Goal: Task Accomplishment & Management: Use online tool/utility

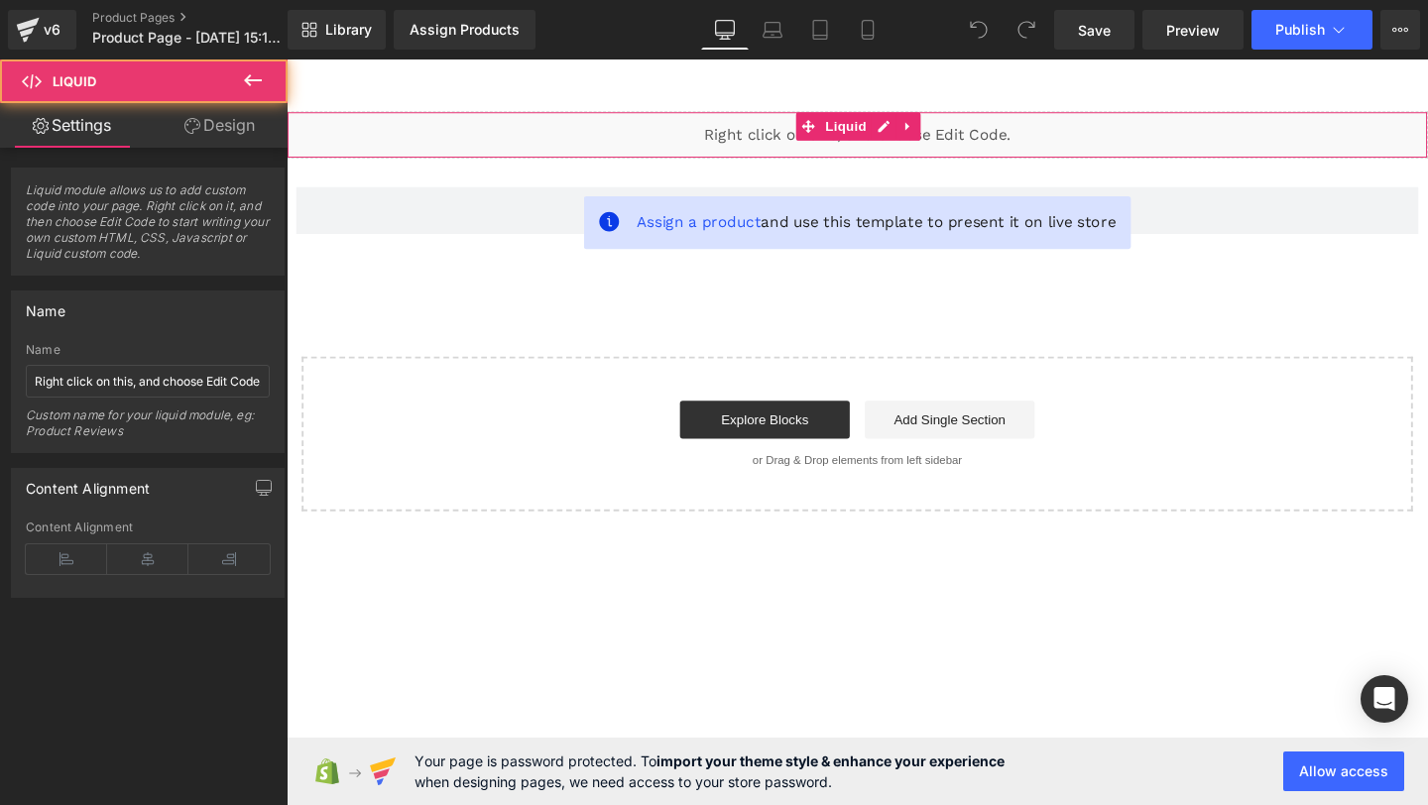
click at [778, 144] on div "Liquid" at bounding box center [887, 139] width 1200 height 50
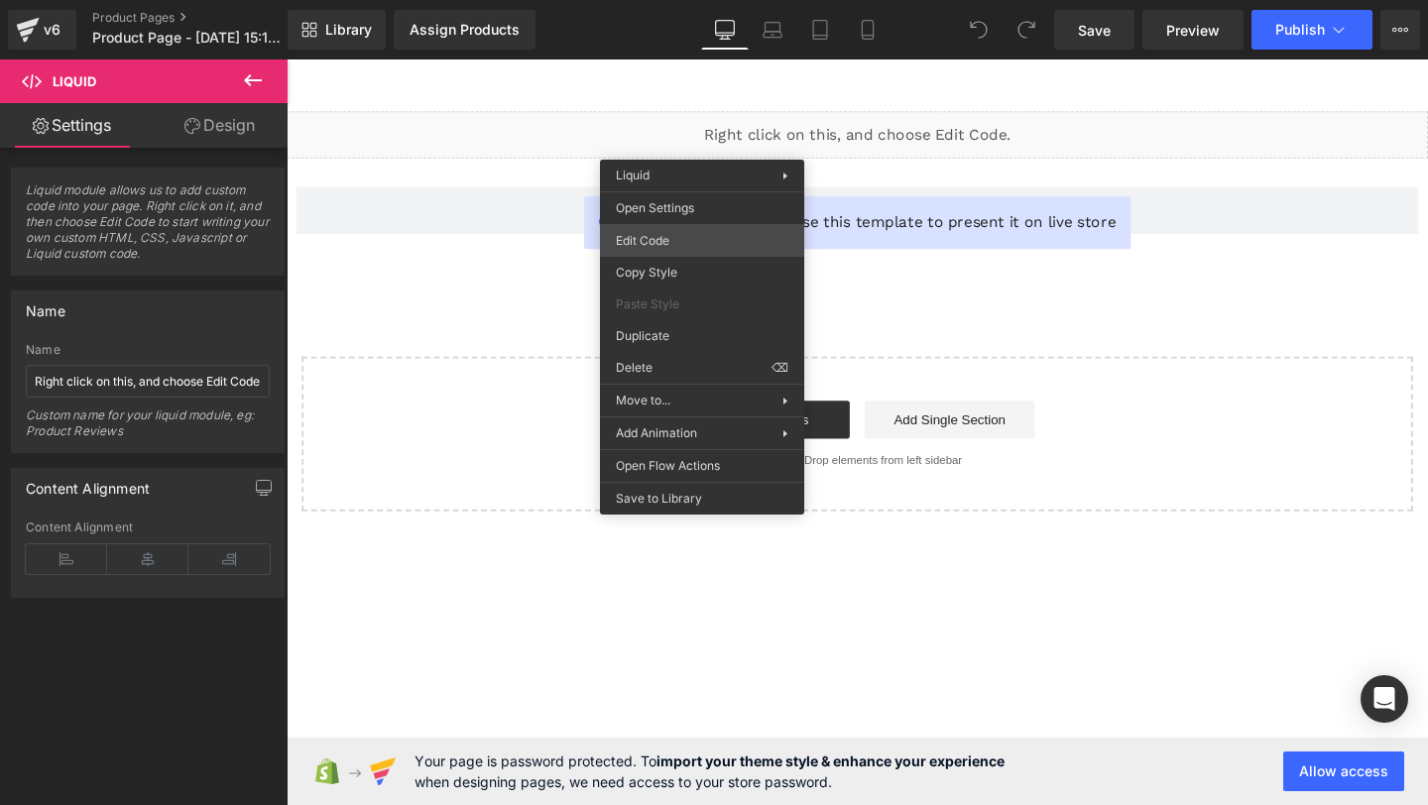
click at [698, 0] on div "You are previewing how the will restyle your page. You can not edit Elements in…" at bounding box center [714, 0] width 1428 height 0
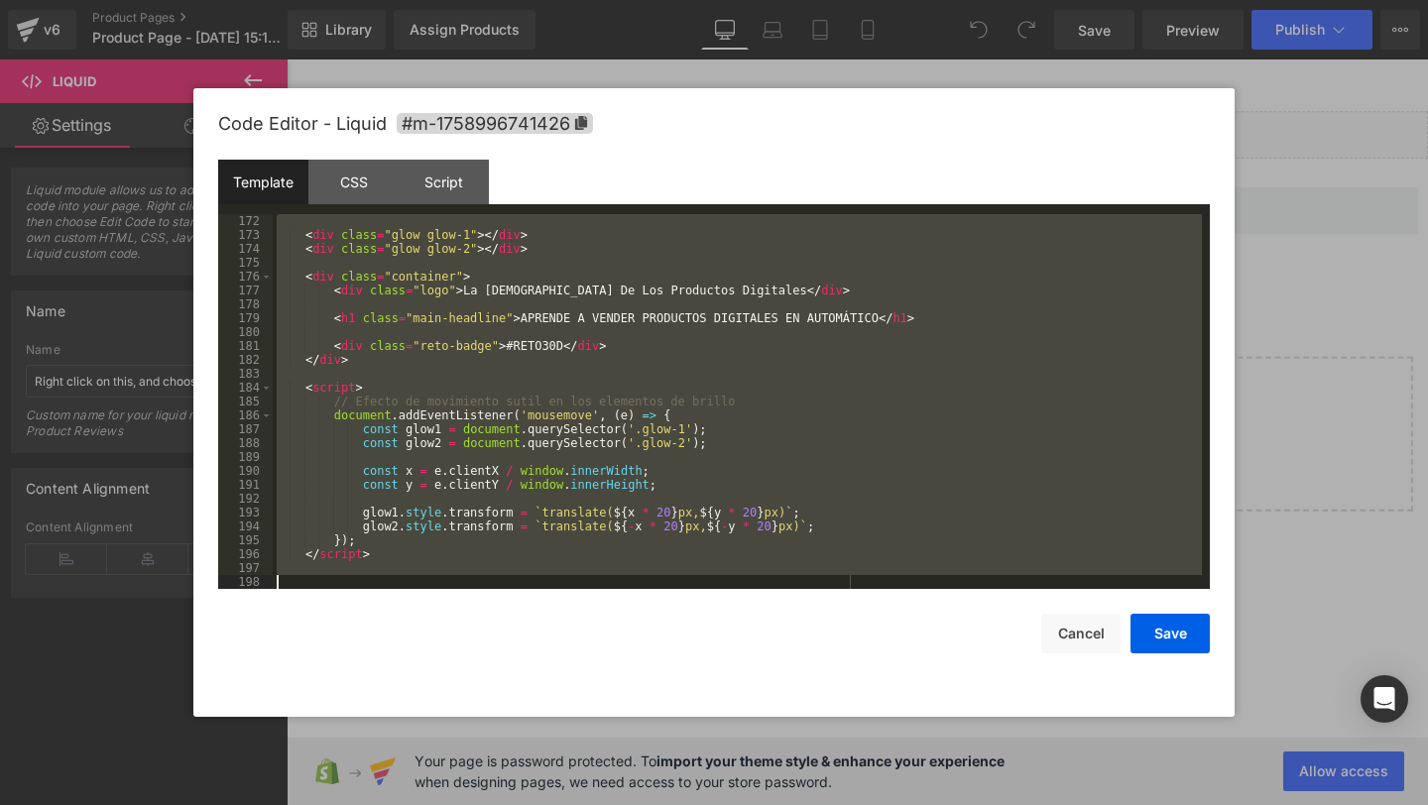
scroll to position [2374, 0]
drag, startPoint x: 405, startPoint y: 236, endPoint x: 482, endPoint y: 804, distance: 573.5
click at [482, 804] on body "You are previewing how the will restyle your page. You can not edit Elements in…" at bounding box center [714, 402] width 1428 height 805
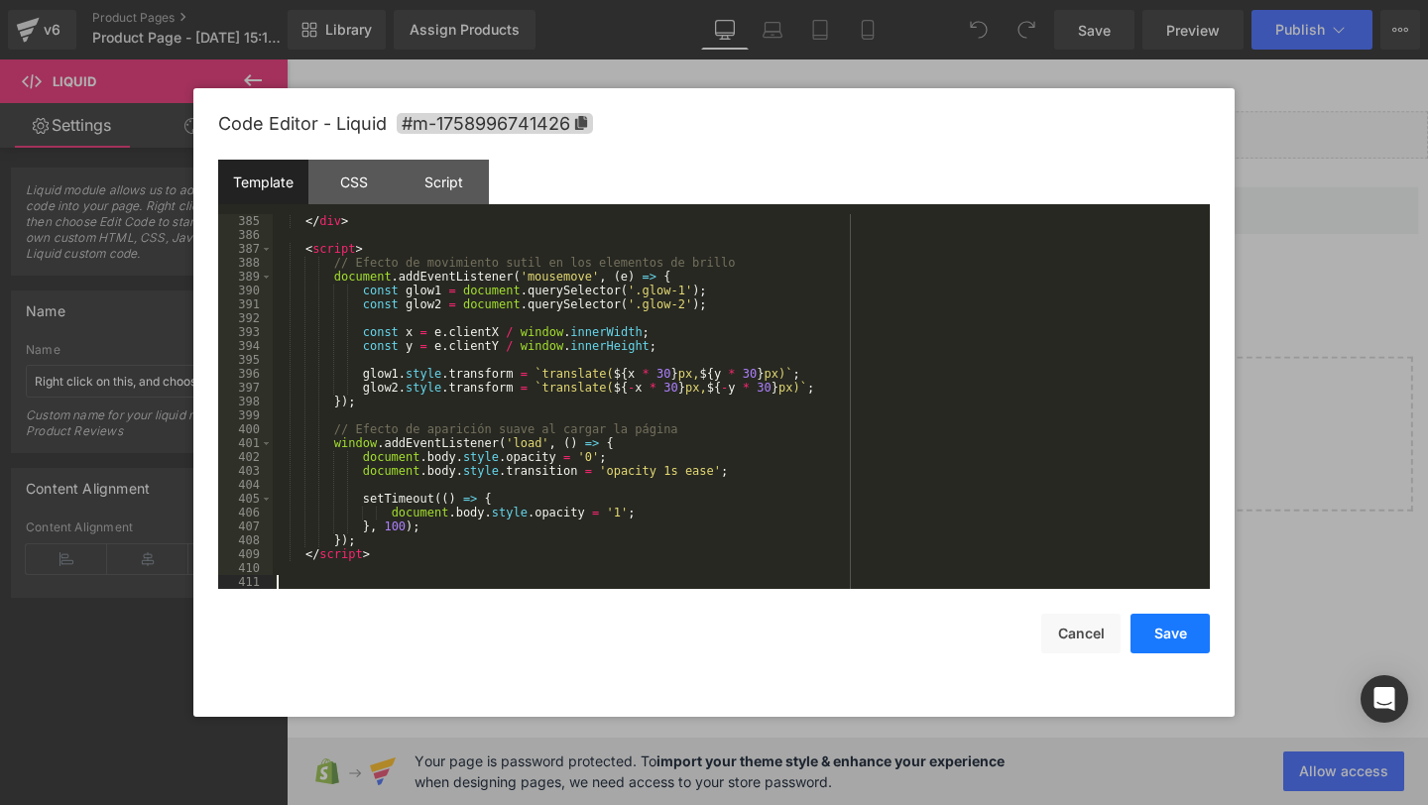
click at [1169, 626] on button "Save" at bounding box center [1170, 634] width 79 height 40
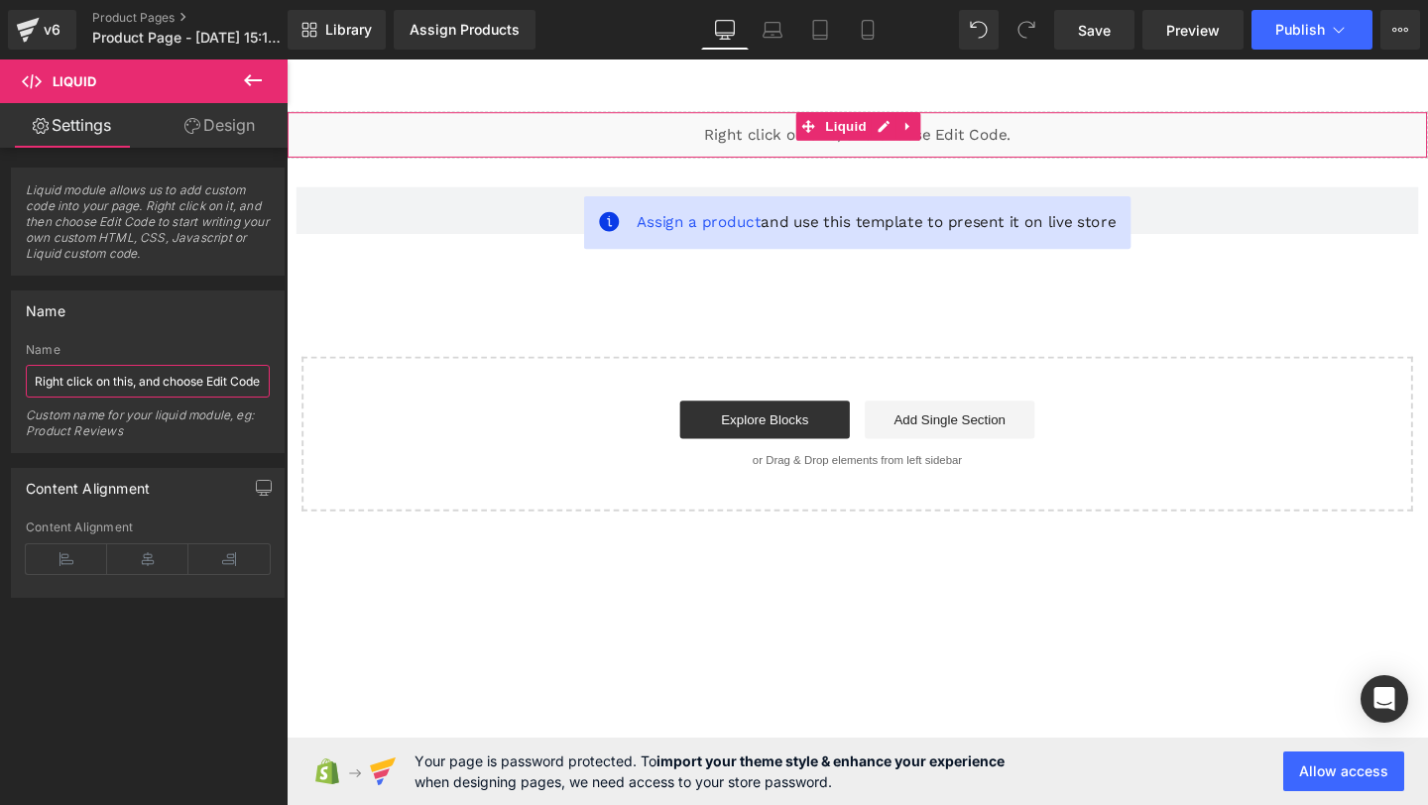
click at [171, 385] on input "Right click on this, and choose Edit Code." at bounding box center [148, 381] width 244 height 33
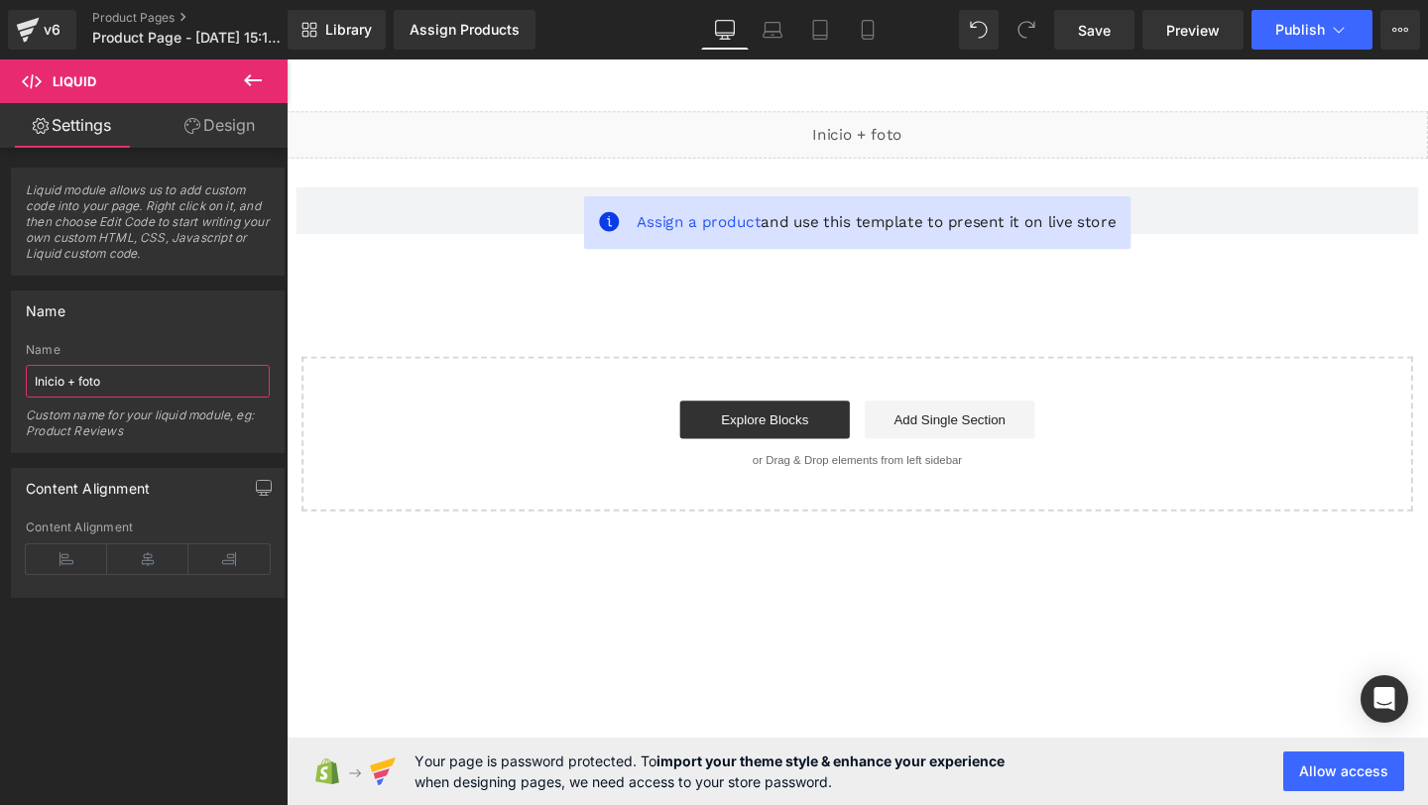
type input "Inicio + foto"
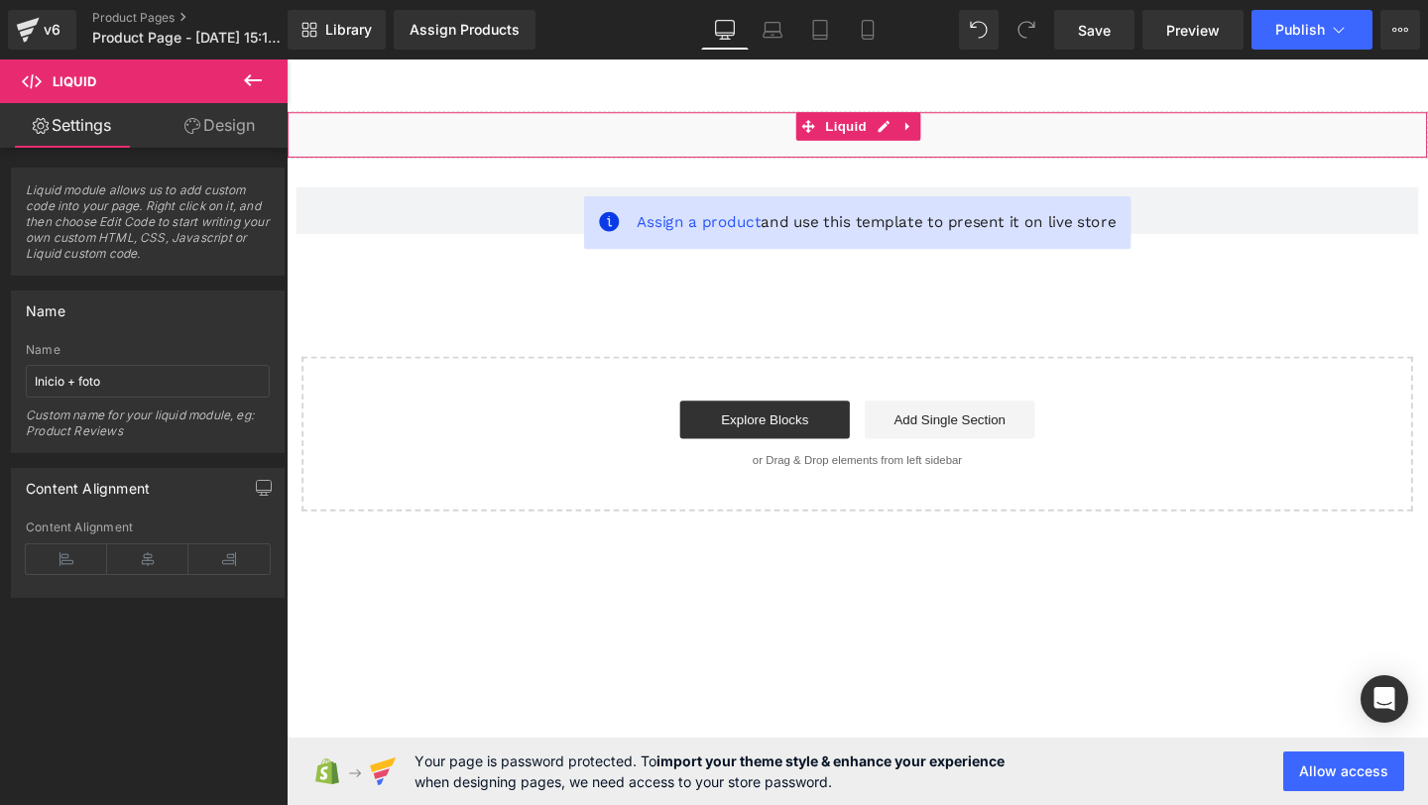
click at [750, 114] on div "Liquid" at bounding box center [887, 139] width 1200 height 50
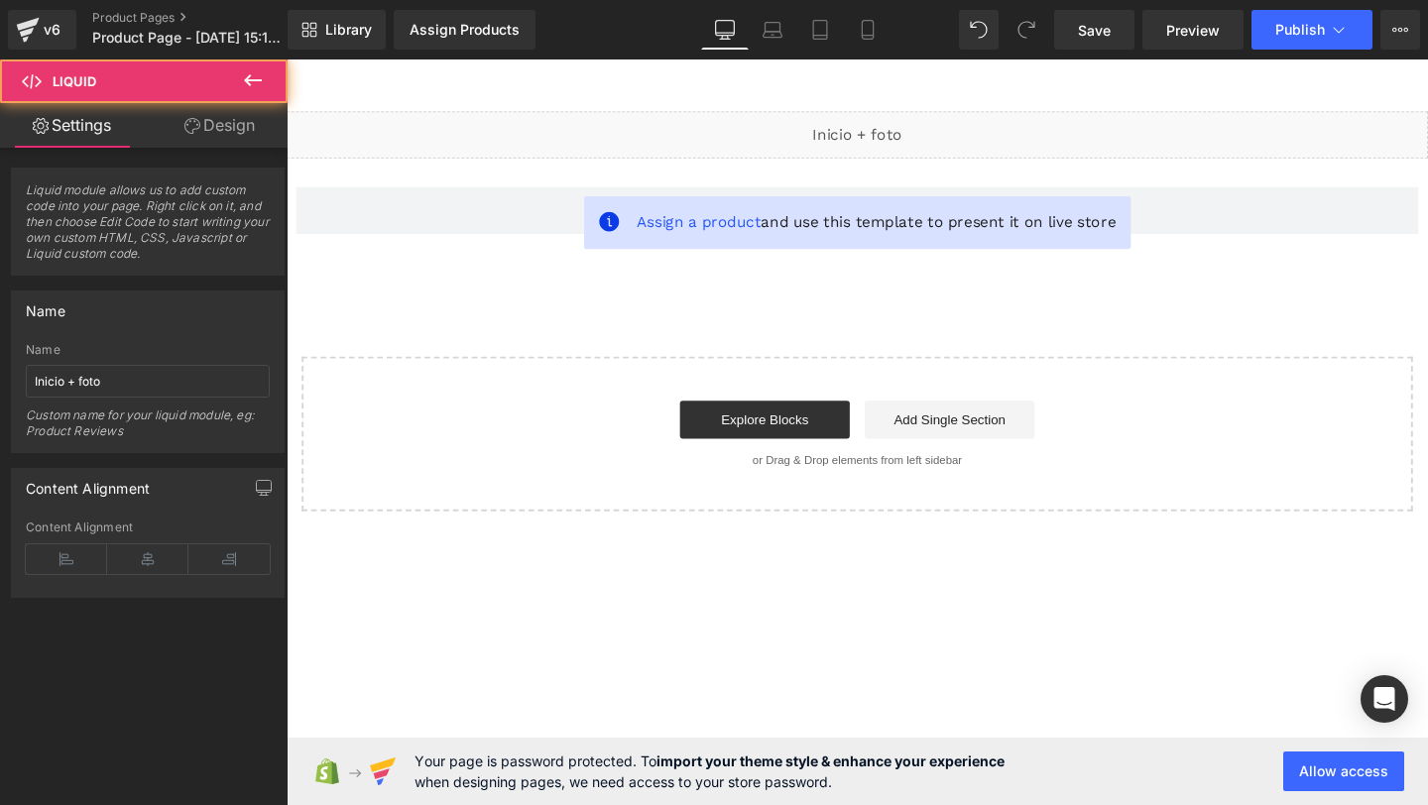
click at [919, 132] on div "Liquid" at bounding box center [887, 139] width 1200 height 50
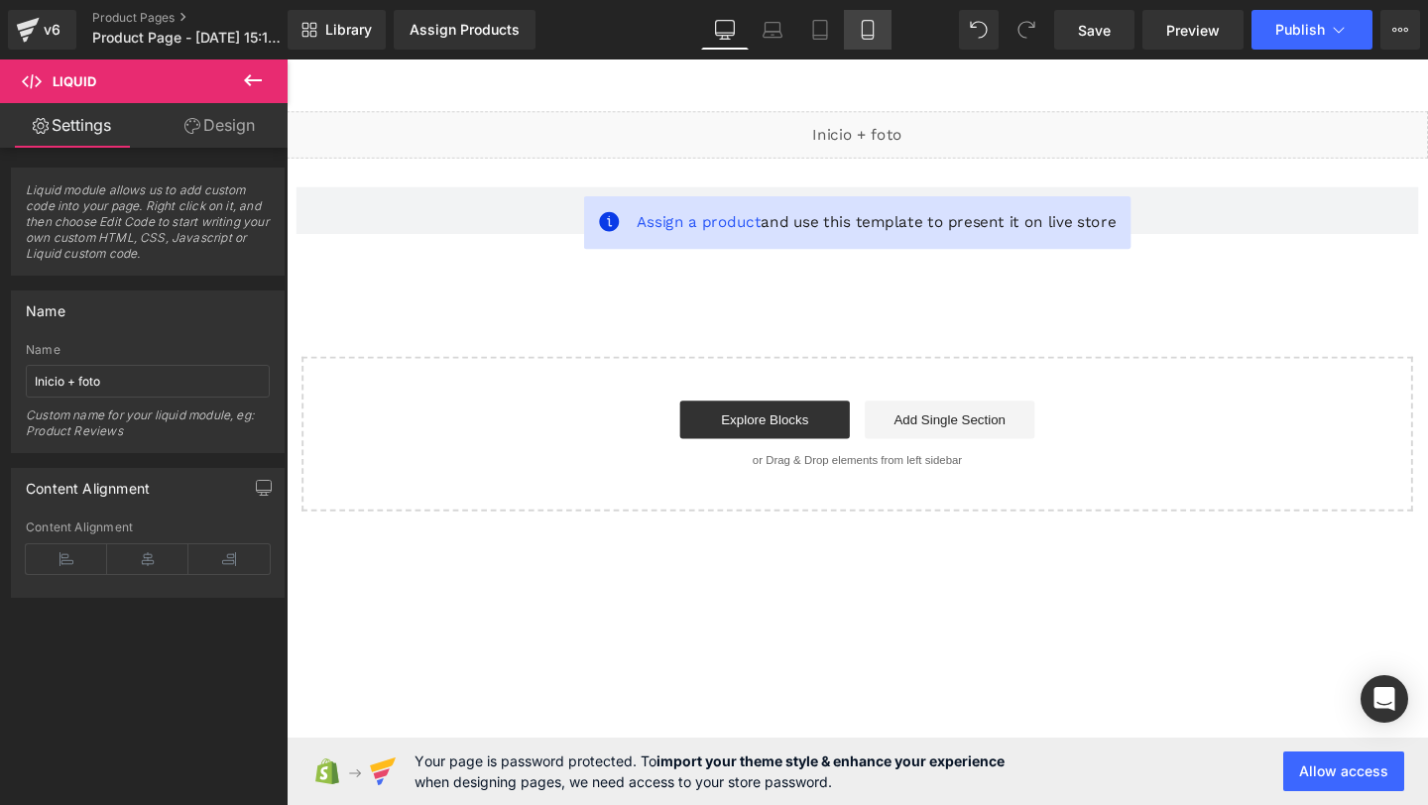
click at [865, 29] on icon at bounding box center [868, 30] width 20 height 20
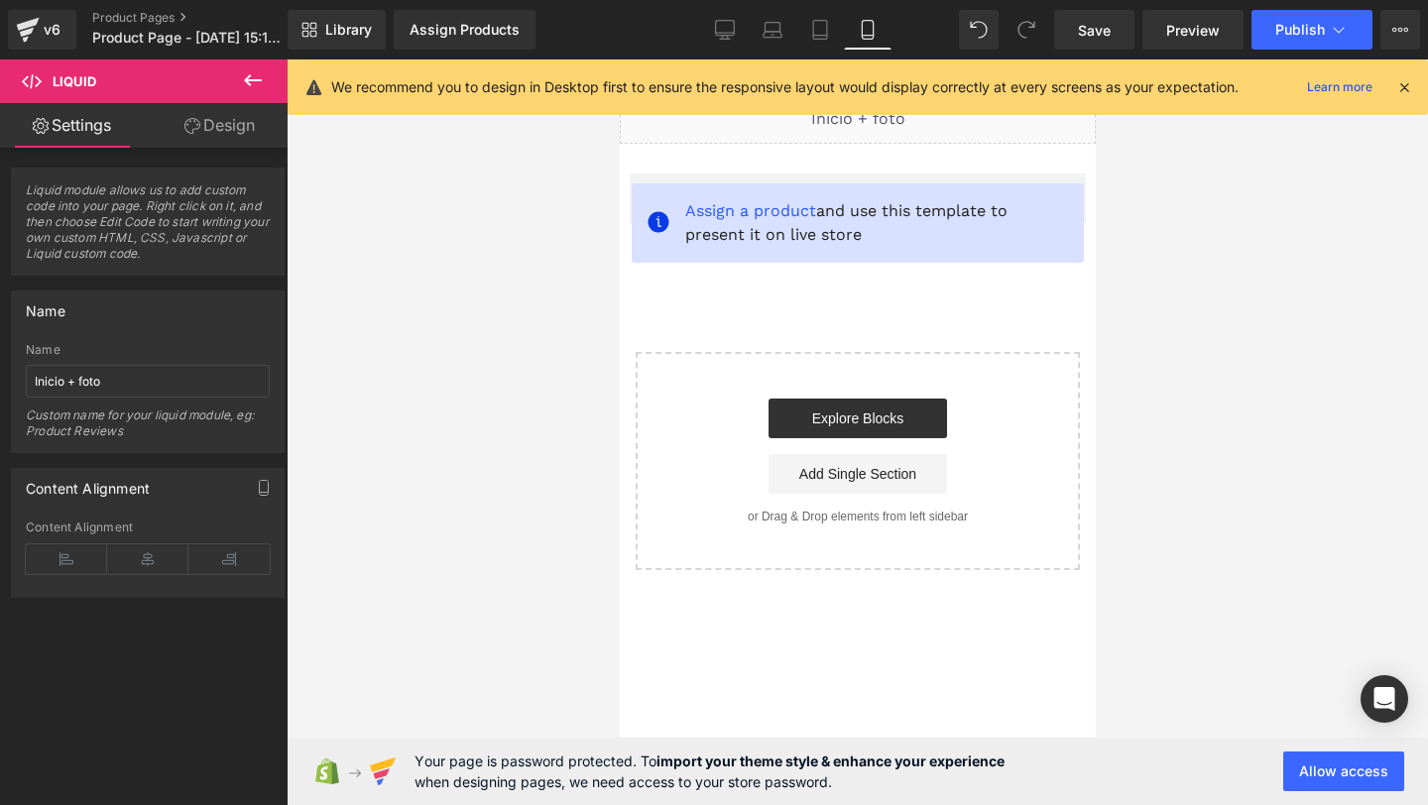
click at [1395, 84] on icon at bounding box center [1404, 87] width 18 height 18
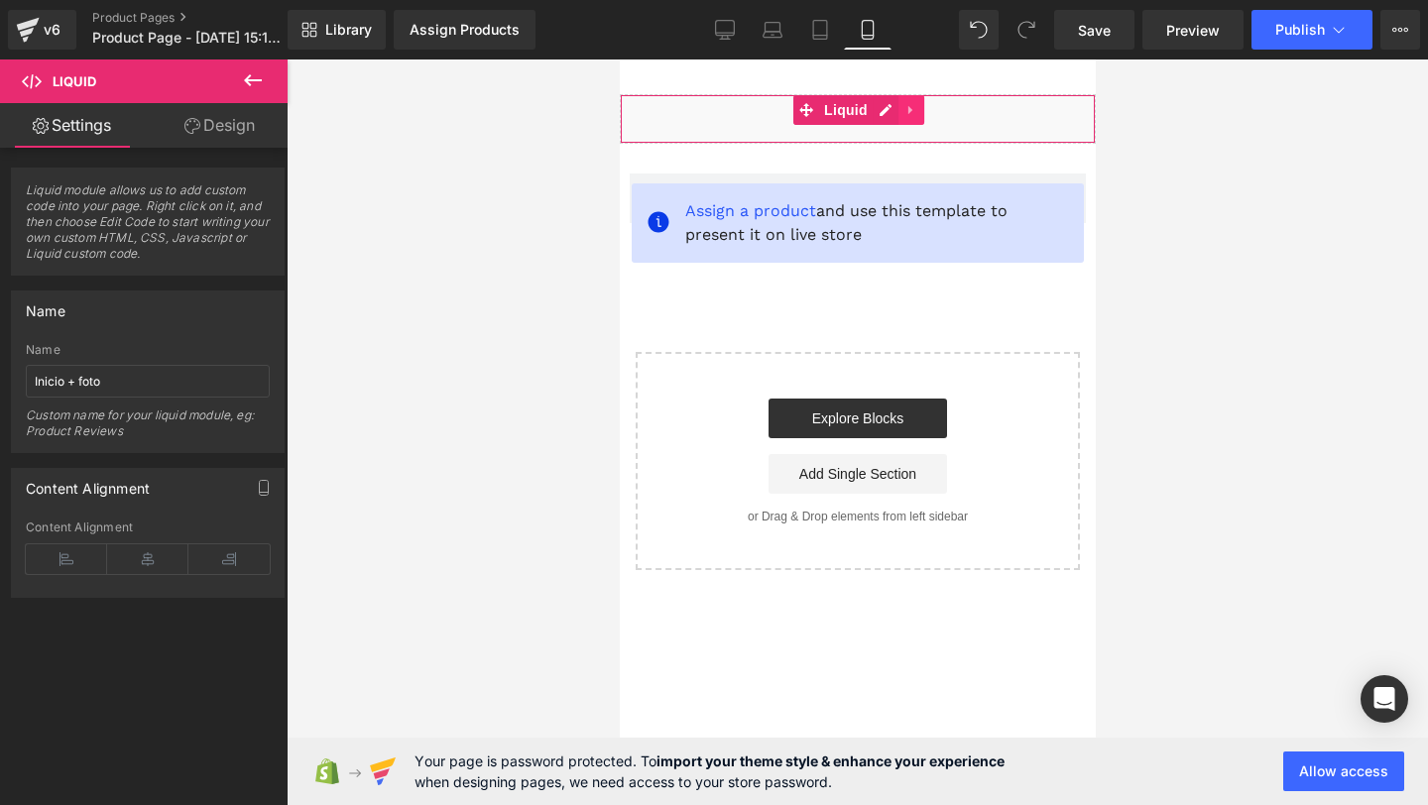
click at [918, 115] on link at bounding box center [911, 110] width 26 height 30
click at [914, 115] on link at bounding box center [923, 110] width 26 height 30
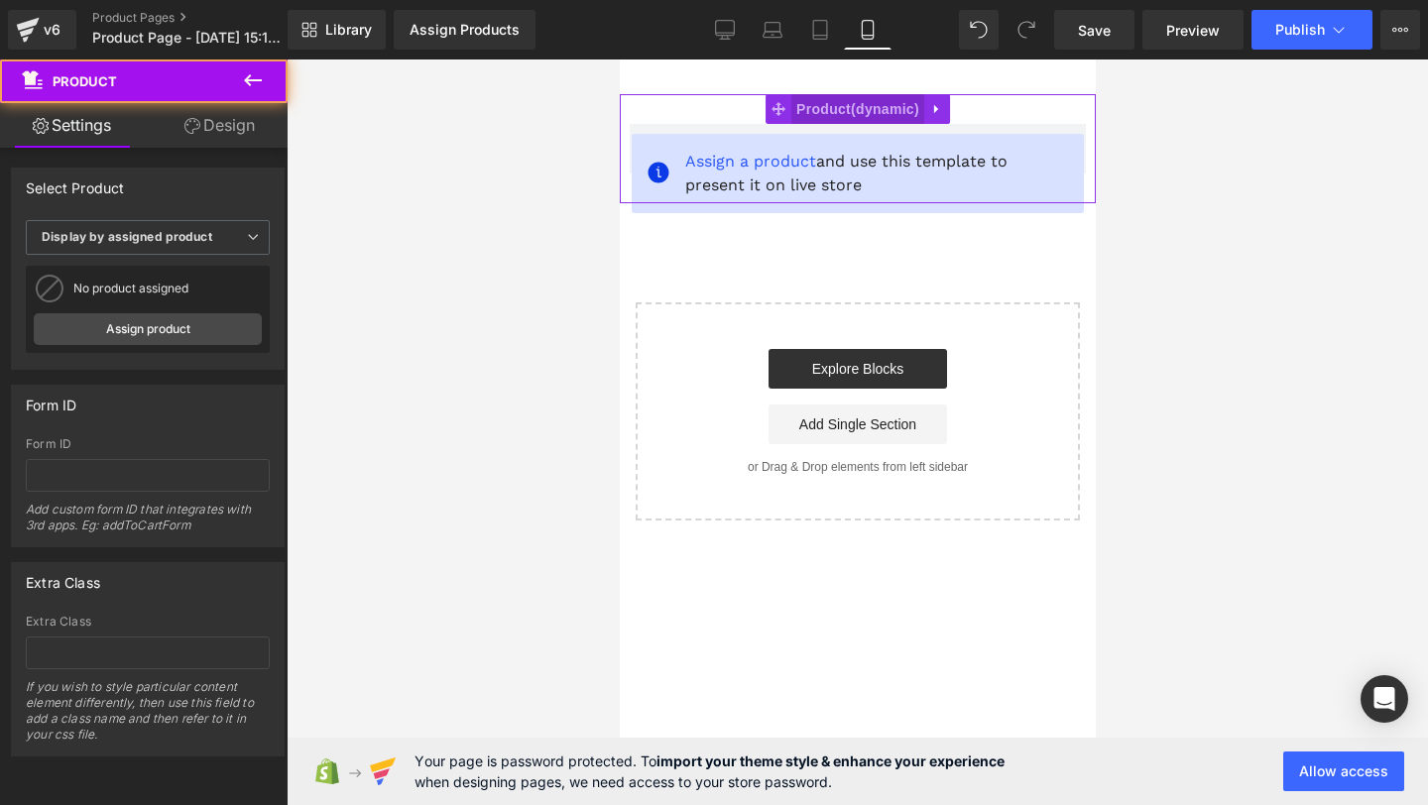
click at [911, 115] on div "Assign a product and use this template to present it on live store Product" at bounding box center [857, 148] width 476 height 109
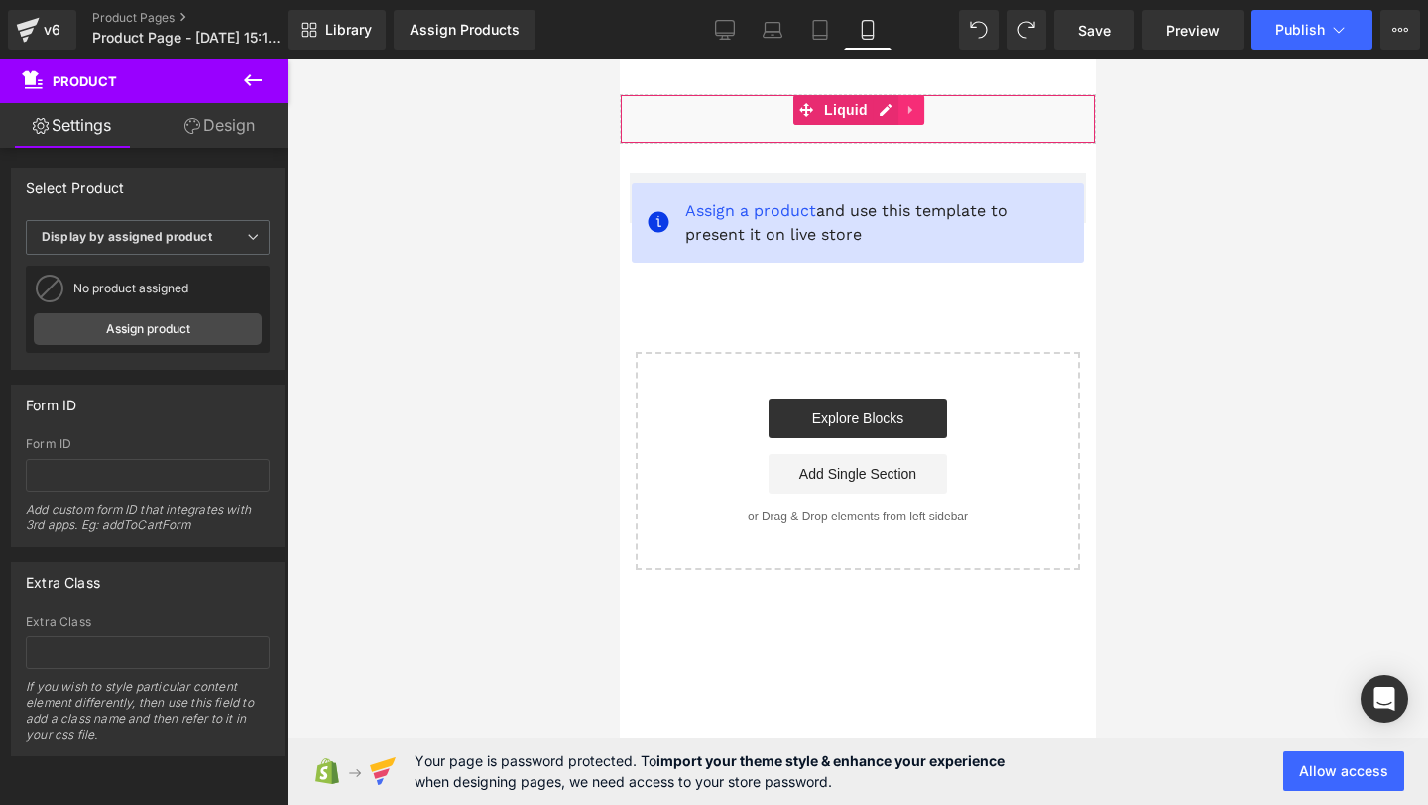
click at [909, 104] on icon at bounding box center [910, 110] width 14 height 15
click at [885, 113] on link at bounding box center [898, 110] width 26 height 30
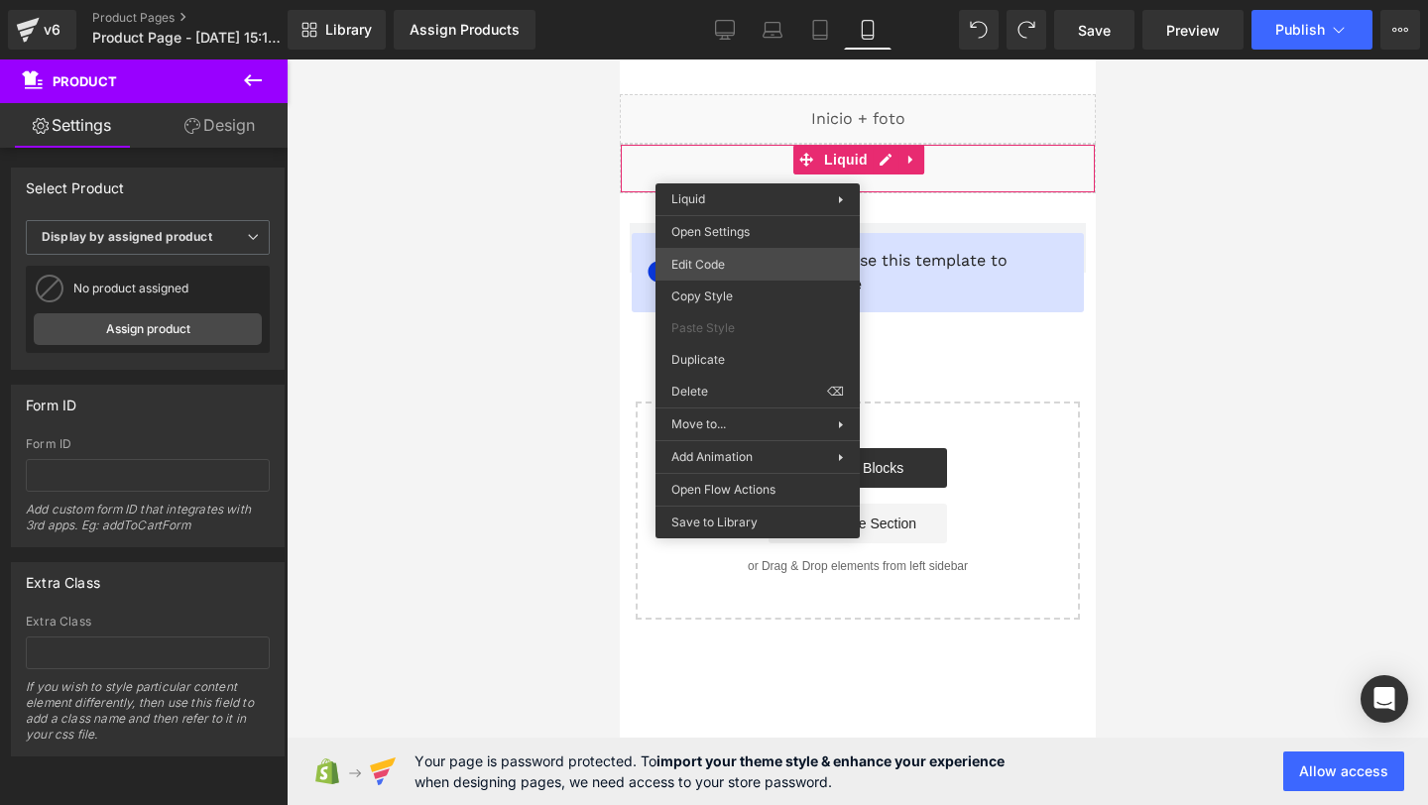
click at [700, 0] on div "You are previewing how the will restyle your page. You can not edit Elements in…" at bounding box center [714, 0] width 1428 height 0
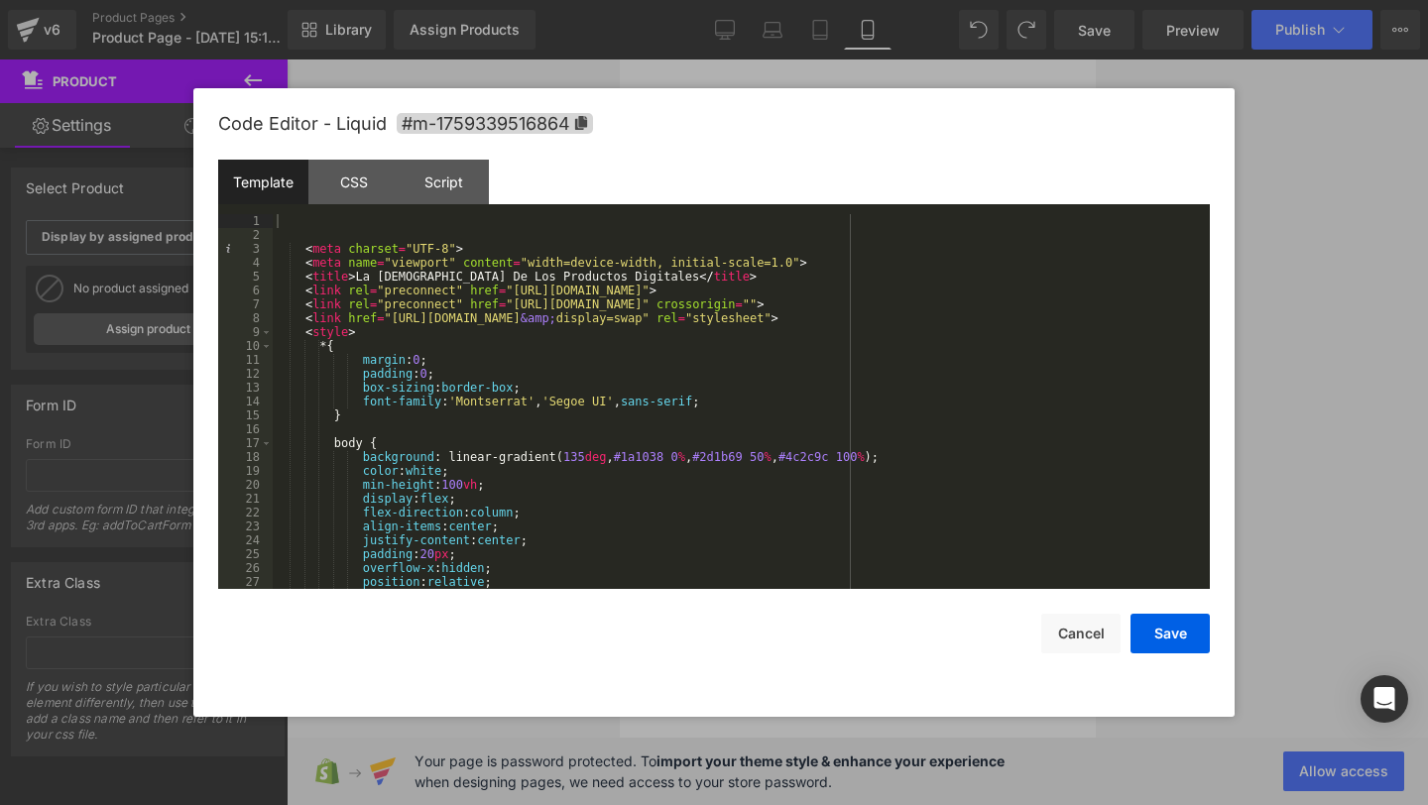
click at [363, 217] on div "Template CSS Script Data 1 2 3 4 5 6 7 8 9 10 11 12 13 14 15 16 17 18 19 20 21 …" at bounding box center [714, 374] width 992 height 429
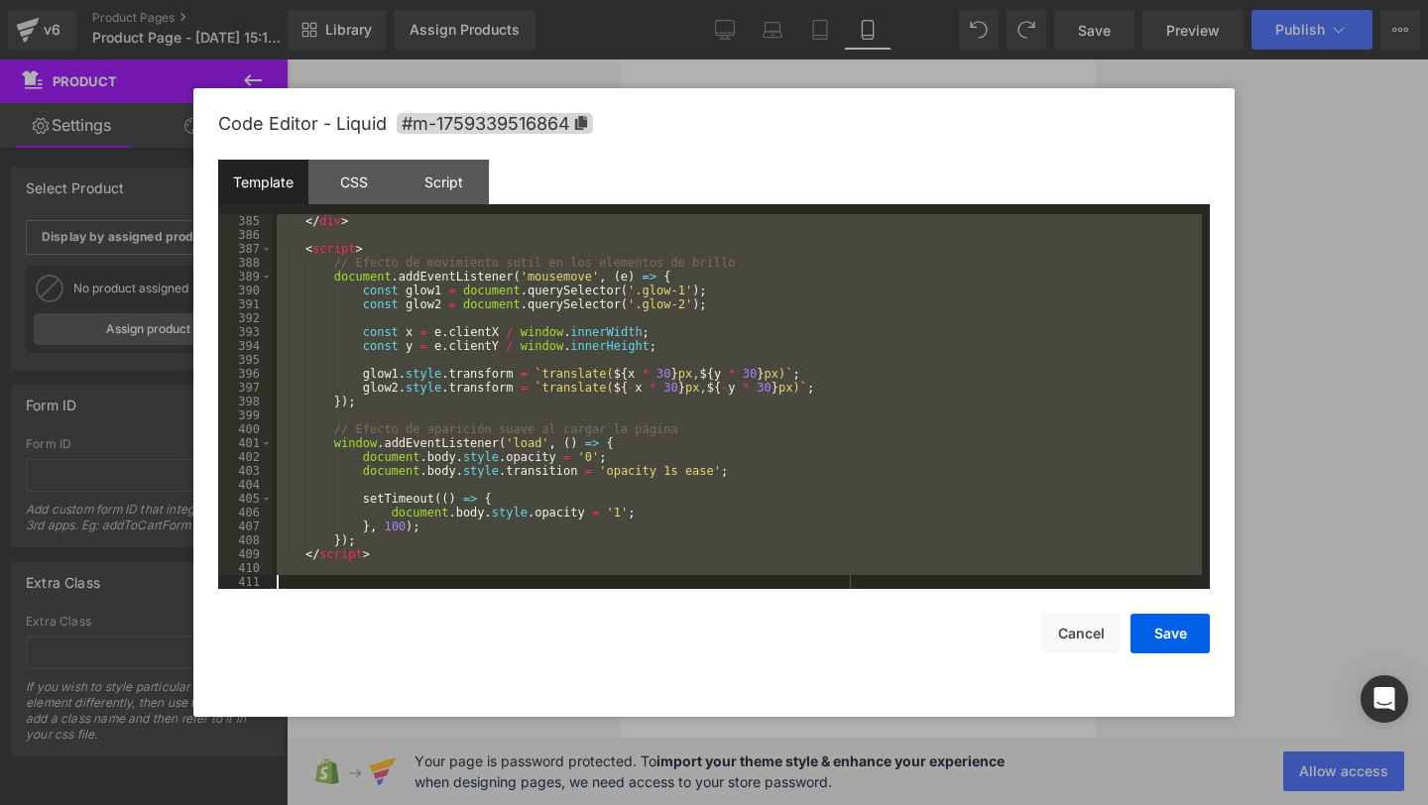
drag, startPoint x: 357, startPoint y: 224, endPoint x: 477, endPoint y: 794, distance: 582.8
click at [477, 797] on body "You are previewing how the will restyle your page. You can not edit Elements in…" at bounding box center [714, 402] width 1428 height 805
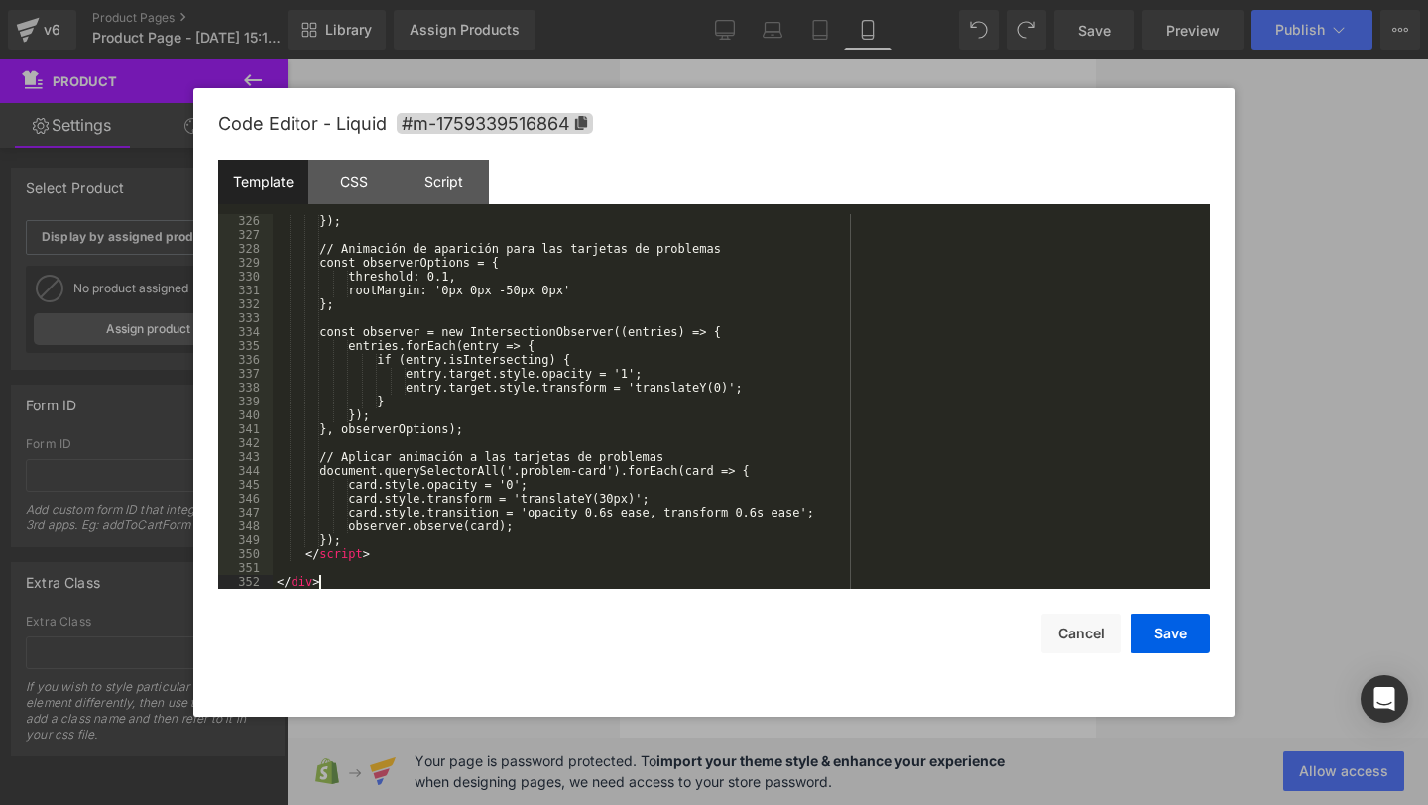
scroll to position [4540, 0]
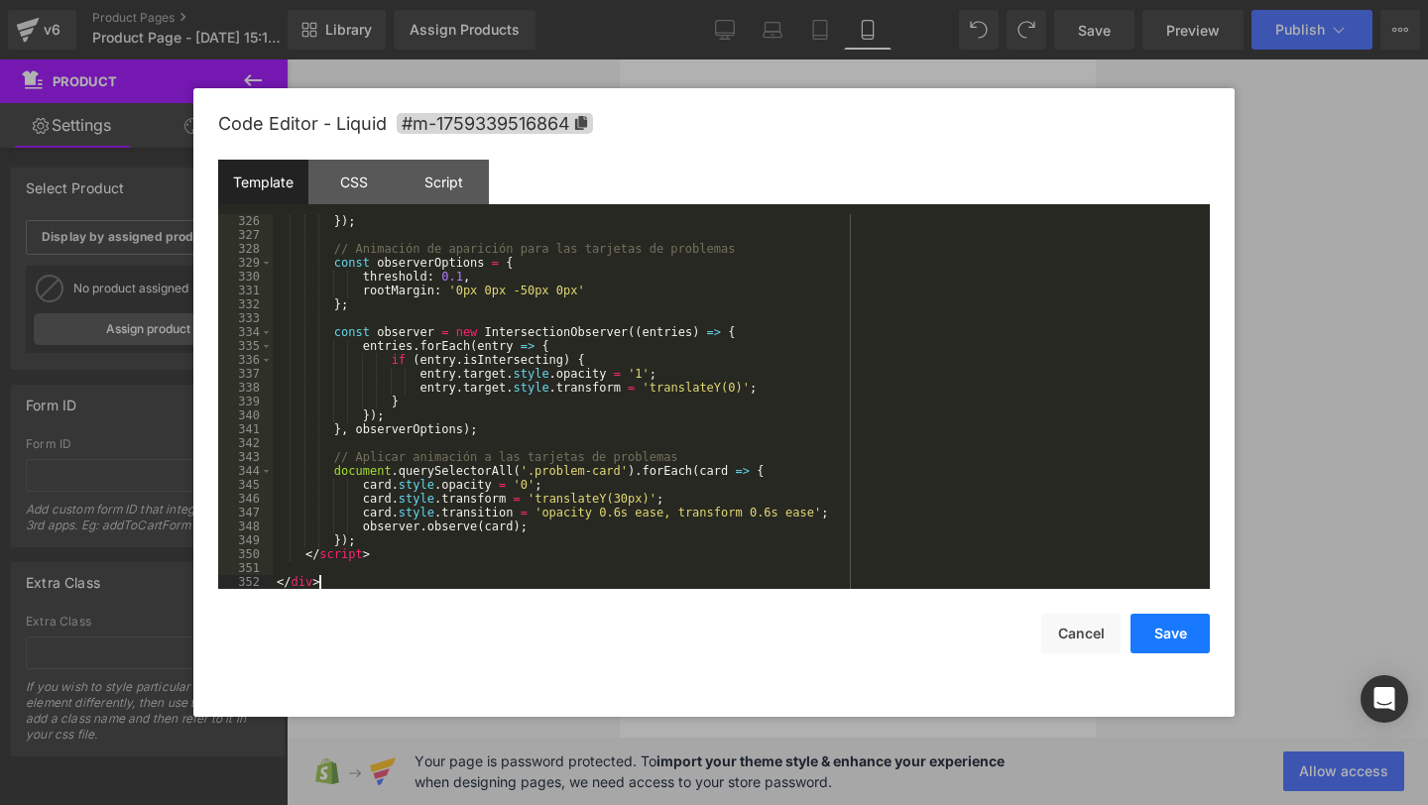
click at [1196, 644] on button "Save" at bounding box center [1170, 634] width 79 height 40
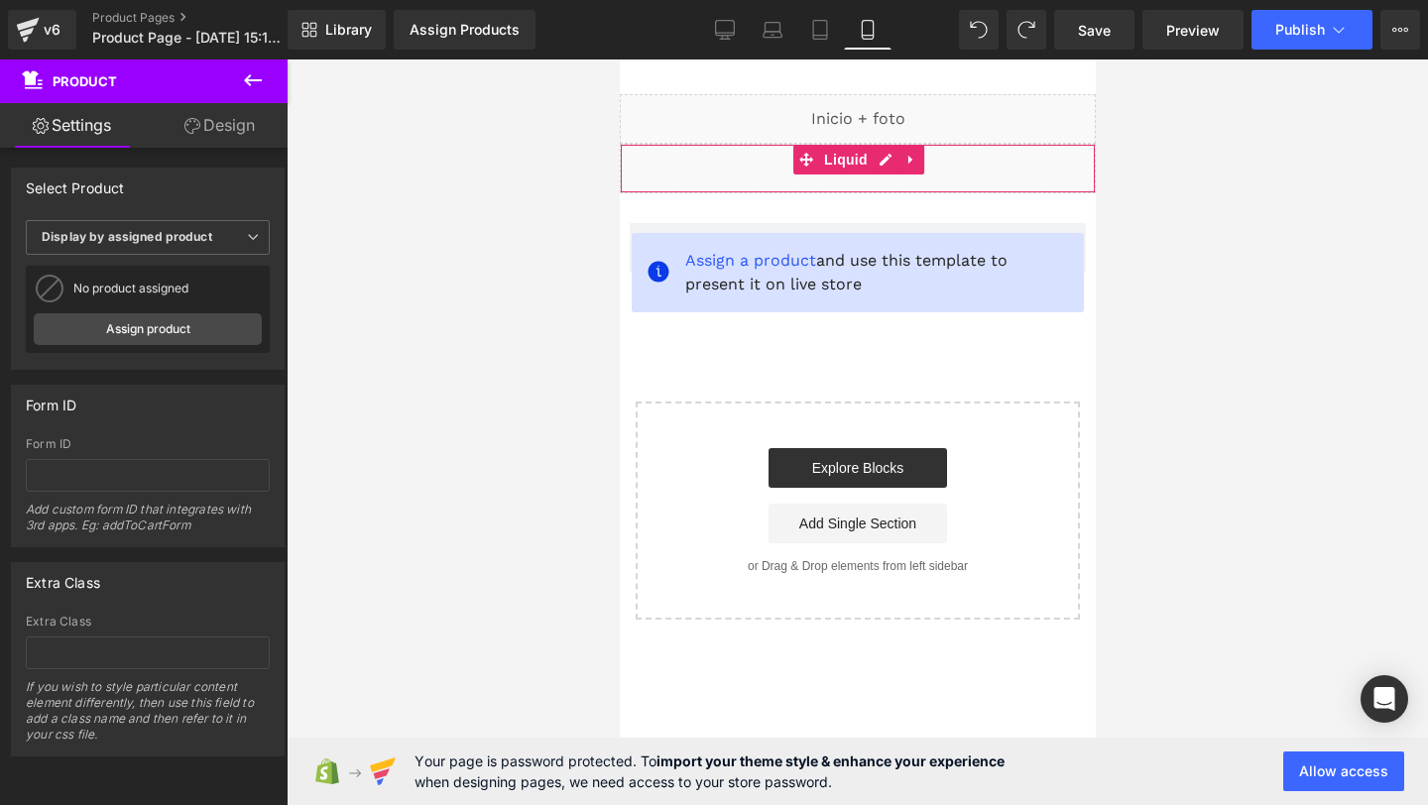
click at [811, 180] on div "Liquid" at bounding box center [857, 169] width 476 height 50
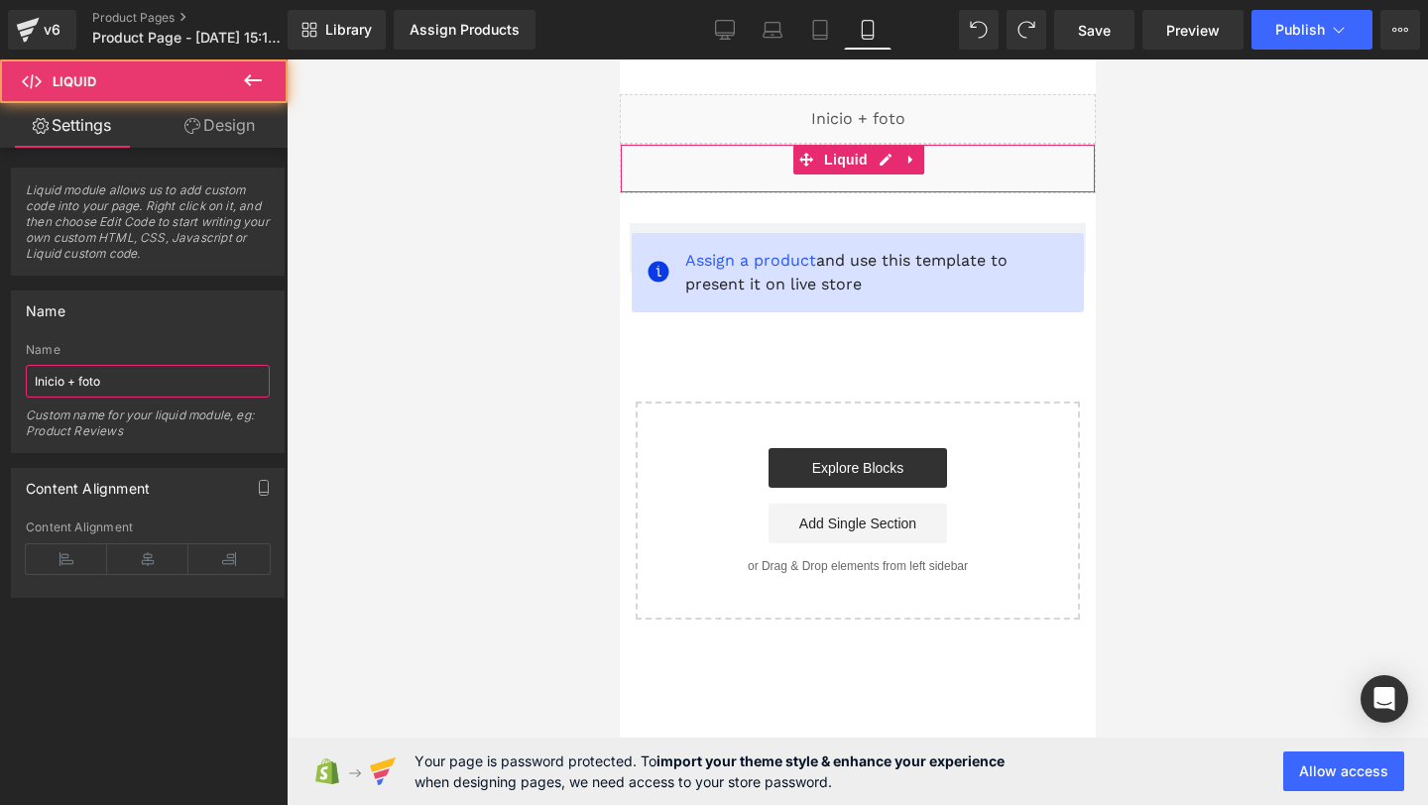
click at [68, 385] on input "Inicio + foto" at bounding box center [148, 381] width 244 height 33
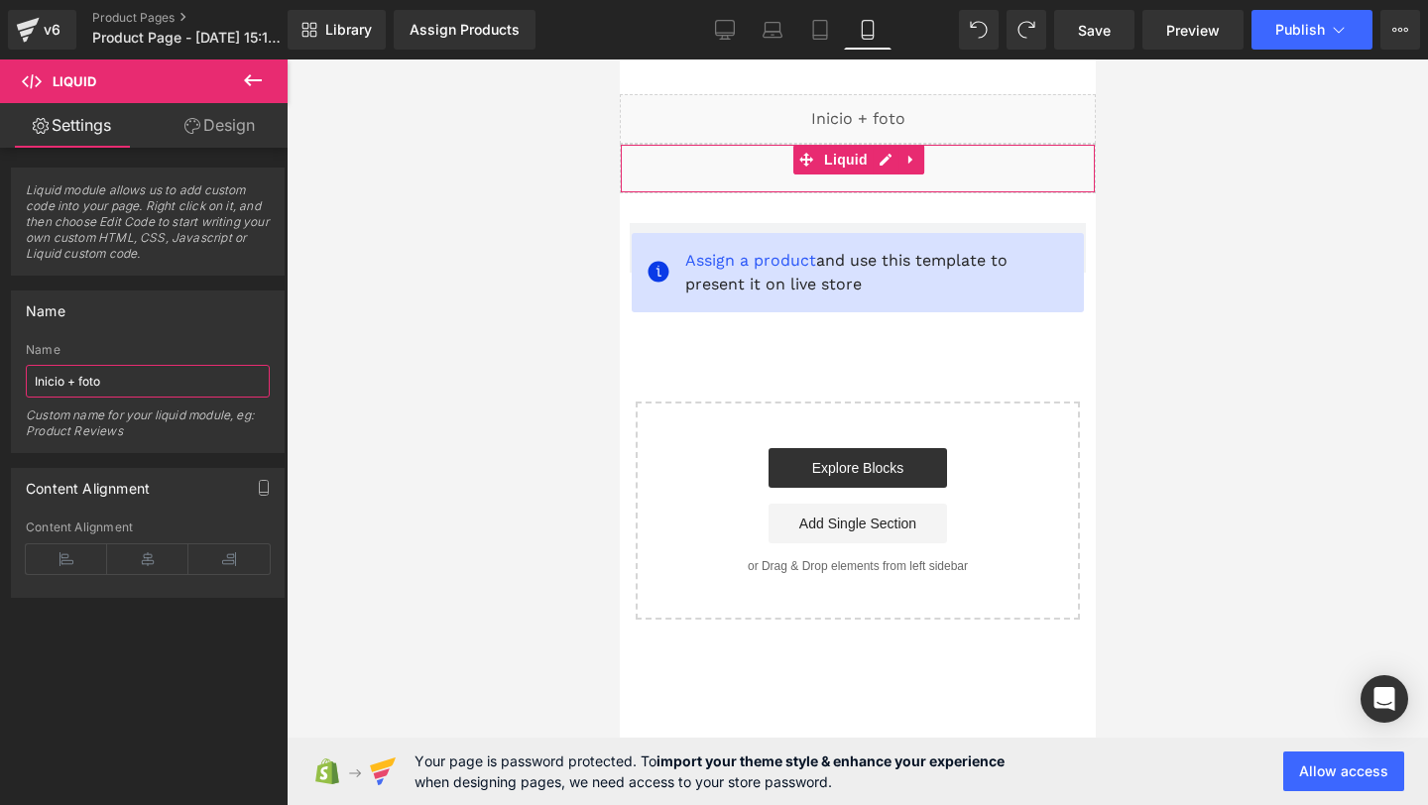
click at [68, 385] on input "Inicio + foto" at bounding box center [148, 381] width 244 height 33
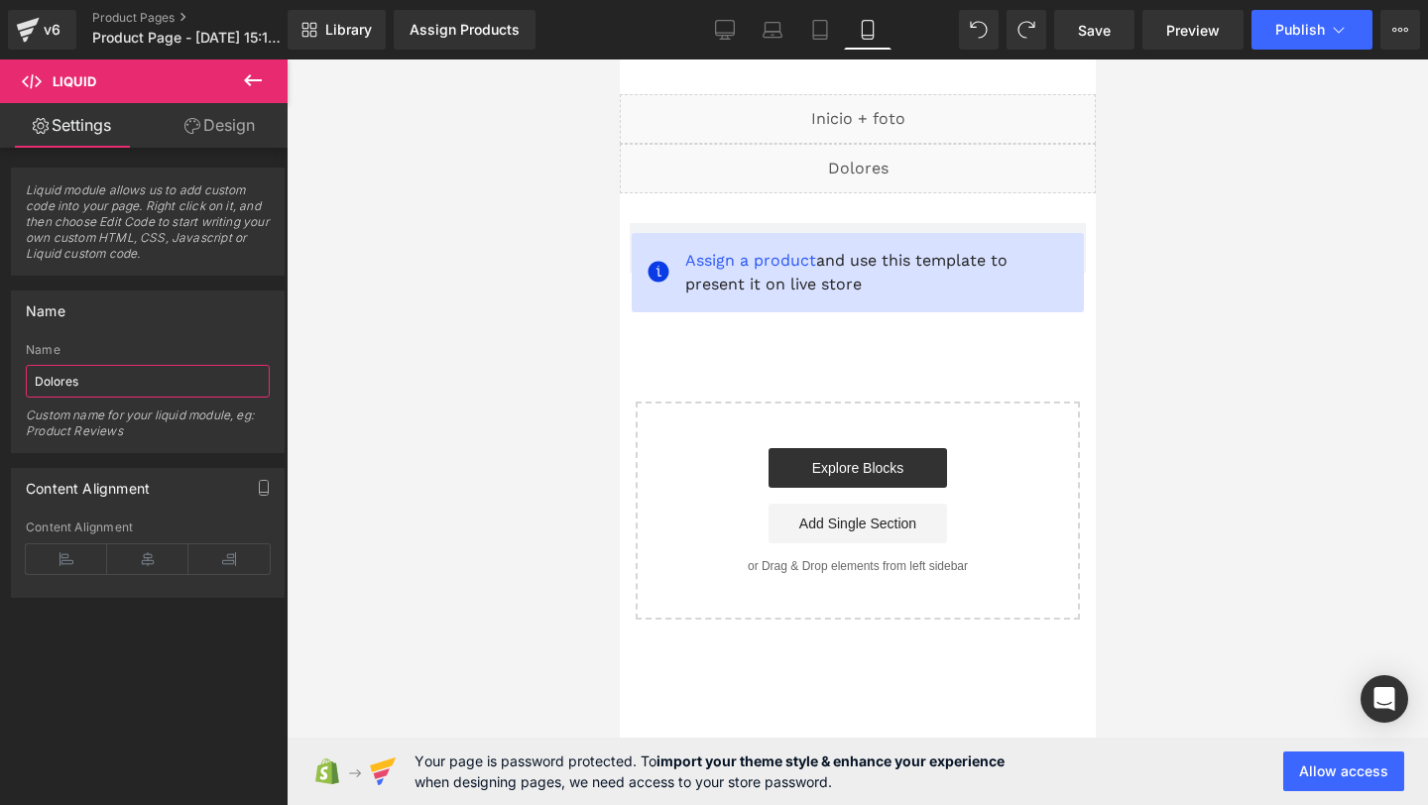
type input "Dolores"
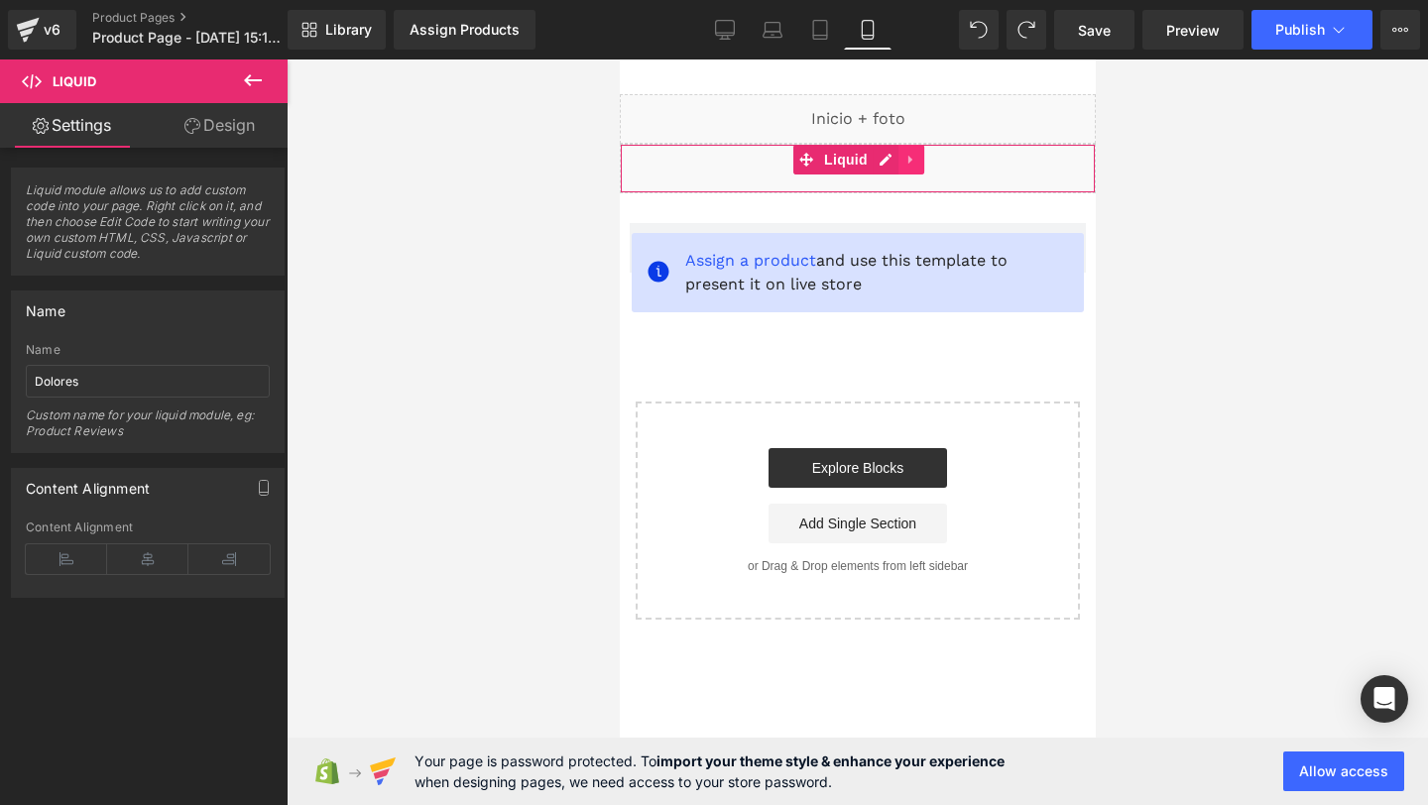
click at [907, 158] on icon at bounding box center [909, 160] width 4 height 9
click at [892, 163] on icon at bounding box center [898, 160] width 14 height 14
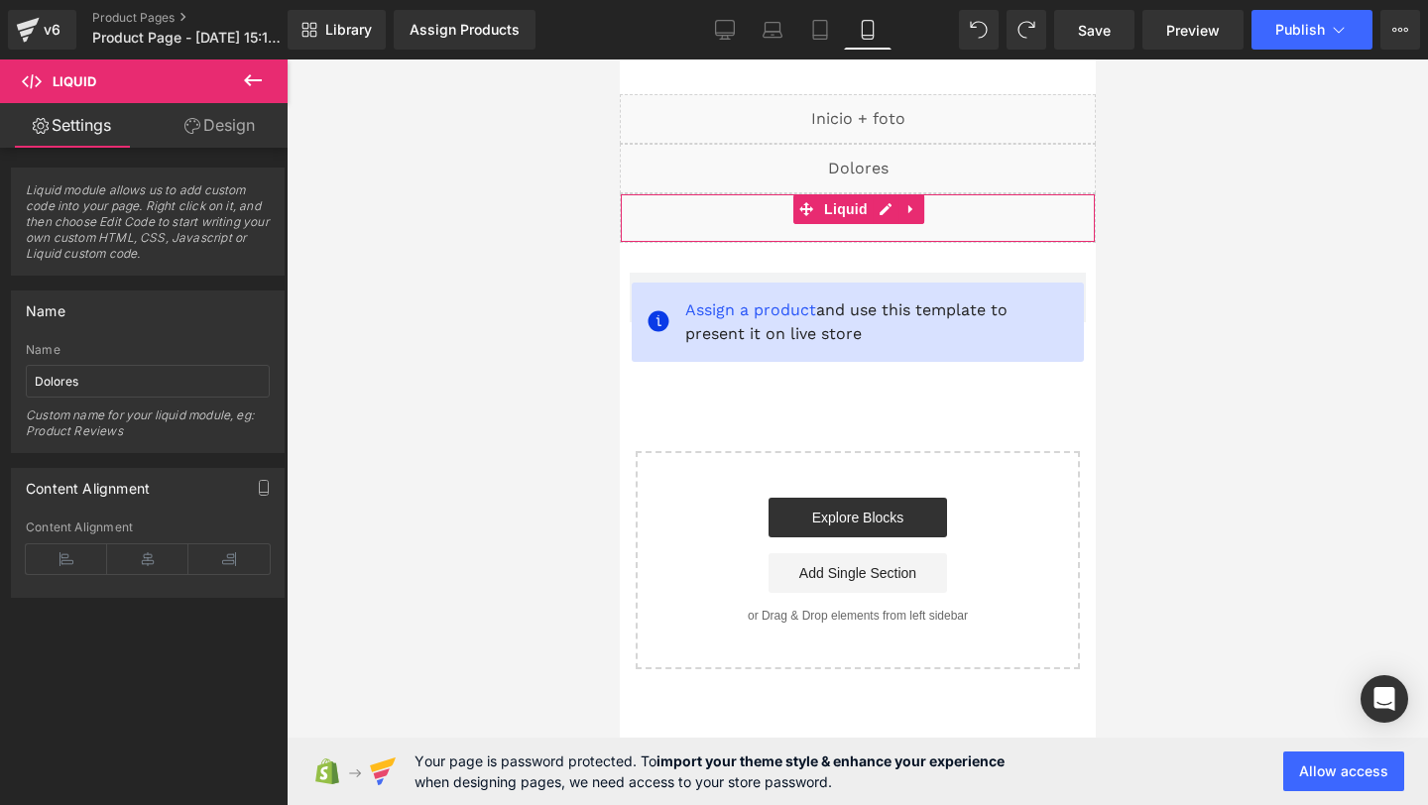
click at [788, 227] on div "Liquid" at bounding box center [857, 218] width 476 height 50
click at [104, 389] on input "Dolores" at bounding box center [148, 381] width 244 height 33
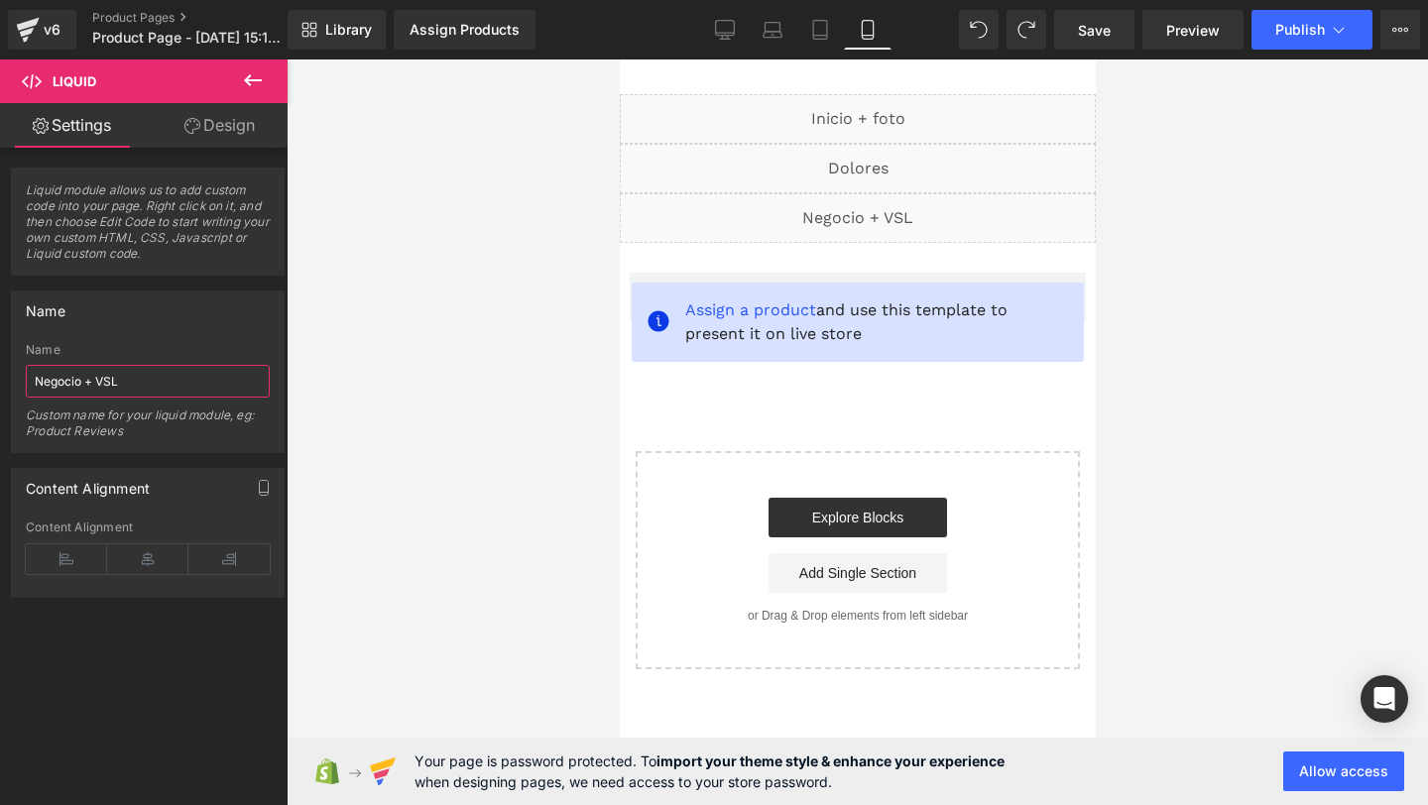
type input "Negocio + VSL"
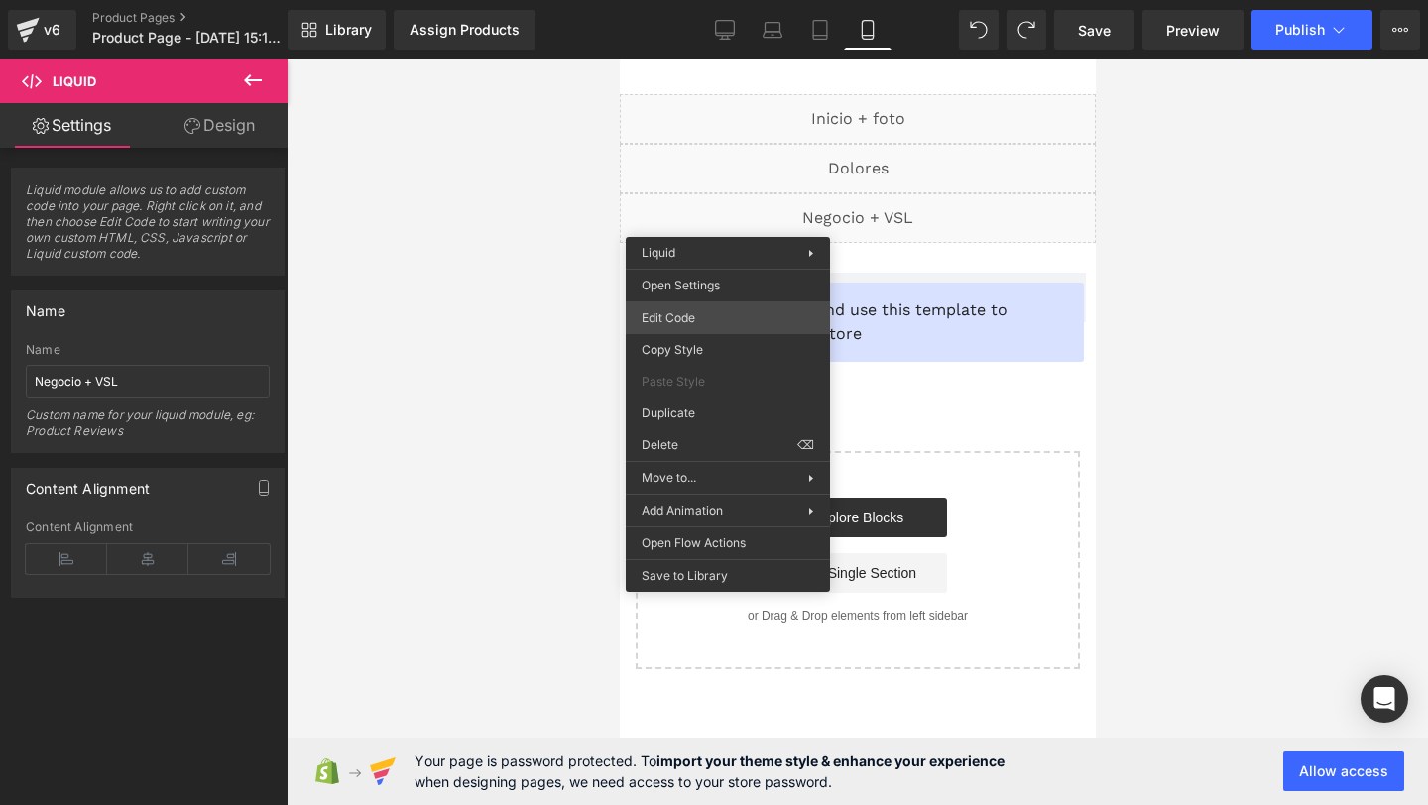
click at [682, 0] on div "You are previewing how the will restyle your page. You can not edit Elements in…" at bounding box center [714, 0] width 1428 height 0
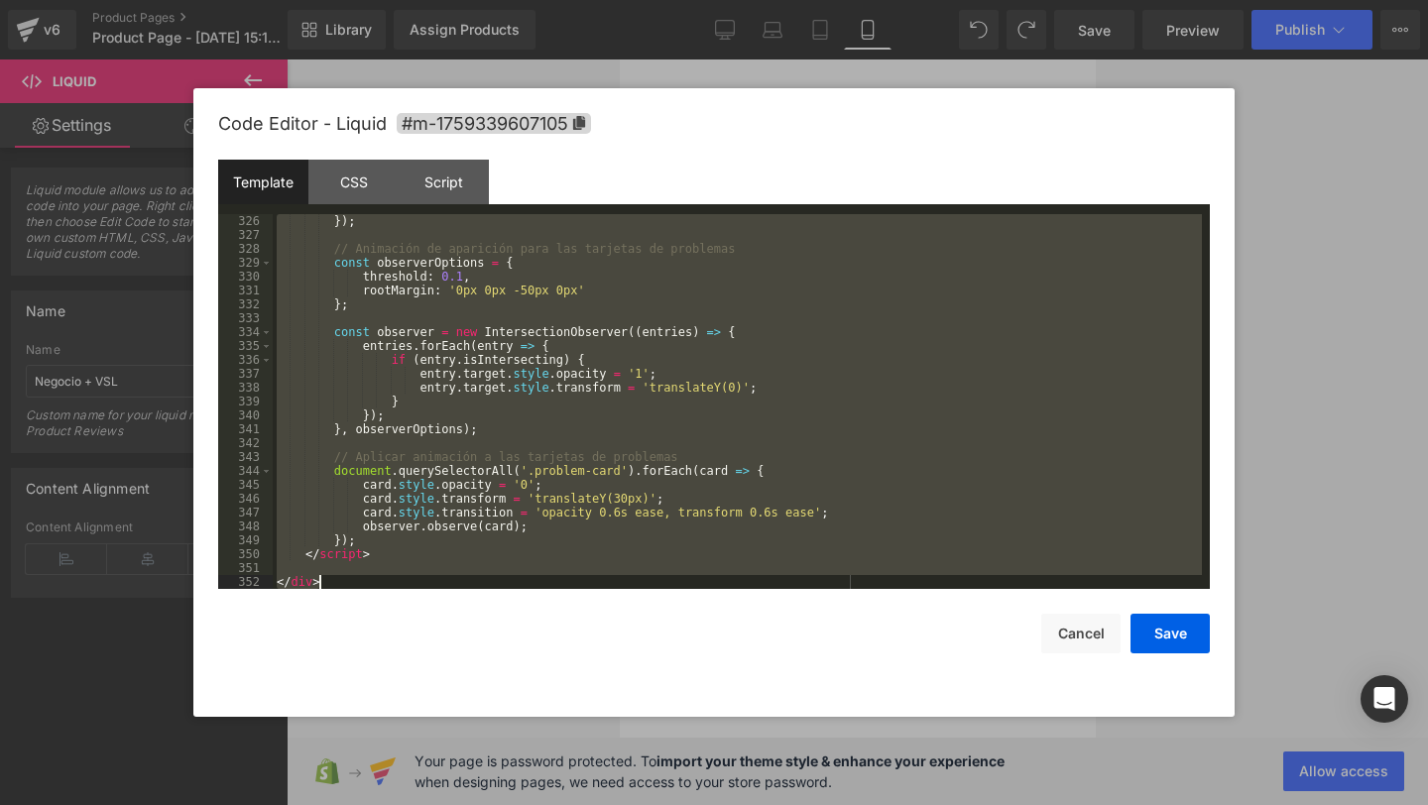
drag, startPoint x: 277, startPoint y: 221, endPoint x: 767, endPoint y: 804, distance: 761.6
click at [767, 804] on body "You are previewing how the will restyle your page. You can not edit Elements in…" at bounding box center [714, 402] width 1428 height 805
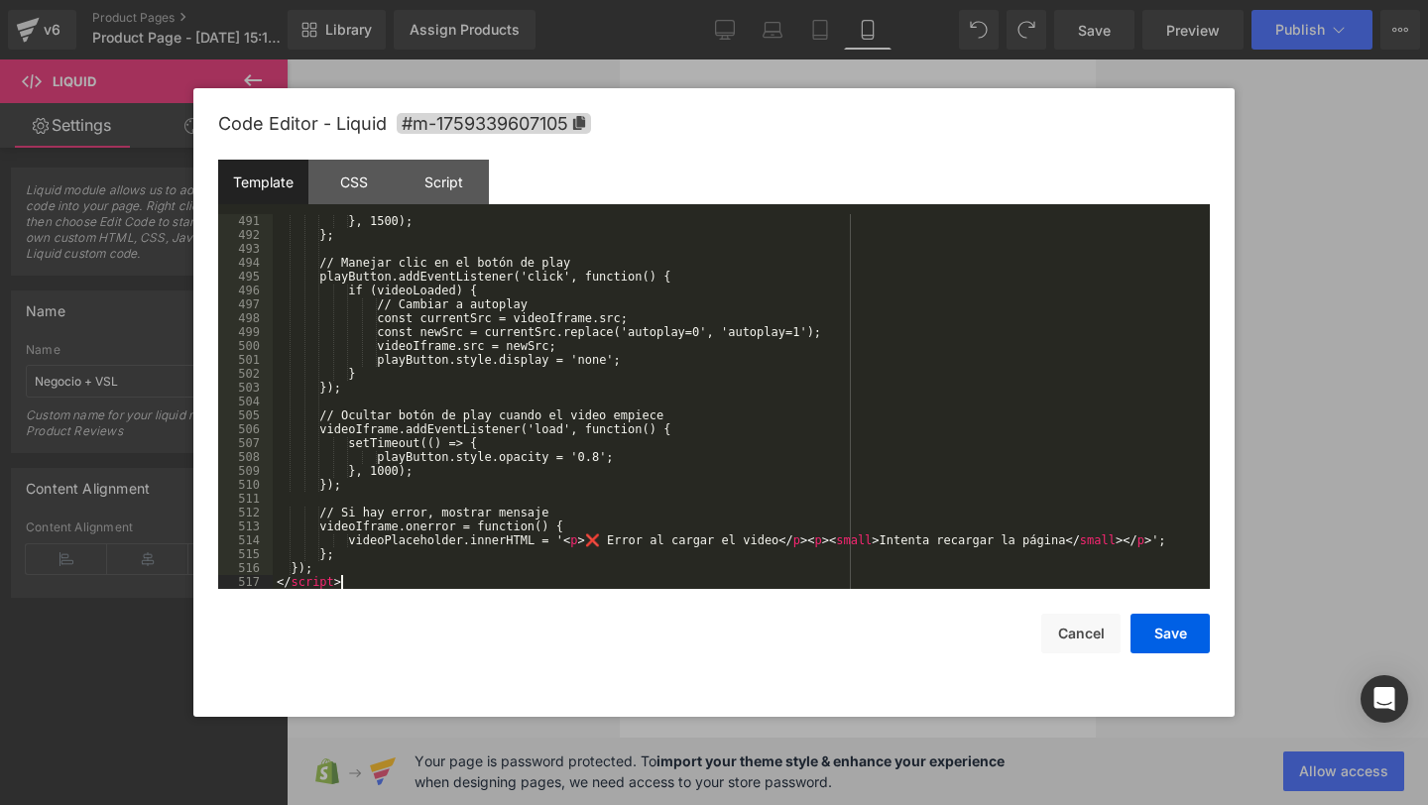
scroll to position [6804, 0]
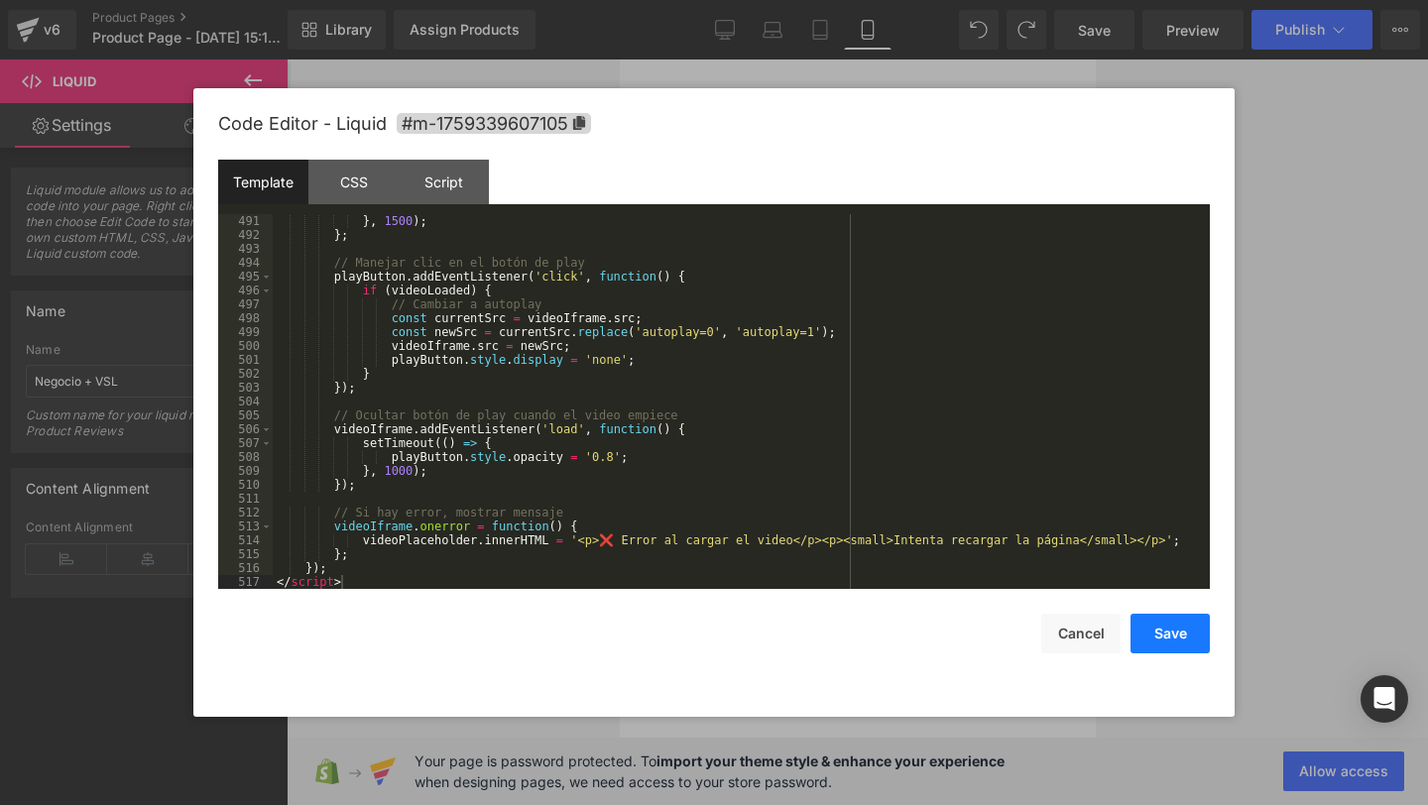
click at [1151, 644] on button "Save" at bounding box center [1170, 634] width 79 height 40
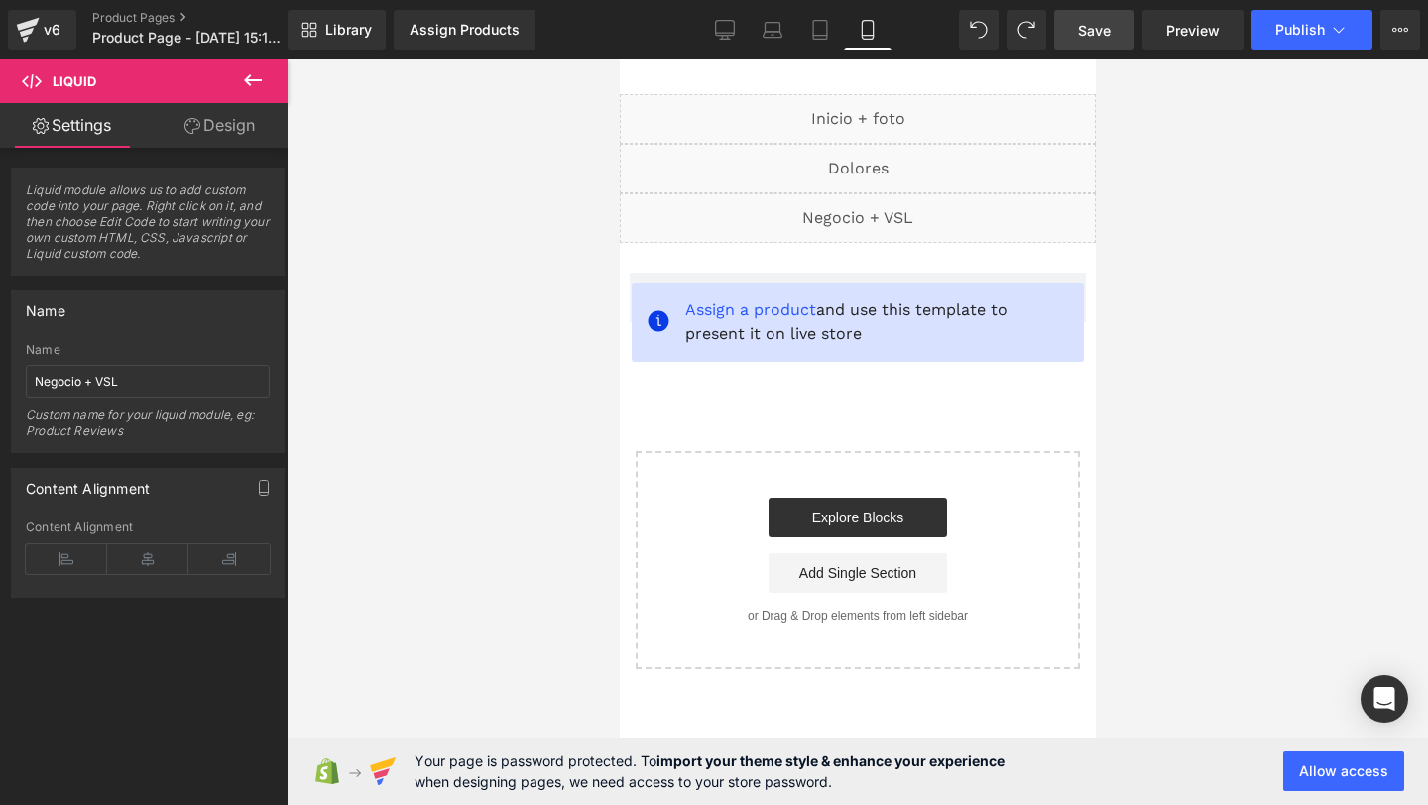
click at [1094, 38] on span "Save" at bounding box center [1094, 30] width 33 height 21
click at [913, 214] on icon at bounding box center [910, 209] width 14 height 15
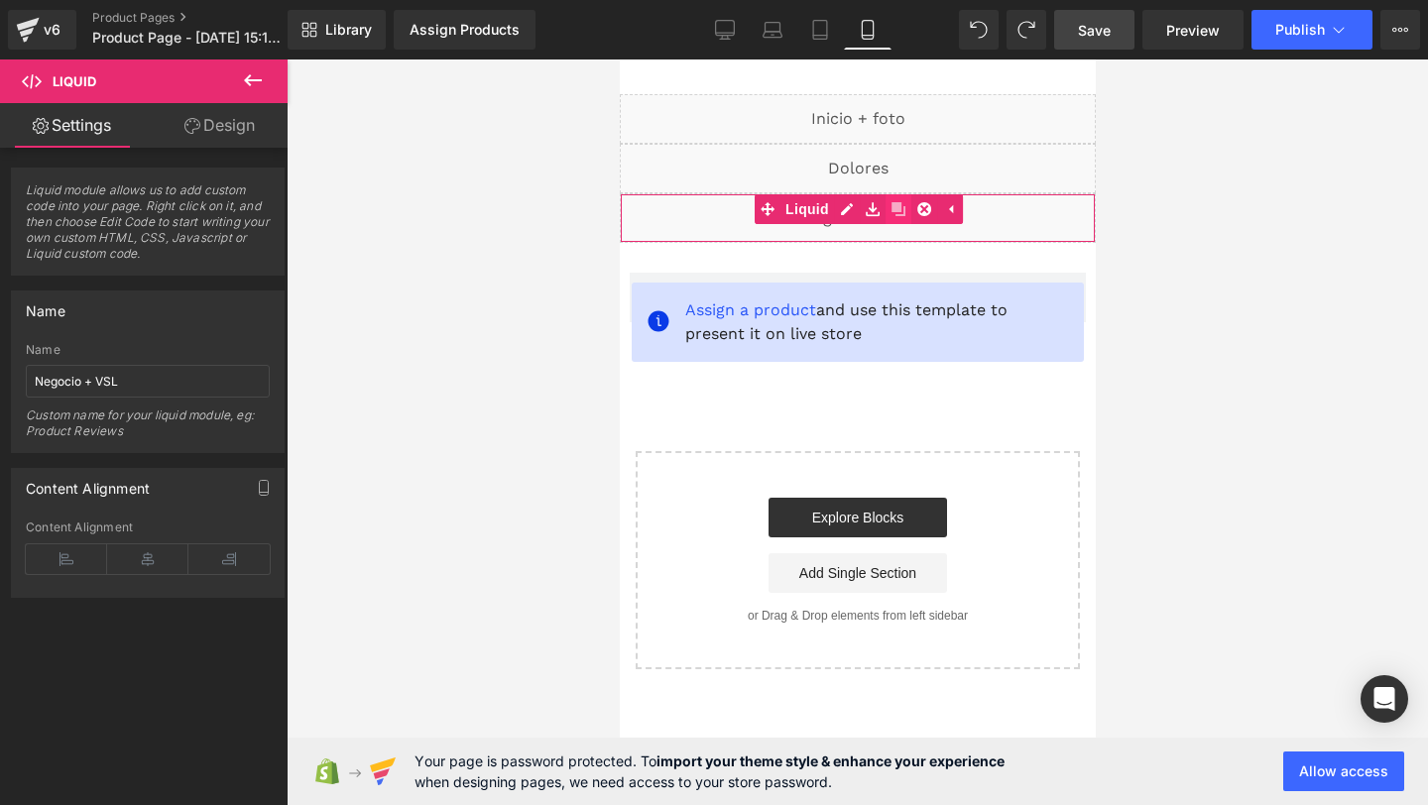
click at [892, 214] on icon at bounding box center [898, 209] width 14 height 15
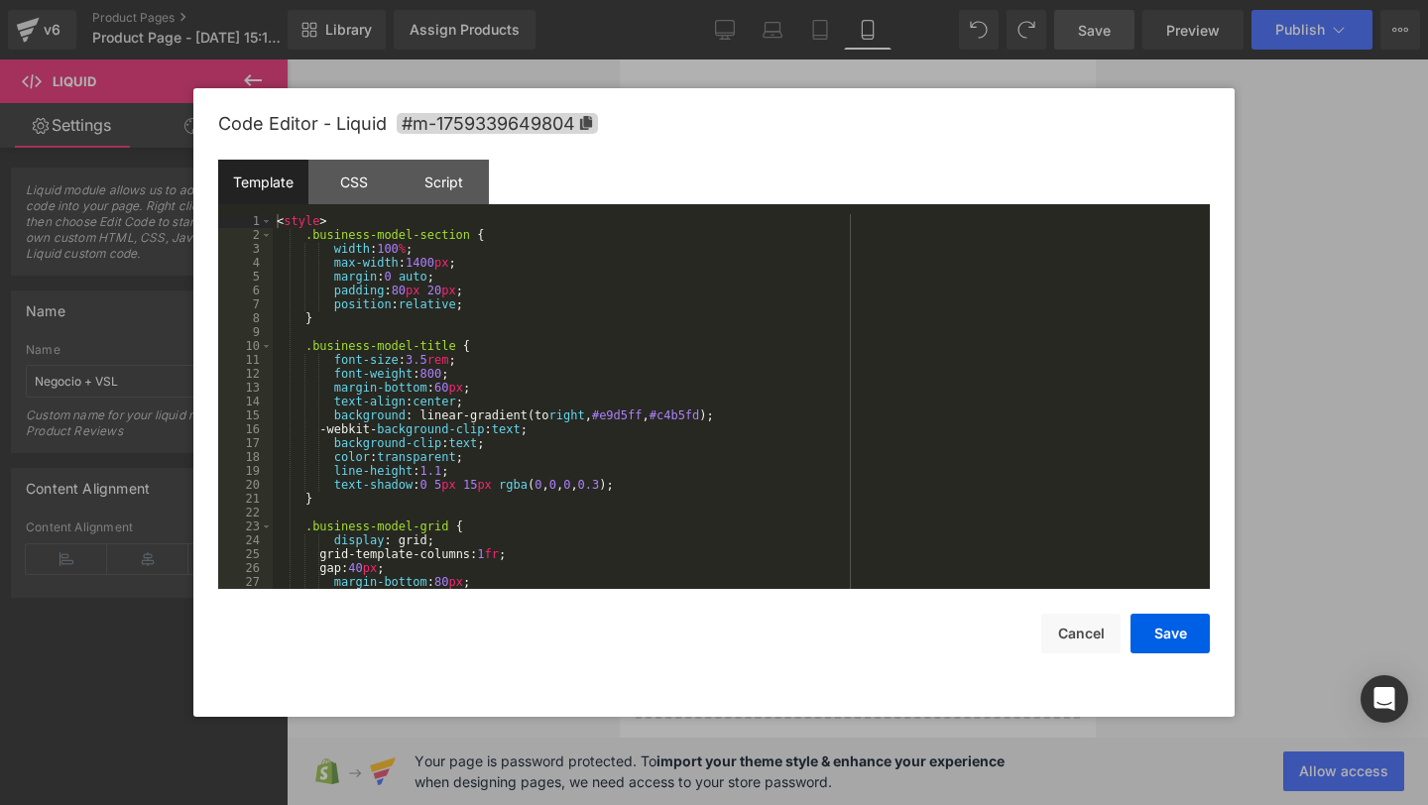
click at [704, 0] on div "You are previewing how the will restyle your page. You can not edit Elements in…" at bounding box center [714, 0] width 1428 height 0
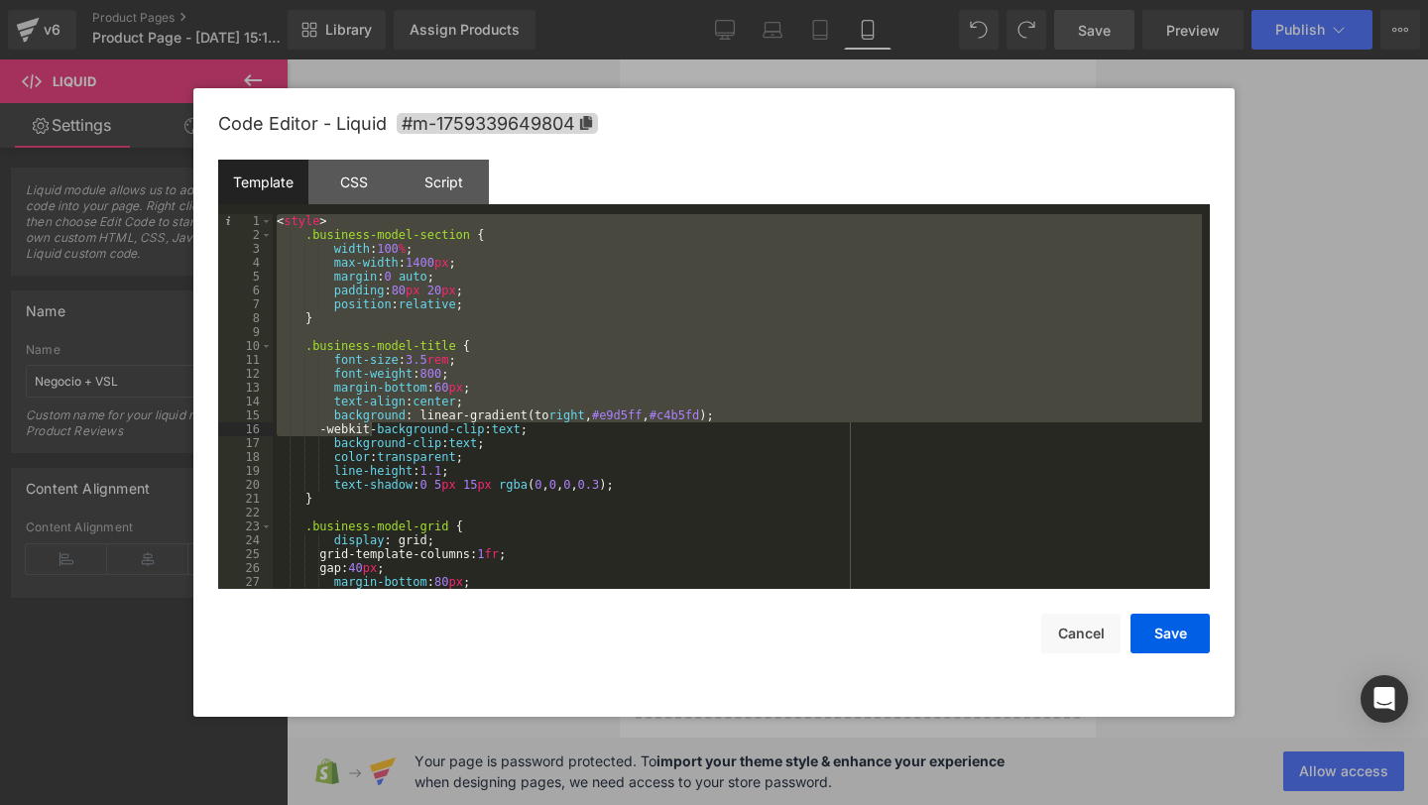
drag, startPoint x: 274, startPoint y: 223, endPoint x: 339, endPoint y: 367, distance: 158.0
click at [339, 367] on div "< style > .business-model-section { width : 100 % ; max-width : 1400 px ; margi…" at bounding box center [737, 415] width 929 height 403
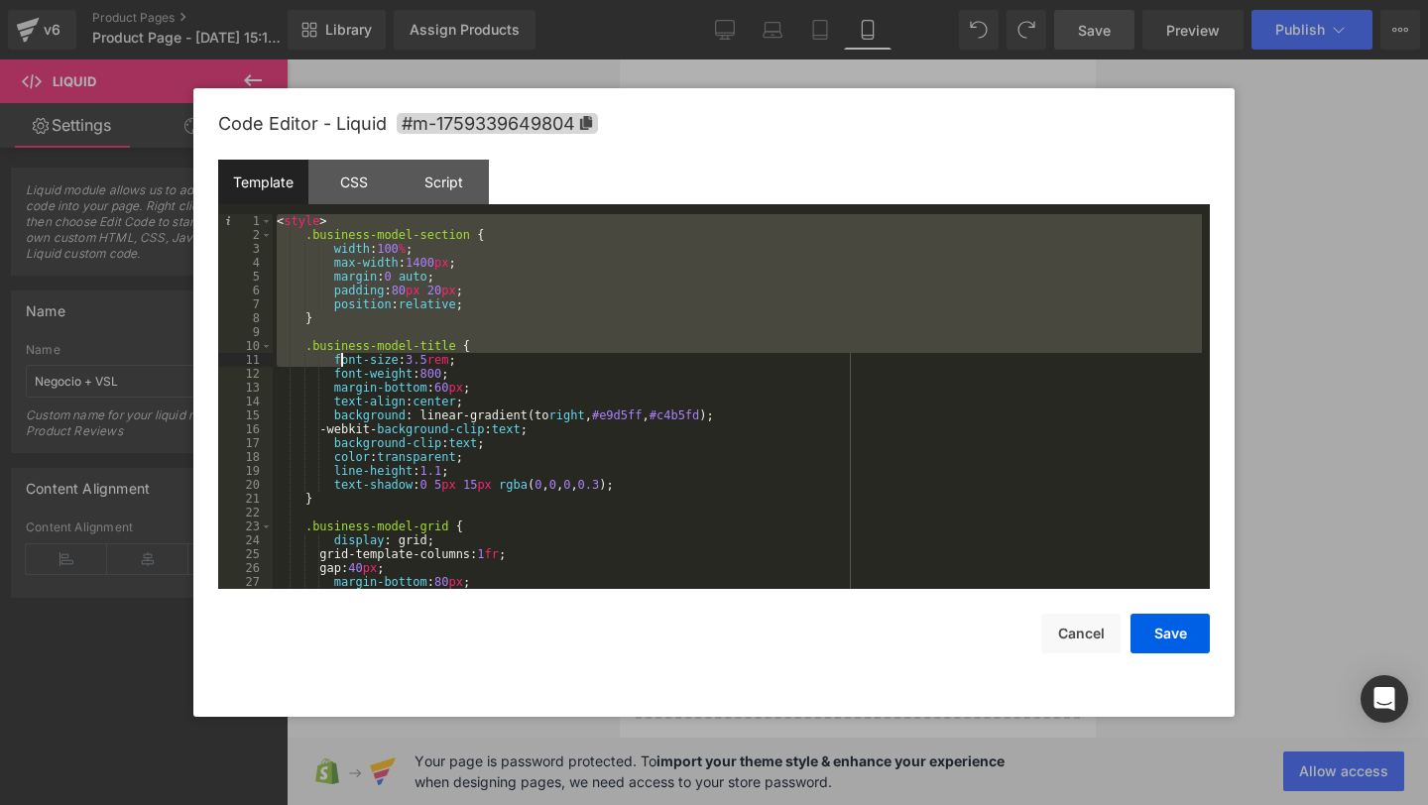
click at [277, 232] on div "< style > .business-model-section { width : 100 % ; max-width : 1400 px ; margi…" at bounding box center [737, 415] width 929 height 403
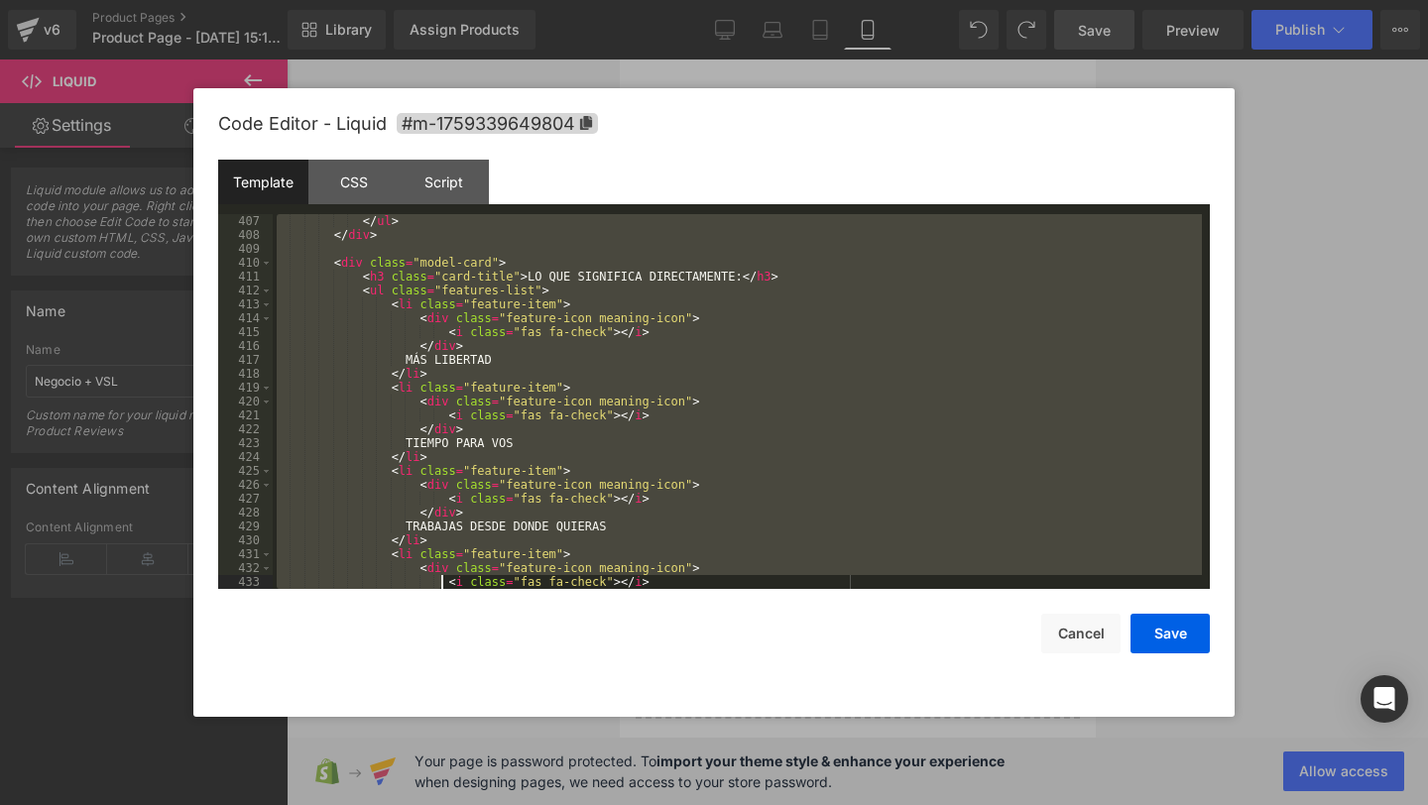
scroll to position [6762, 0]
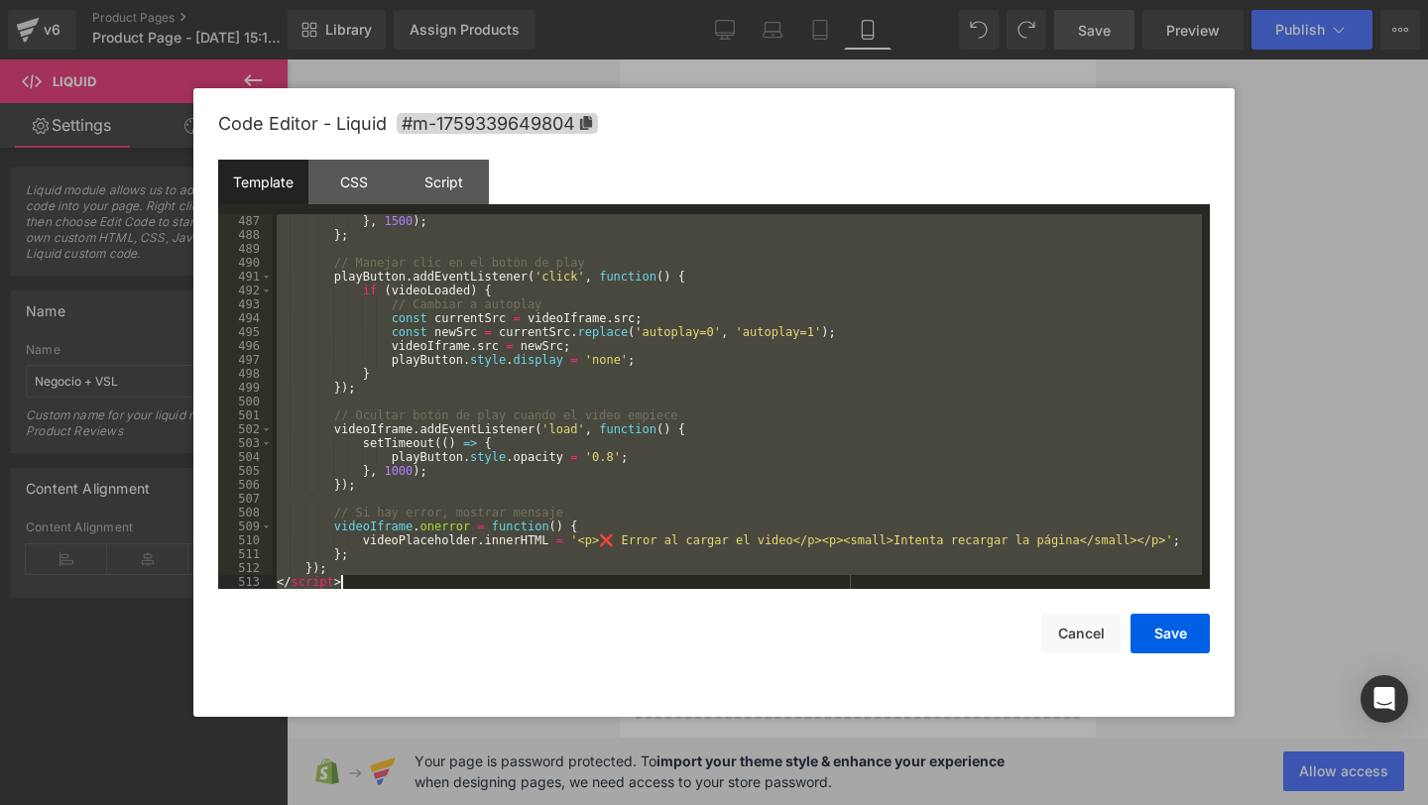
drag, startPoint x: 278, startPoint y: 222, endPoint x: 438, endPoint y: 776, distance: 576.3
click at [438, 776] on body "You are previewing how the will restyle your page. You can not edit Elements in…" at bounding box center [714, 402] width 1428 height 805
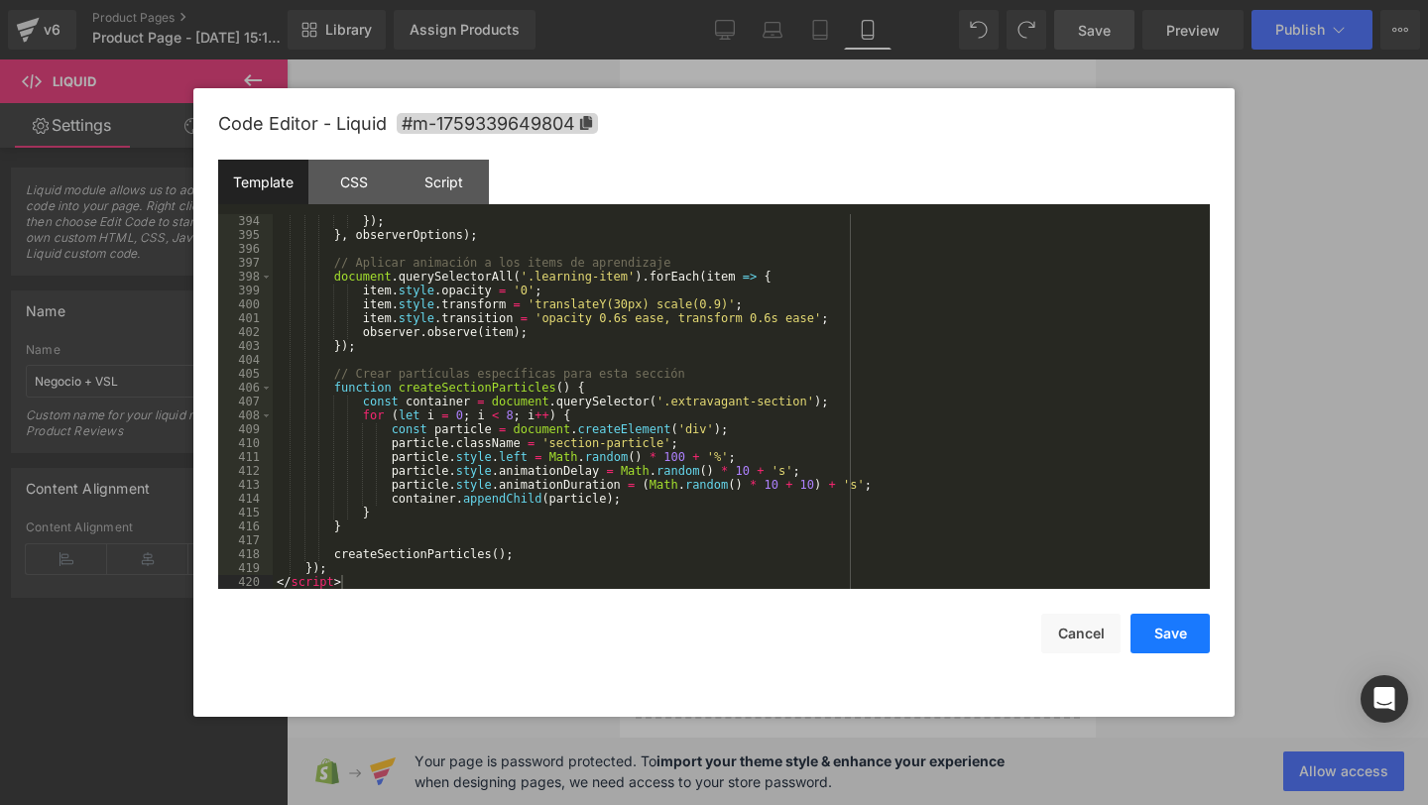
click at [1158, 629] on button "Save" at bounding box center [1170, 634] width 79 height 40
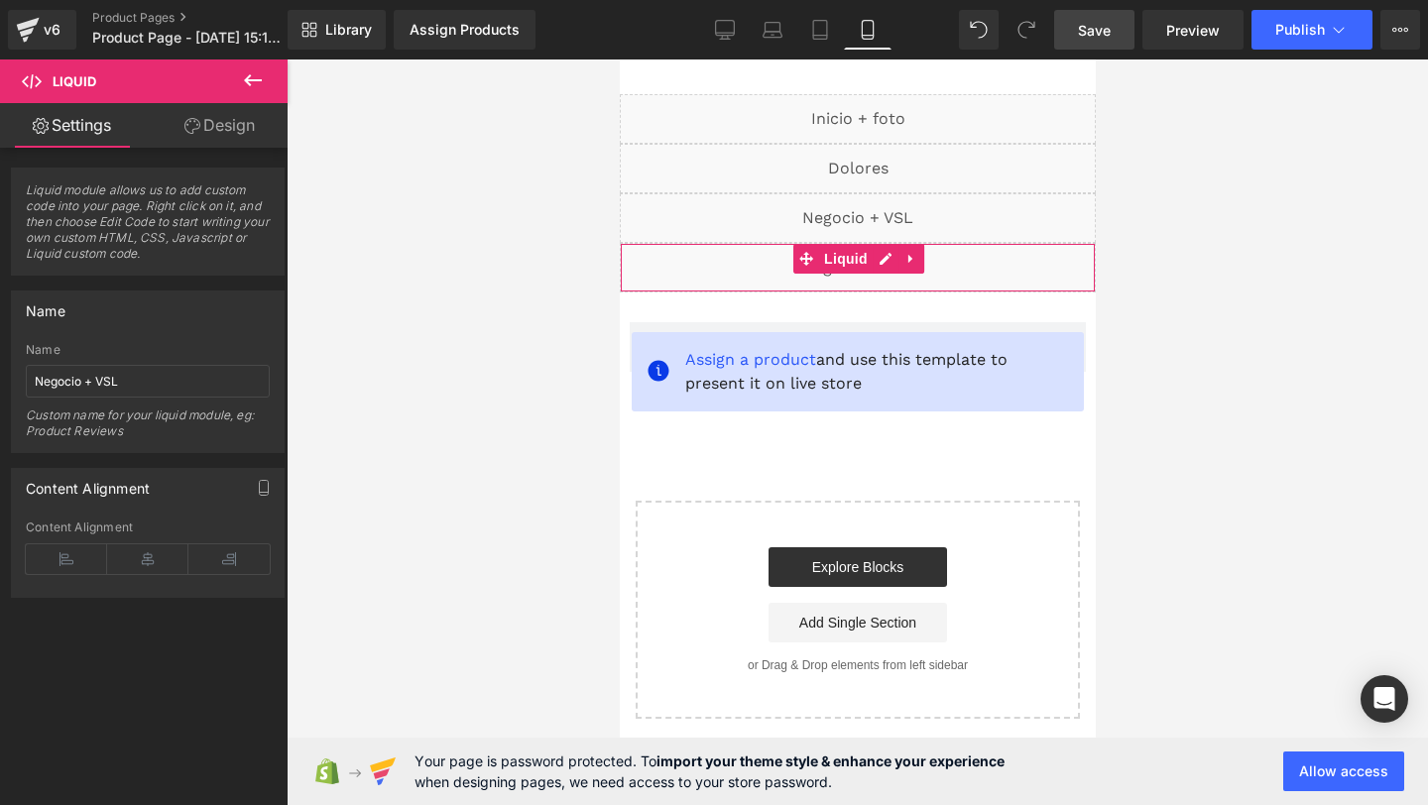
click at [767, 267] on div "Liquid" at bounding box center [857, 268] width 476 height 50
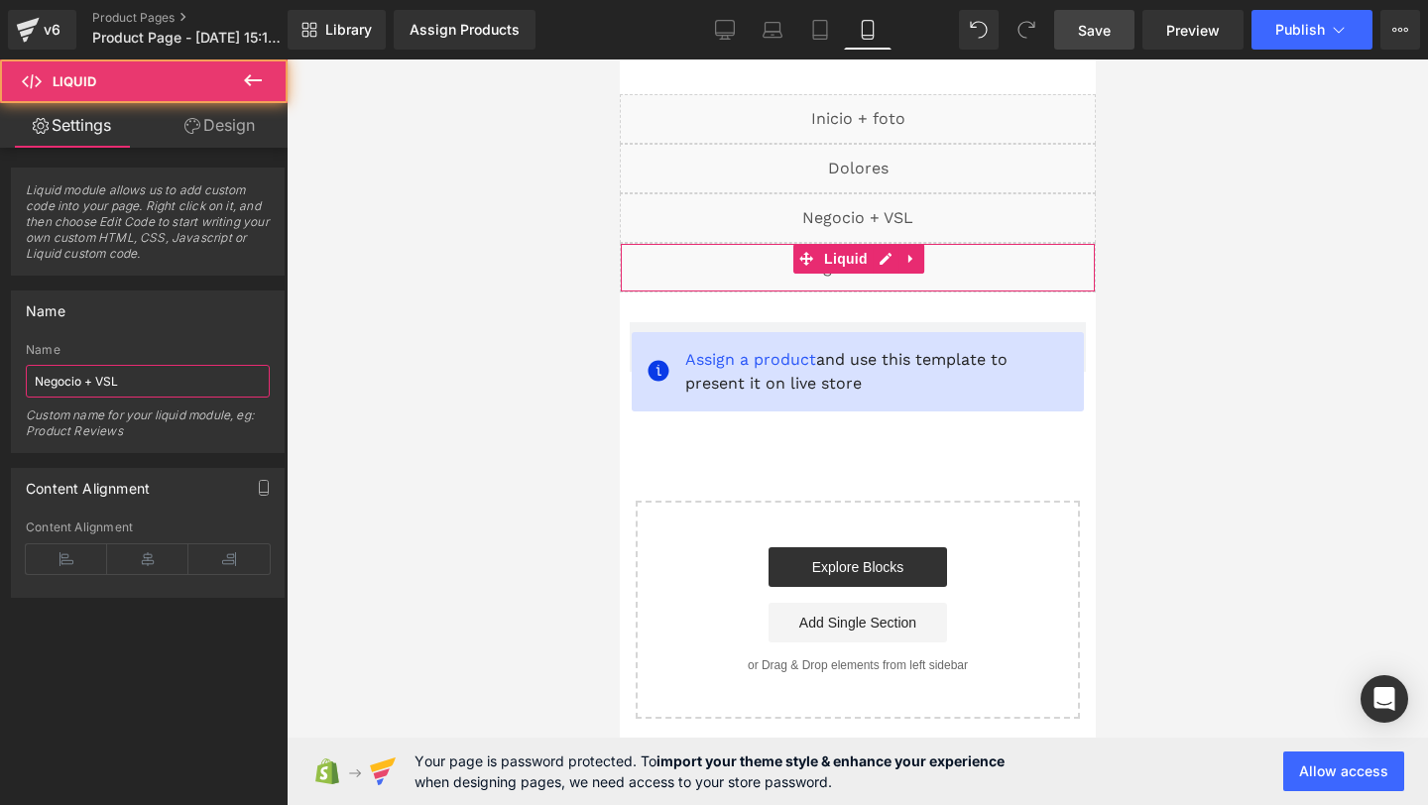
click at [57, 387] on input "Negocio + VSL" at bounding box center [148, 381] width 244 height 33
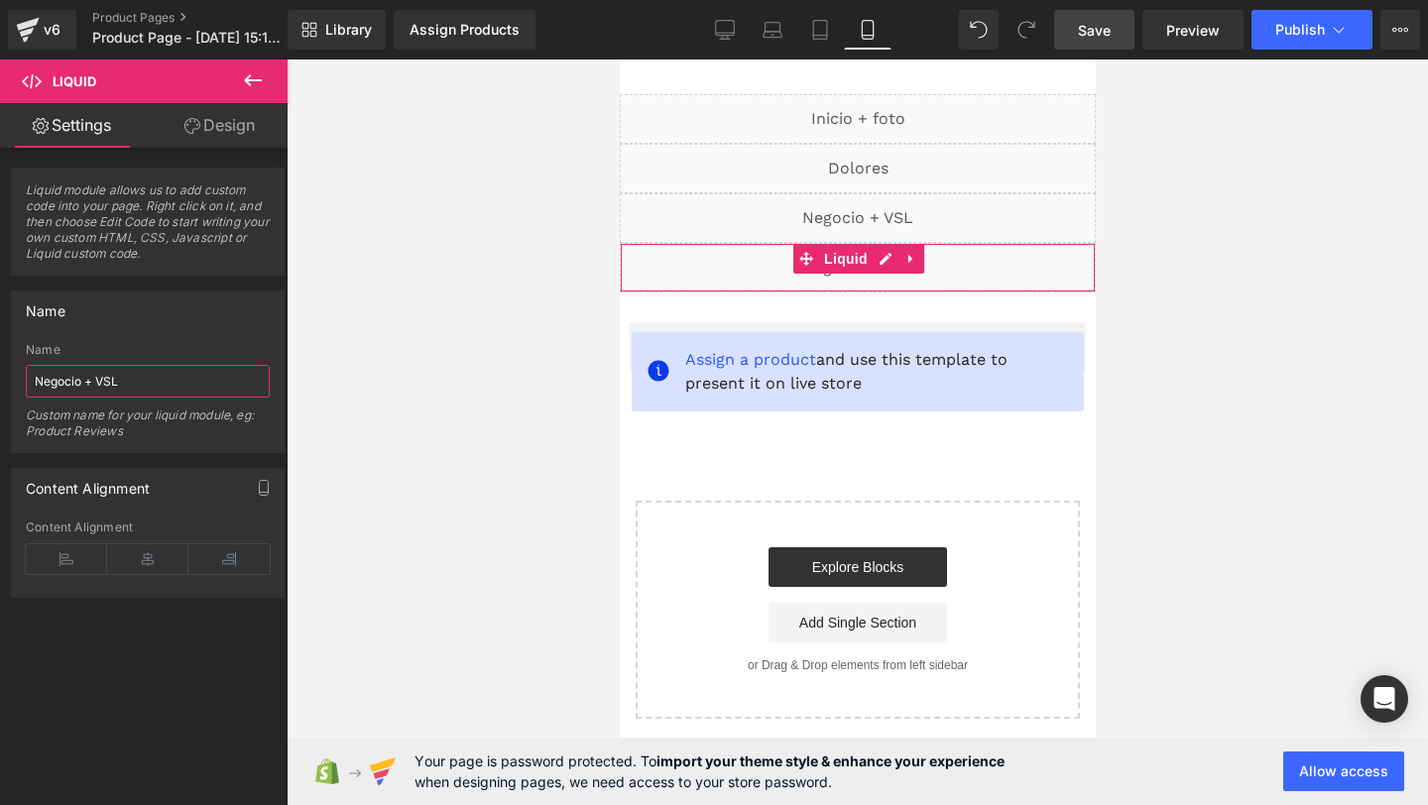
click at [57, 387] on input "Negocio + VSL" at bounding box center [148, 381] width 244 height 33
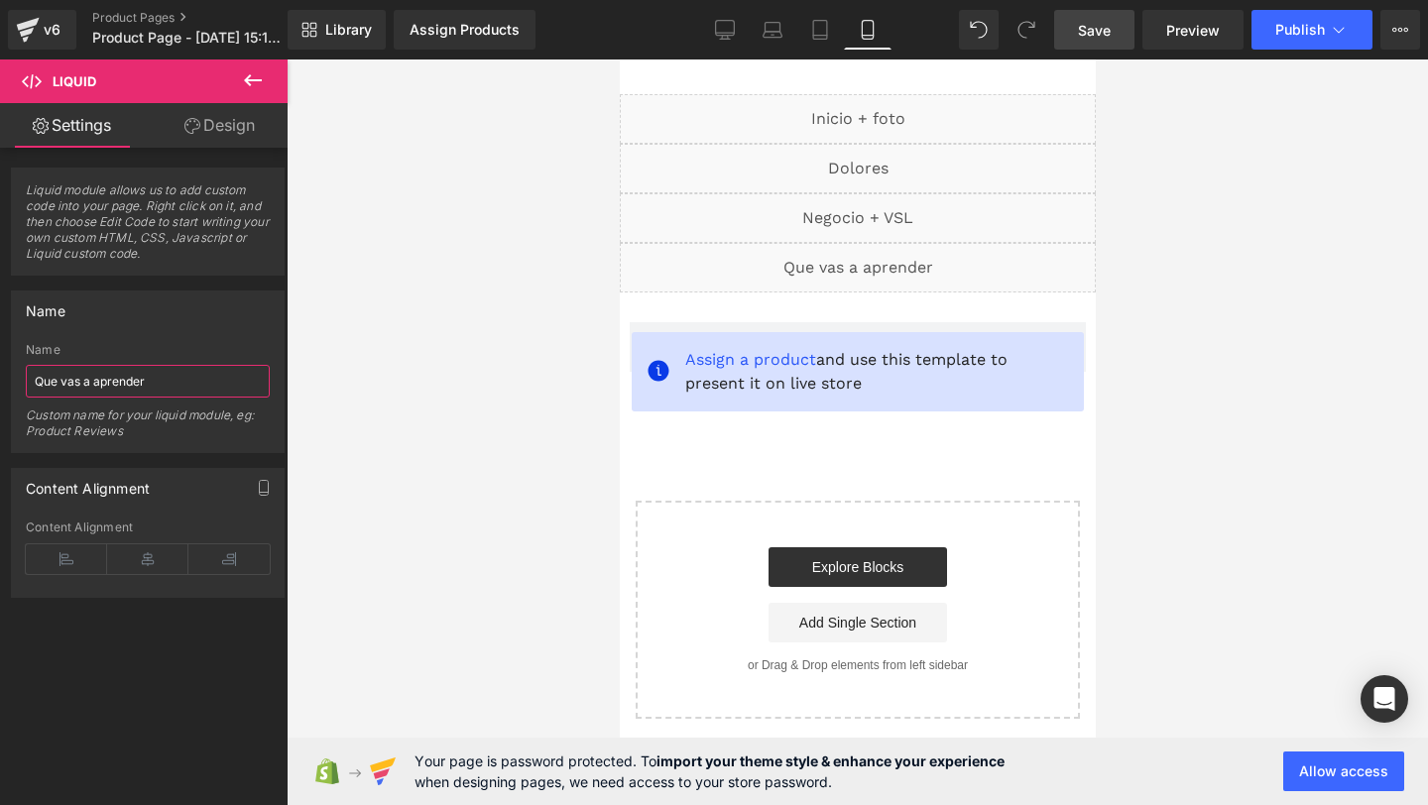
type input "Que vas a aprender"
click at [1096, 32] on span "Save" at bounding box center [1094, 30] width 33 height 21
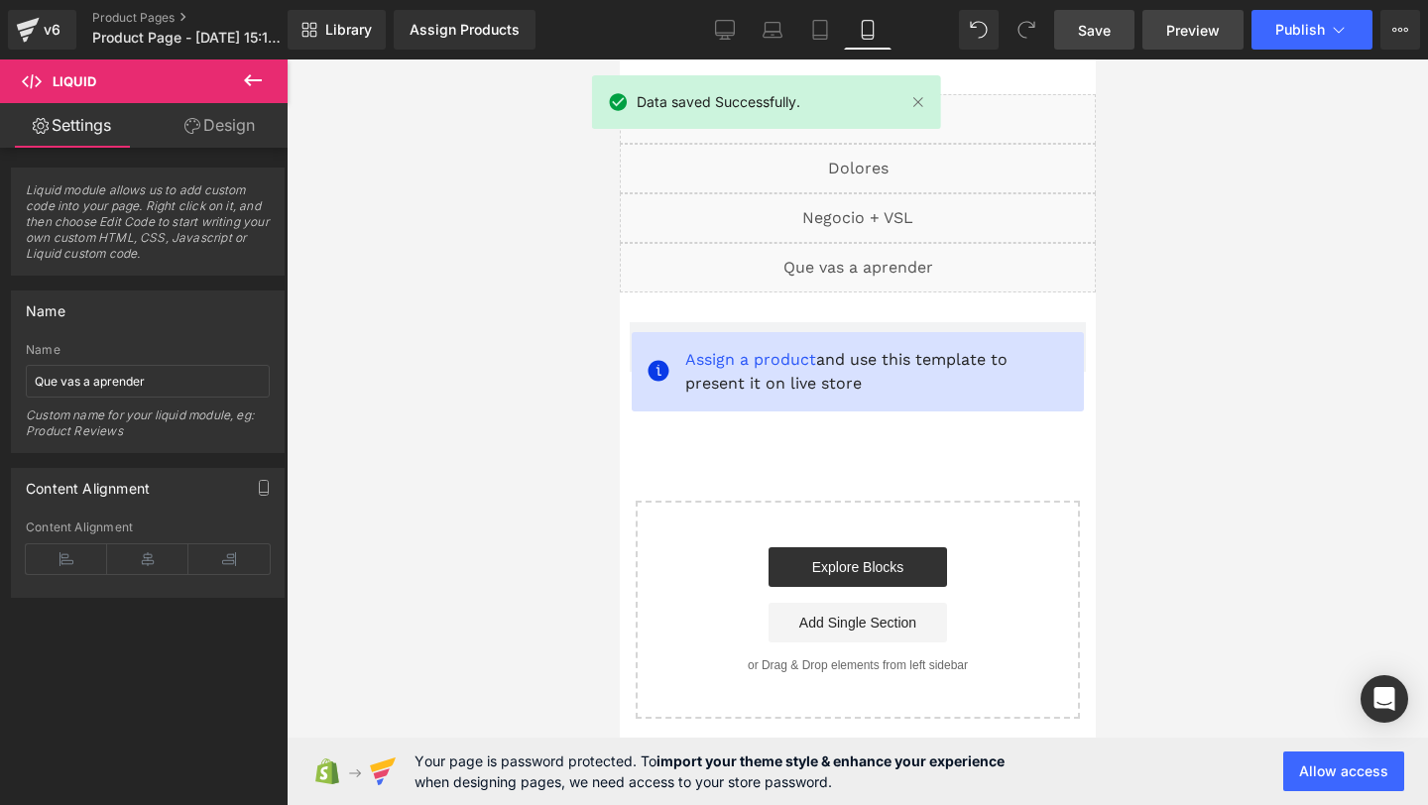
click at [1172, 39] on span "Preview" at bounding box center [1193, 30] width 54 height 21
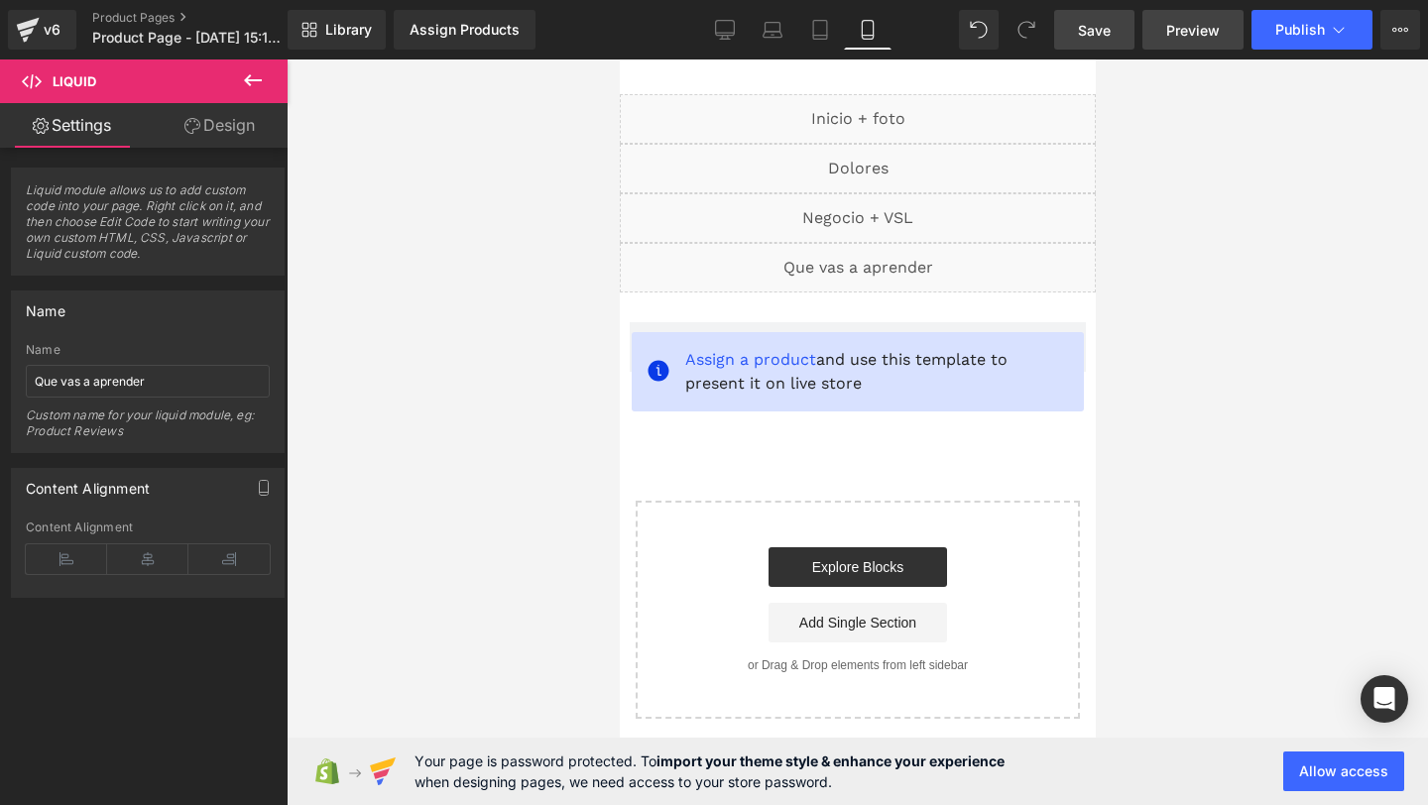
click at [1200, 45] on link "Preview" at bounding box center [1193, 30] width 101 height 40
click at [1390, 29] on button "Upgrade Plan View Live Page View with current Template Save Template to Library…" at bounding box center [1401, 30] width 40 height 40
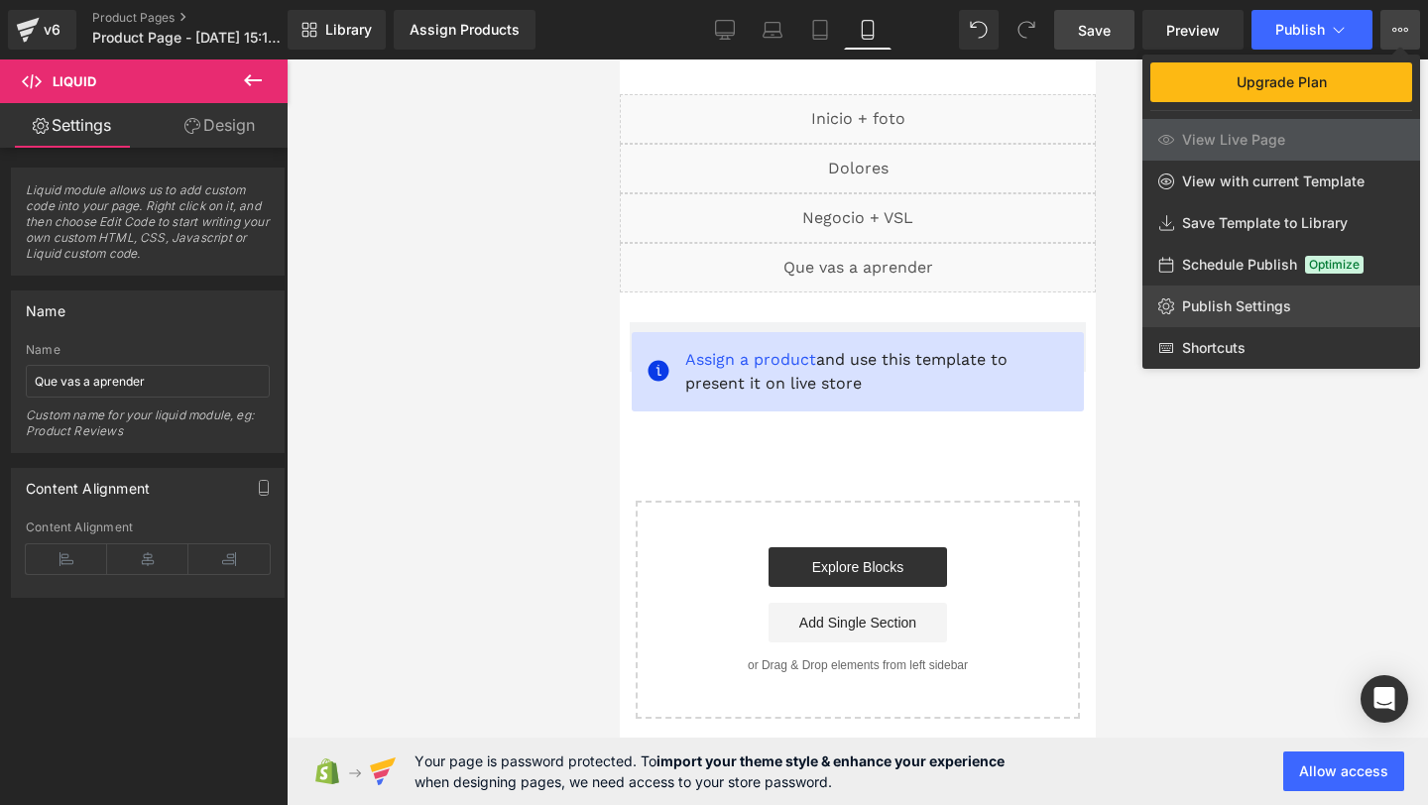
click at [1223, 309] on span "Publish Settings" at bounding box center [1236, 307] width 109 height 18
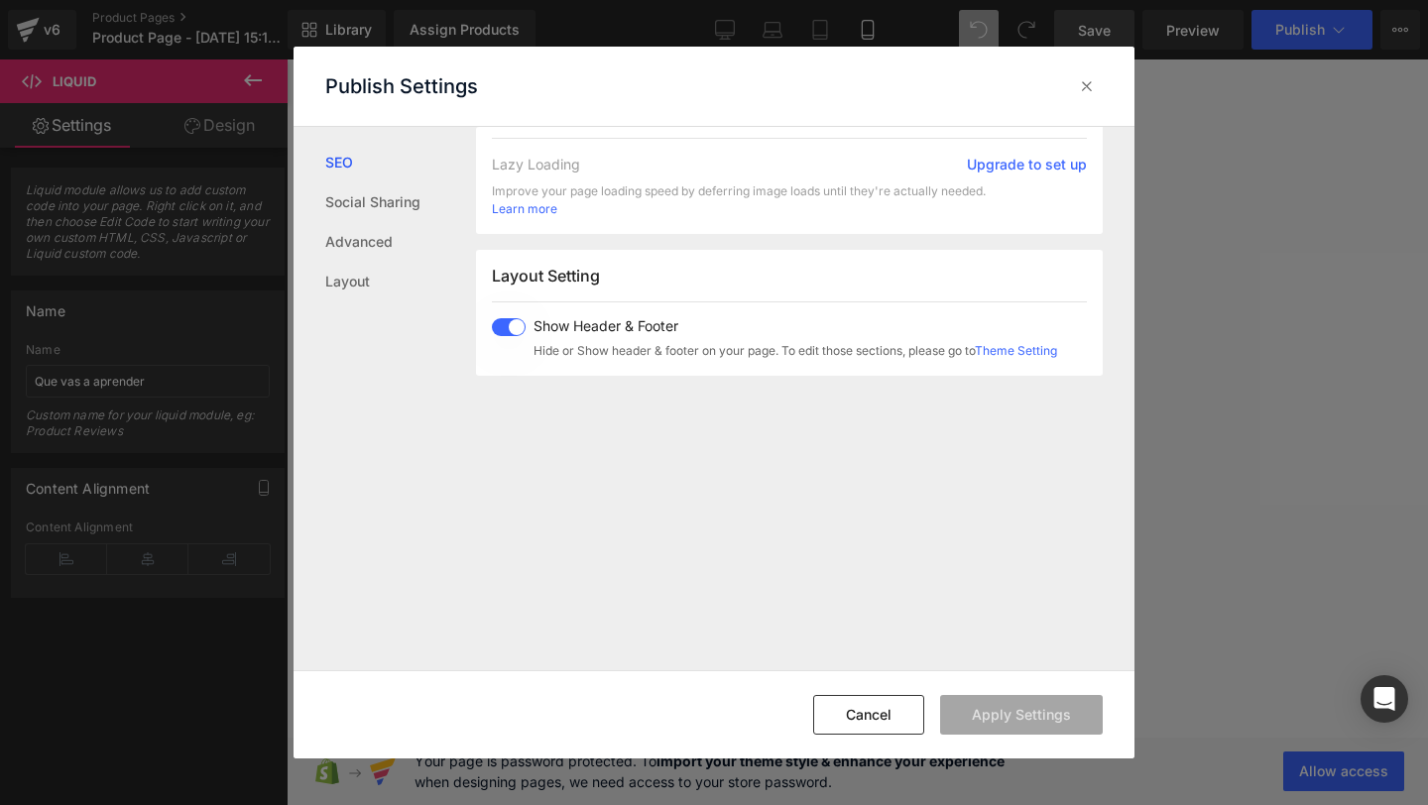
scroll to position [494, 0]
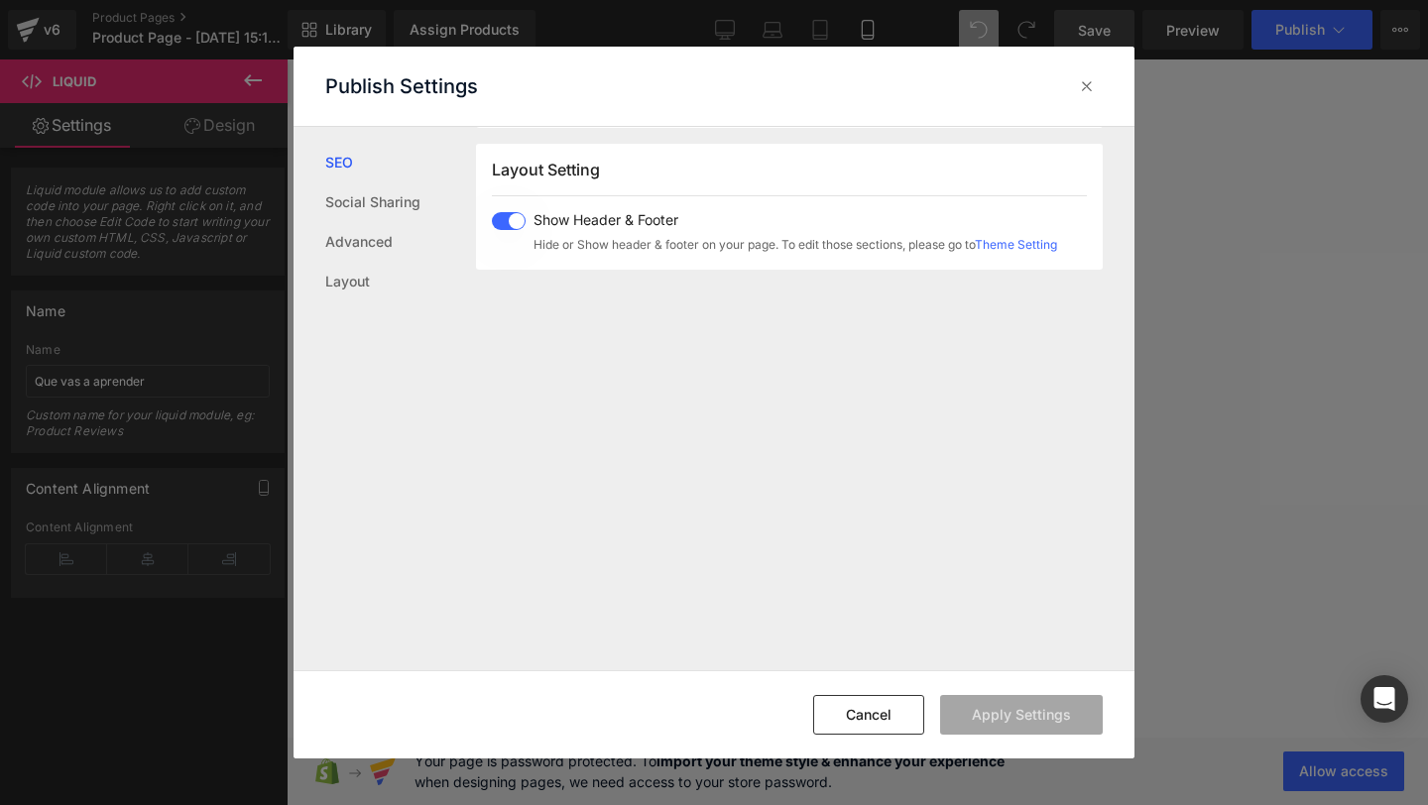
click at [511, 221] on span at bounding box center [509, 221] width 34 height 18
click at [985, 720] on button "Apply Settings" at bounding box center [1021, 715] width 163 height 40
click at [1095, 85] on icon at bounding box center [1087, 86] width 20 height 20
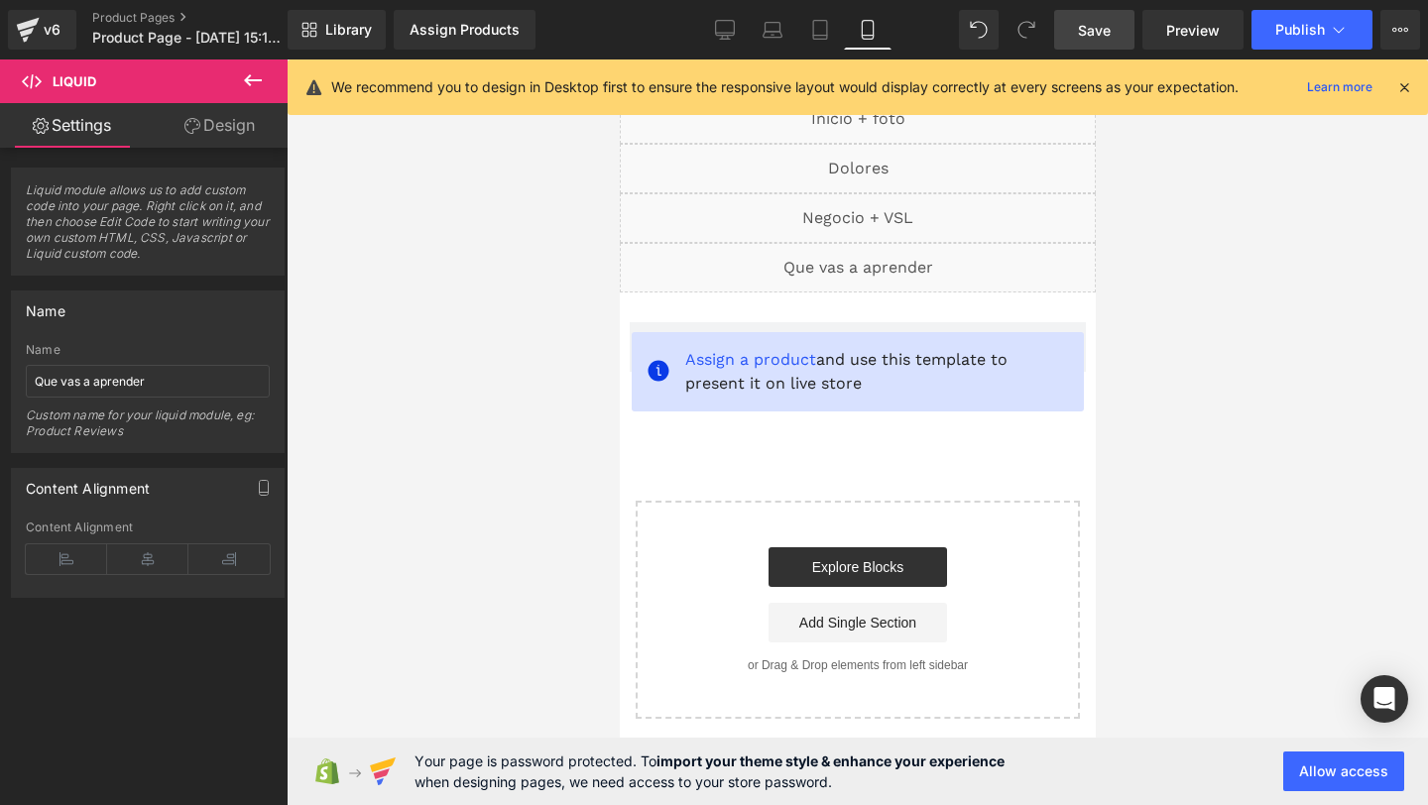
click at [1109, 20] on span "Save" at bounding box center [1094, 30] width 33 height 21
click at [1294, 31] on span "Publish" at bounding box center [1300, 30] width 50 height 16
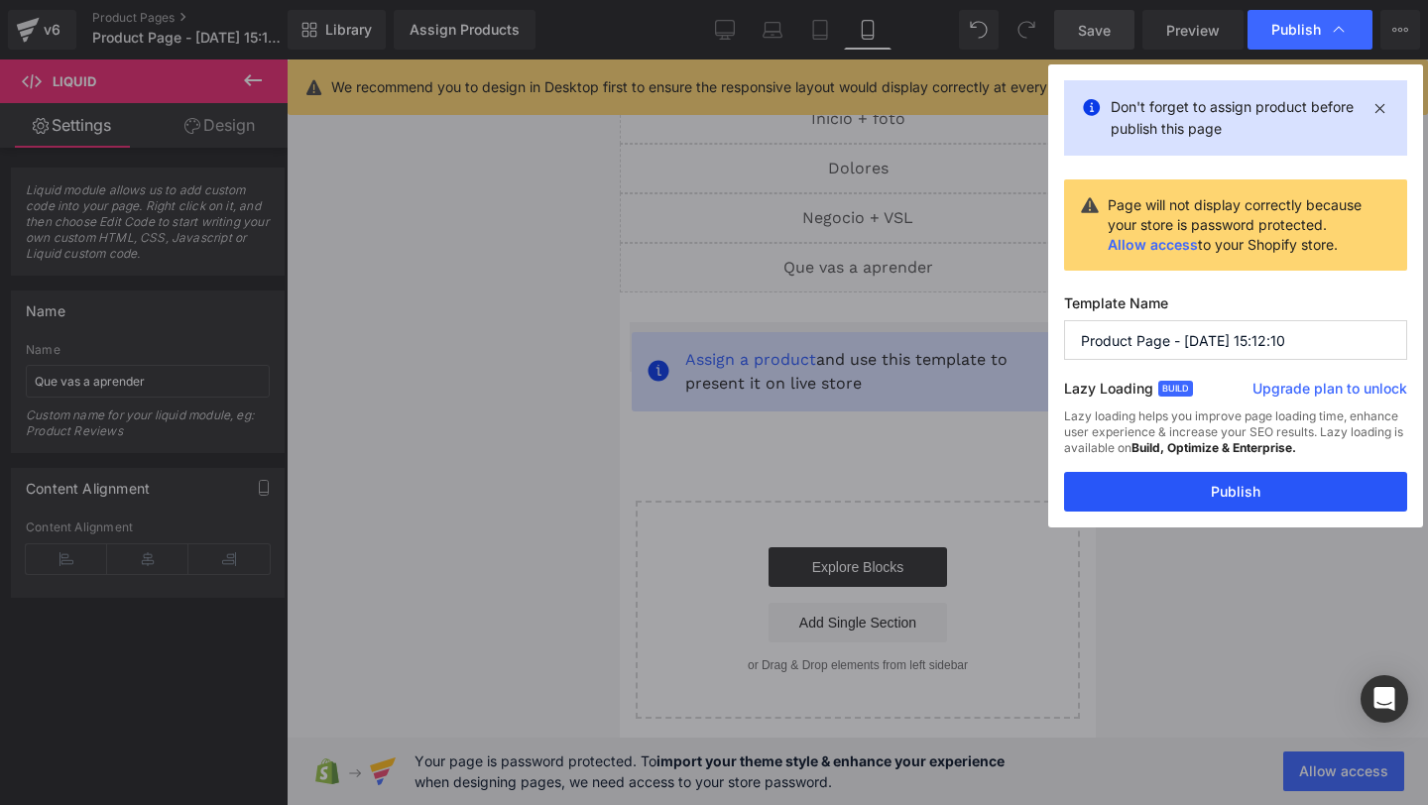
click at [1109, 484] on button "Publish" at bounding box center [1235, 492] width 343 height 40
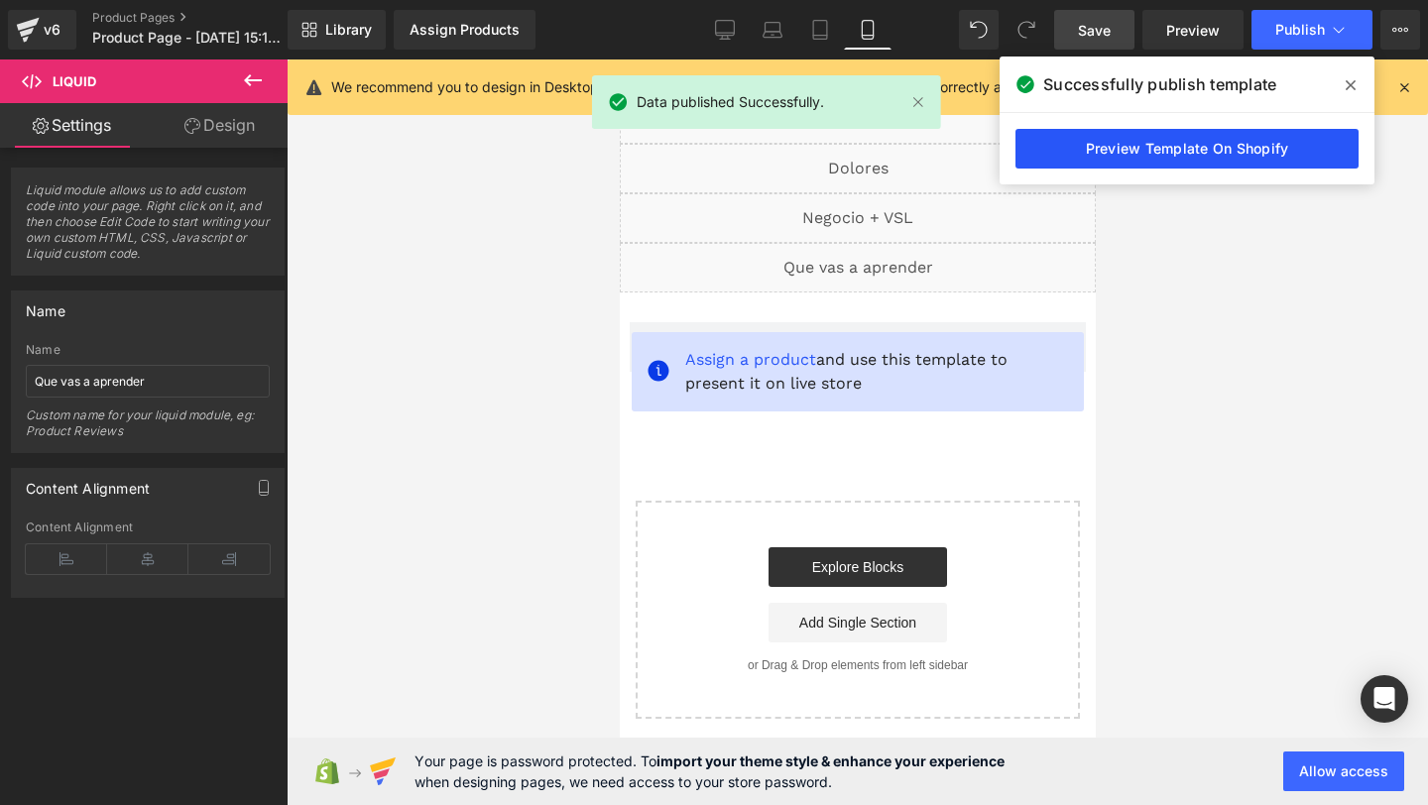
click at [1147, 159] on link "Preview Template On Shopify" at bounding box center [1187, 149] width 343 height 40
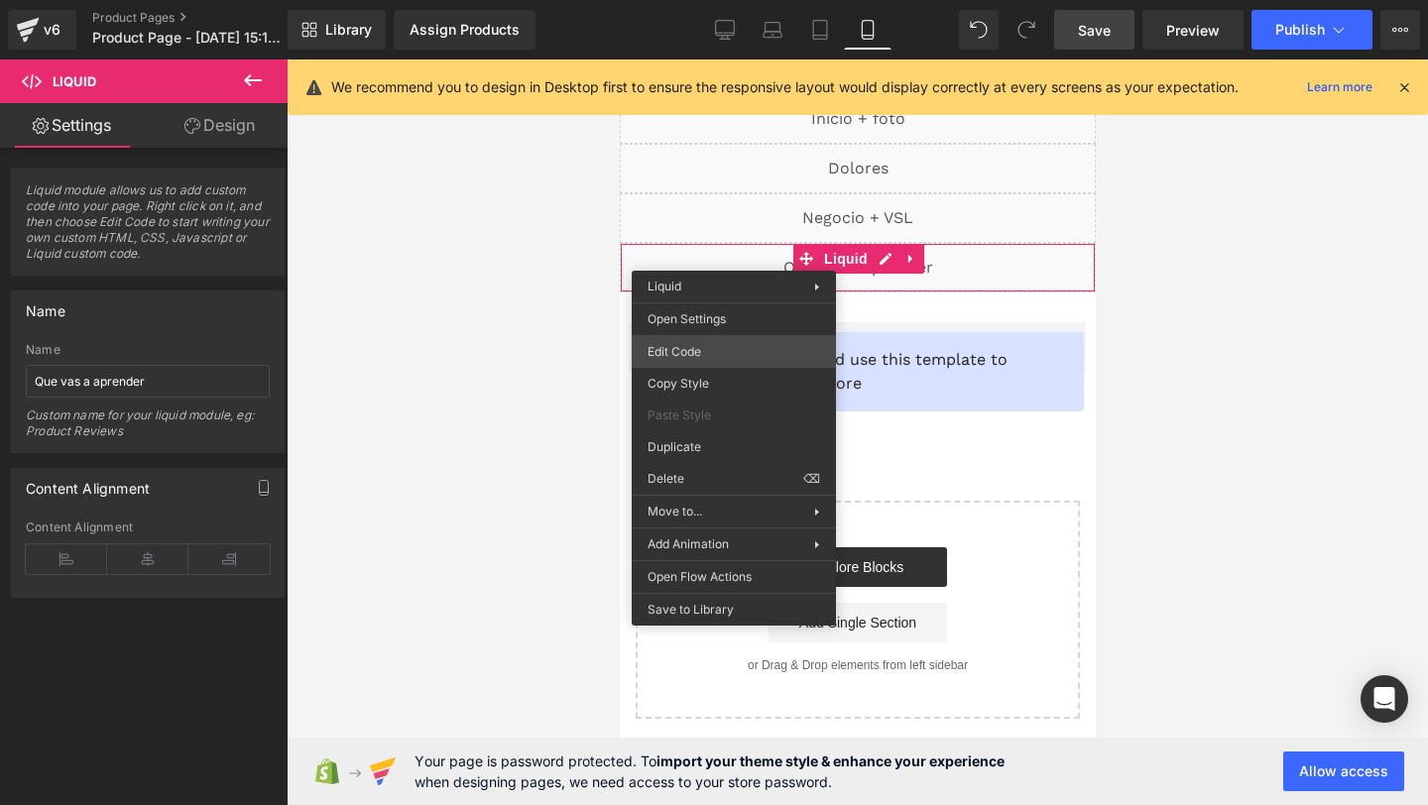
click at [704, 0] on div "You are previewing how the will restyle your page. You can not edit Elements in…" at bounding box center [714, 0] width 1428 height 0
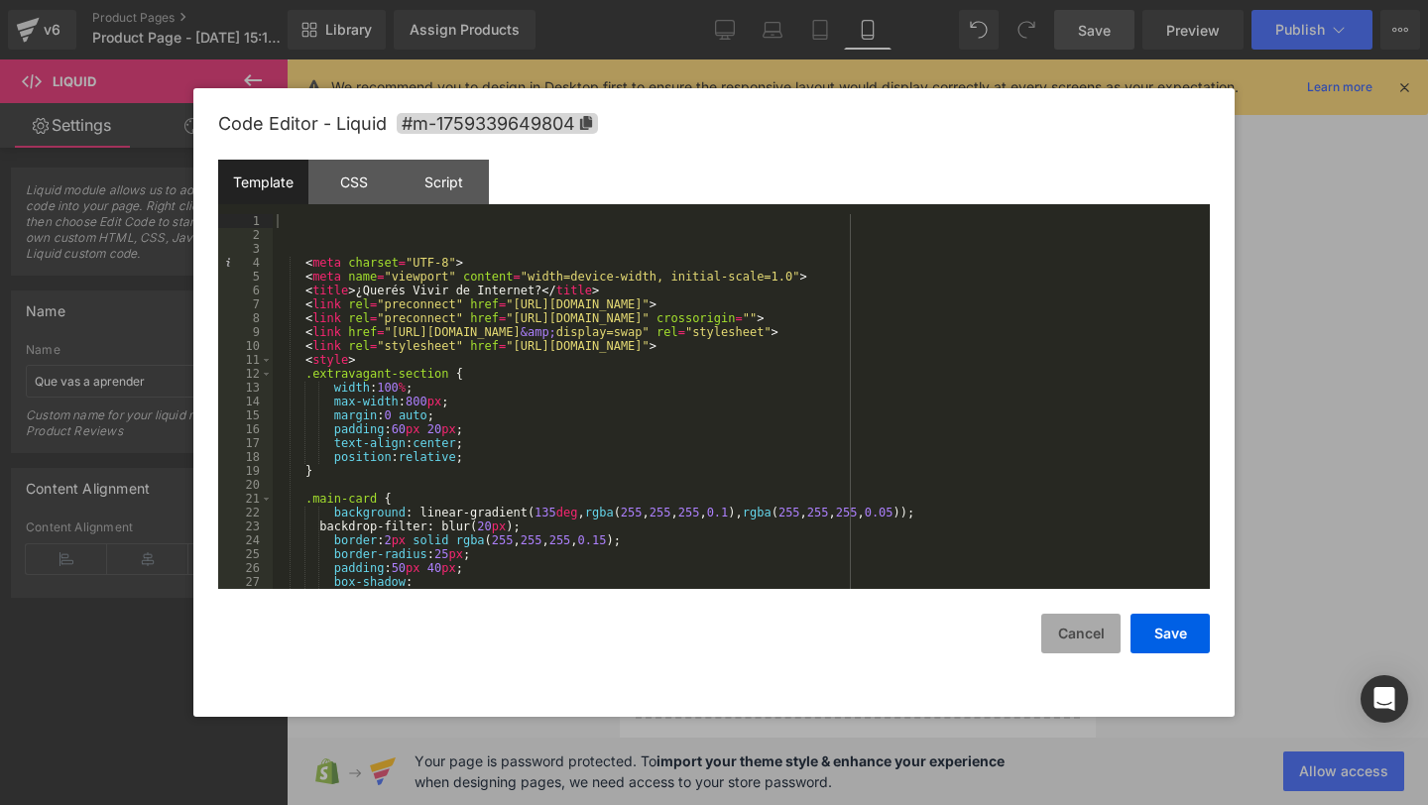
click at [1069, 638] on button "Cancel" at bounding box center [1080, 634] width 79 height 40
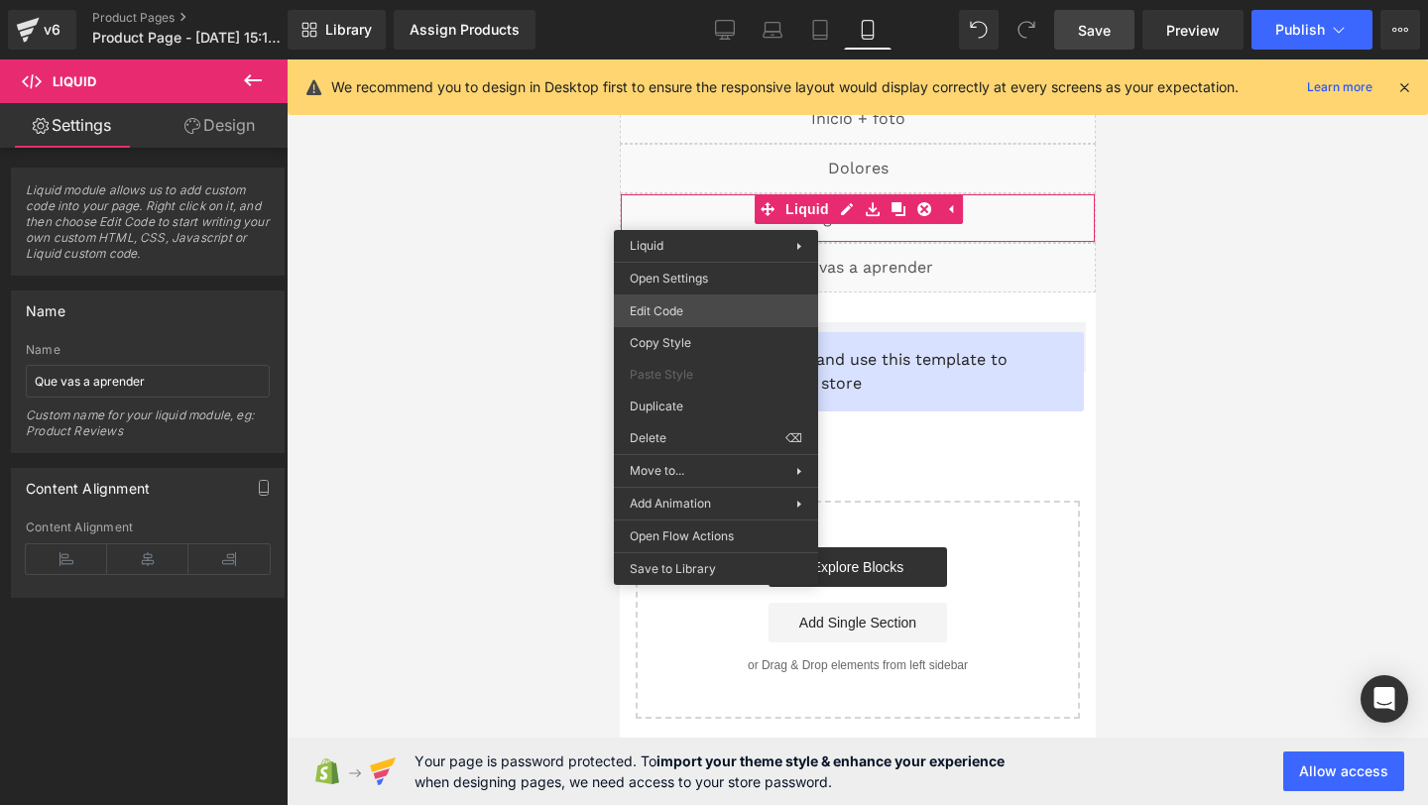
click at [677, 0] on div "You are previewing how the will restyle your page. You can not edit Elements in…" at bounding box center [714, 0] width 1428 height 0
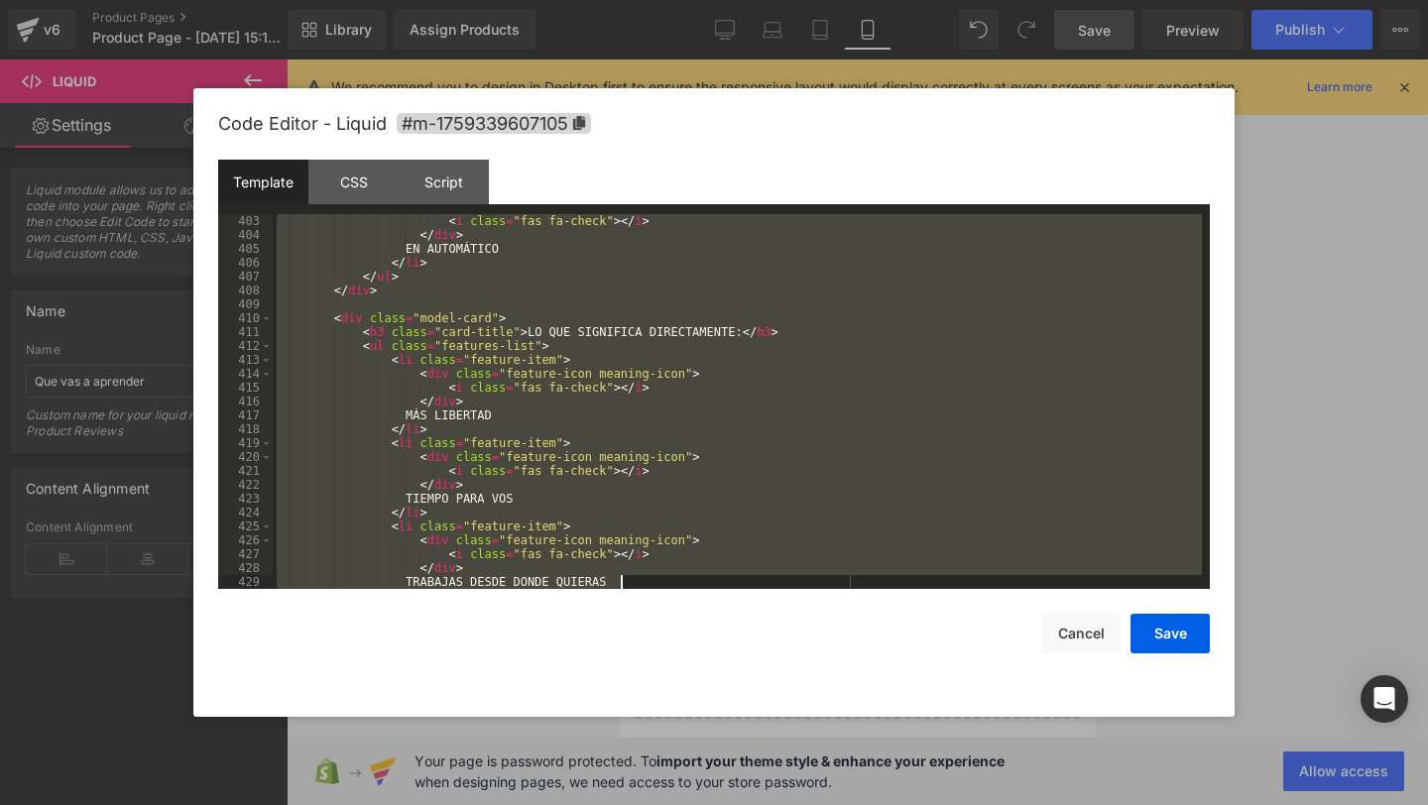
scroll to position [6762, 0]
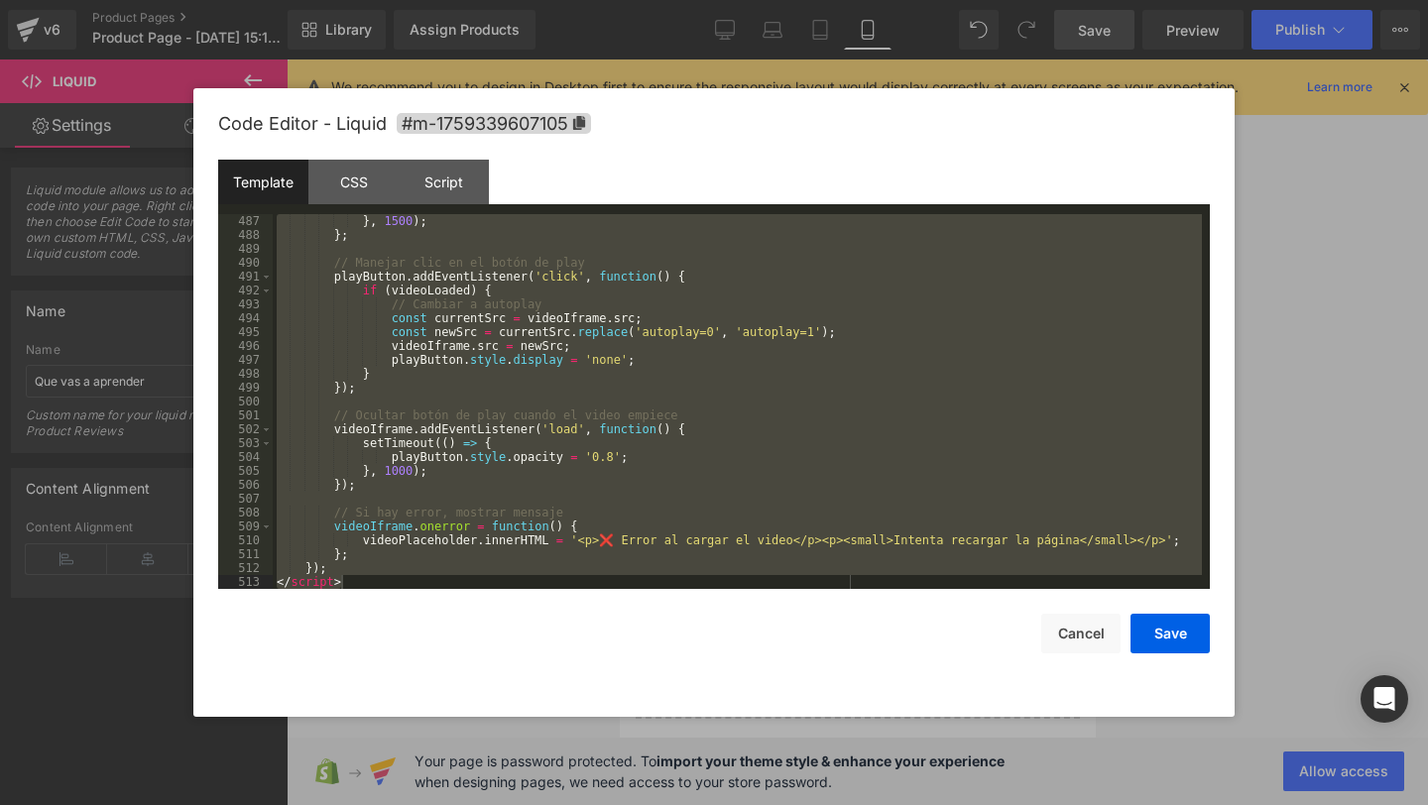
drag, startPoint x: 274, startPoint y: 219, endPoint x: 673, endPoint y: 804, distance: 708.6
click at [0, 804] on html "You are previewing how the will restyle your page. You can not edit Elements in…" at bounding box center [714, 402] width 1428 height 805
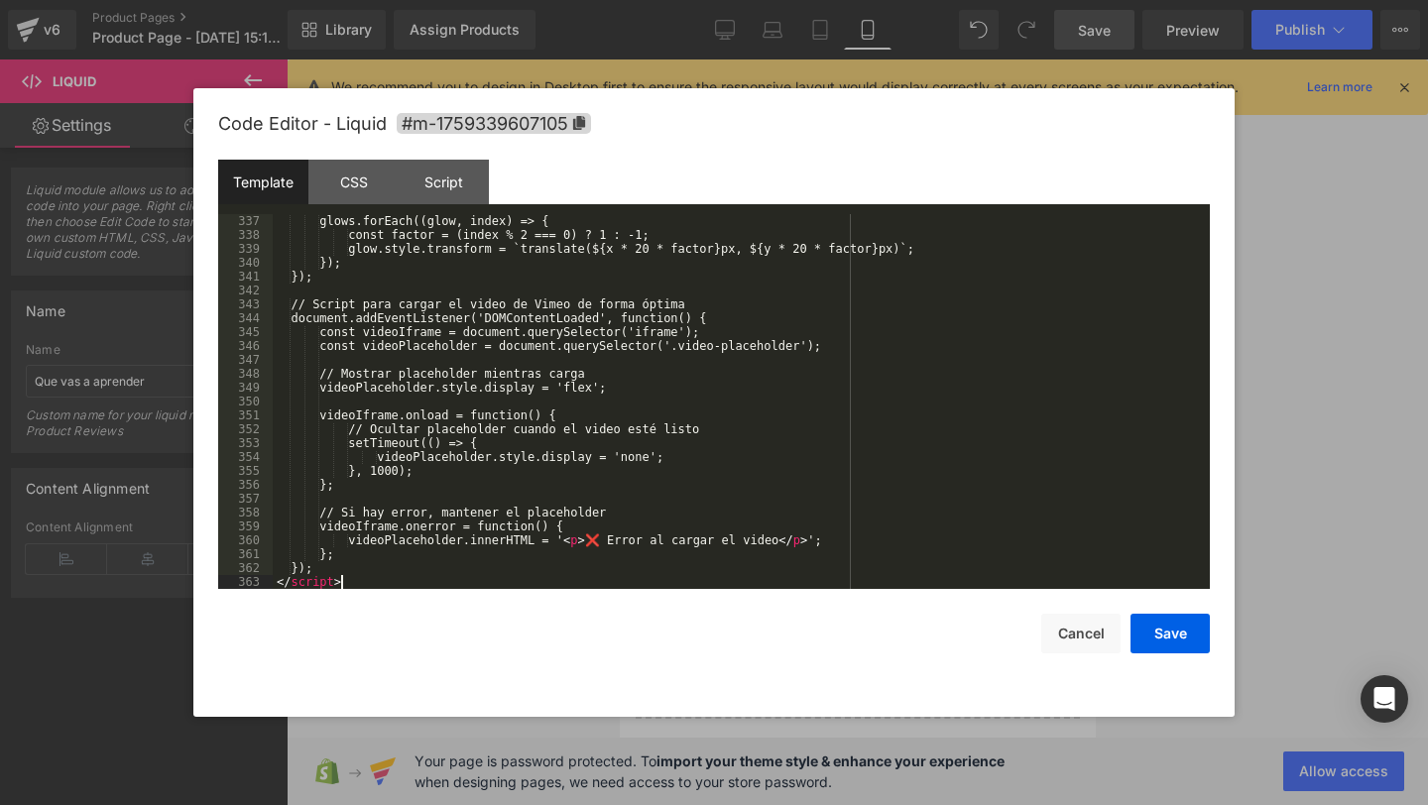
scroll to position [4679, 0]
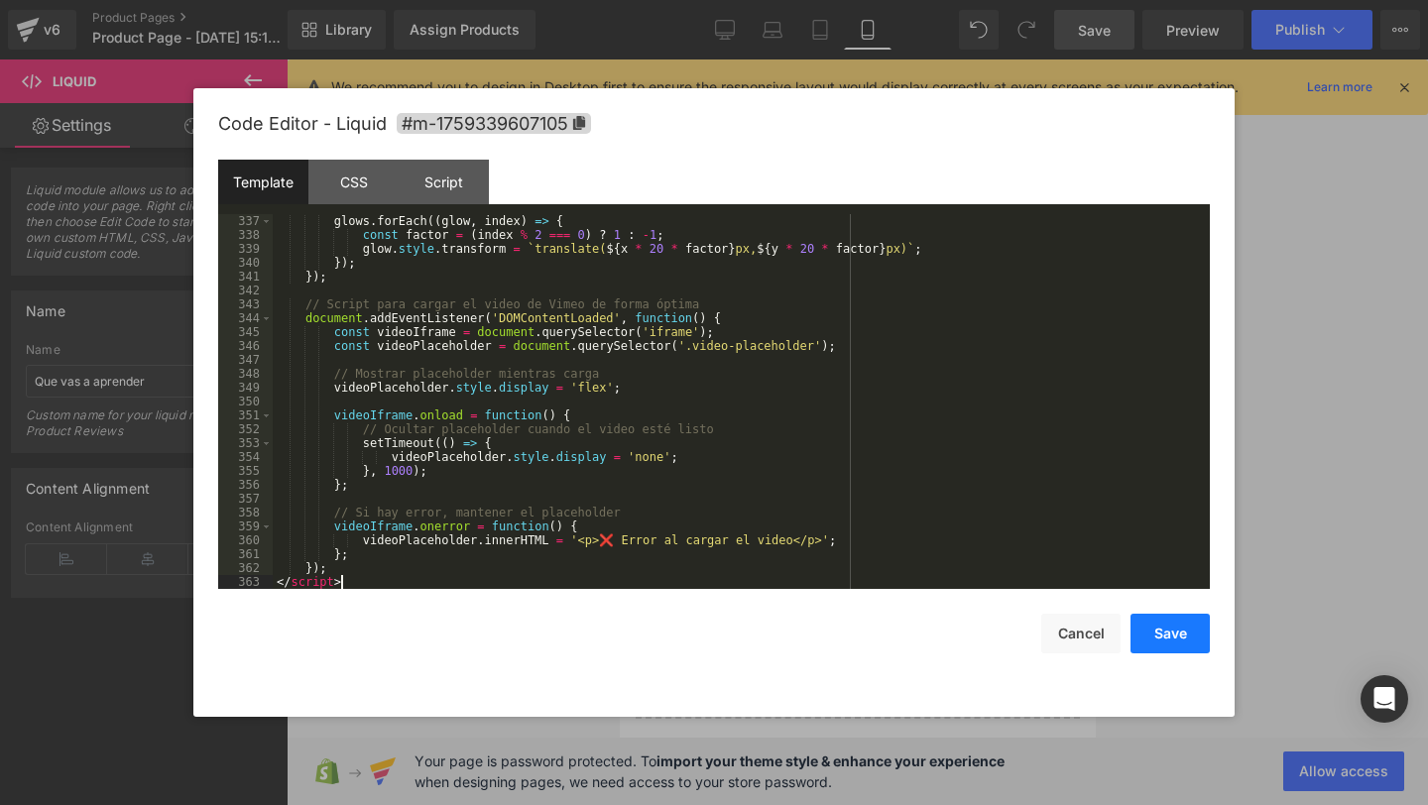
click at [1154, 642] on button "Save" at bounding box center [1170, 634] width 79 height 40
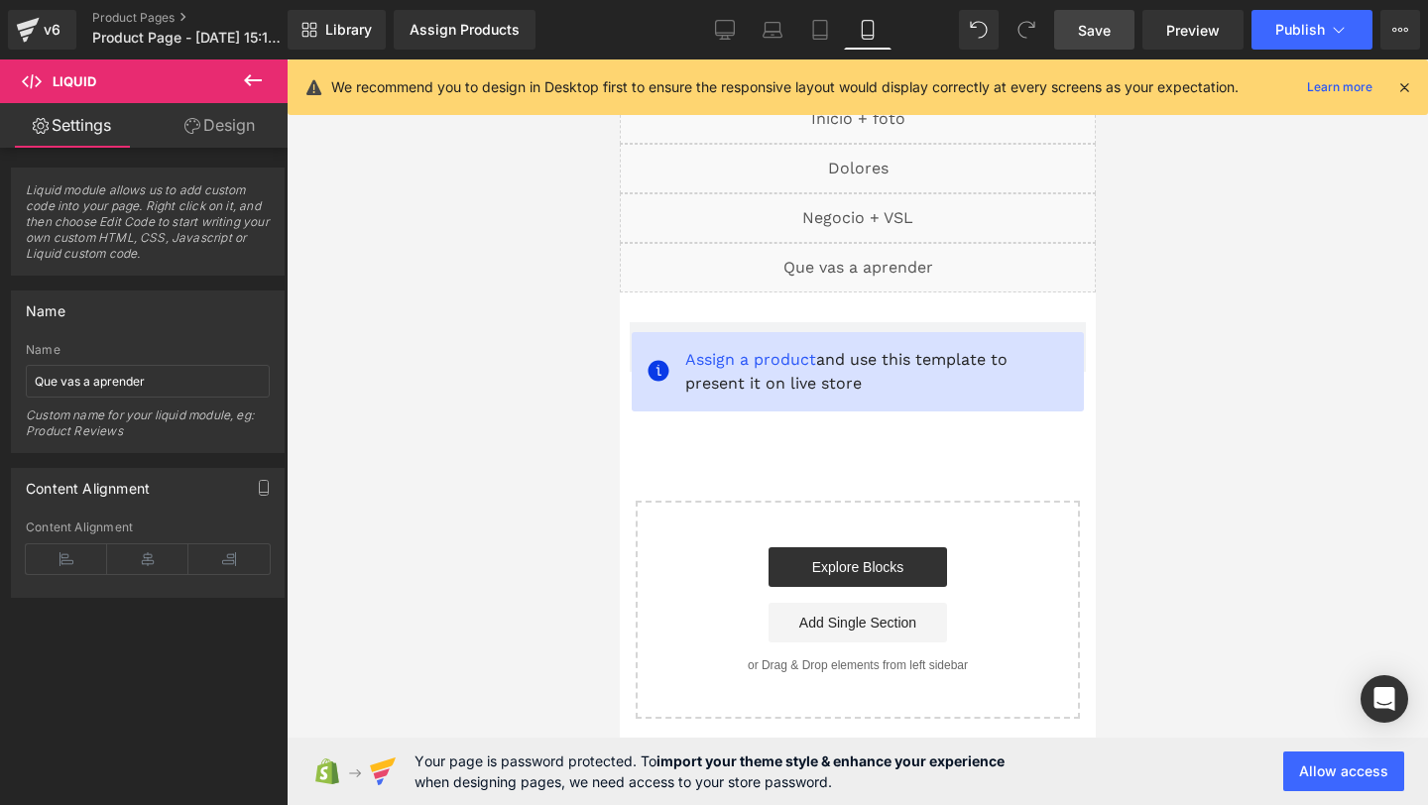
click at [1278, 57] on div "Library Assign Products Product Preview No product match your search. Please tr…" at bounding box center [858, 30] width 1141 height 60
click at [1283, 39] on button "Publish" at bounding box center [1312, 30] width 121 height 40
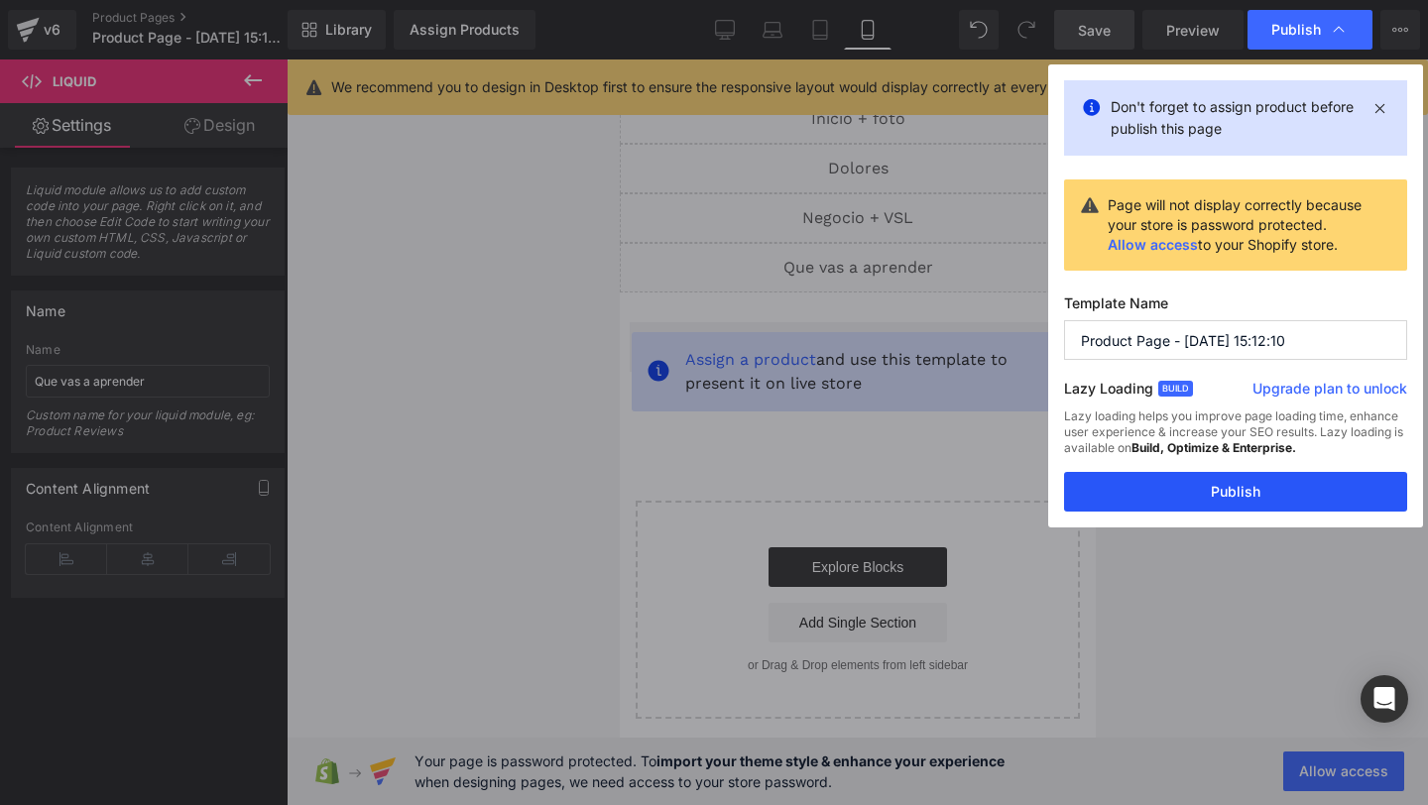
click at [1109, 493] on button "Publish" at bounding box center [1235, 492] width 343 height 40
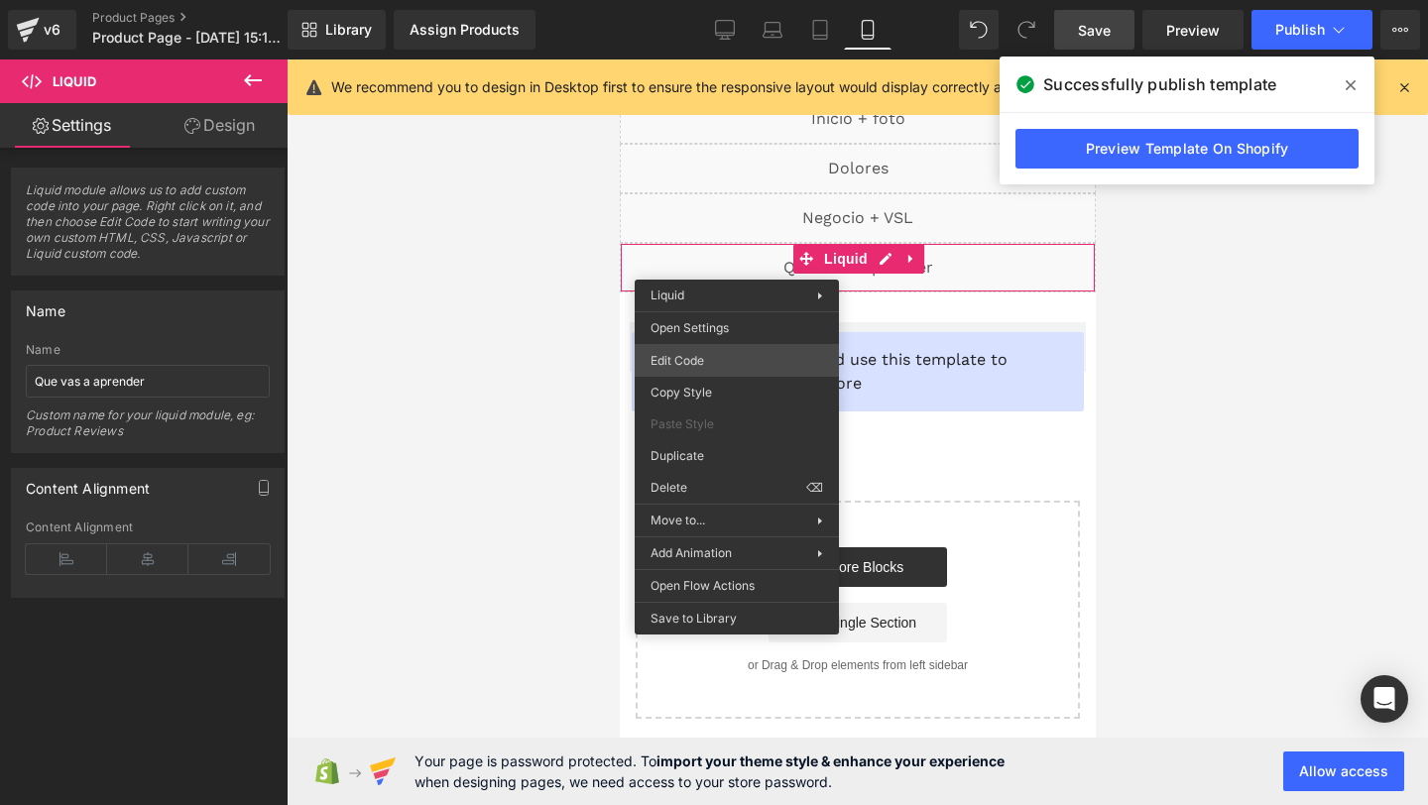
click at [716, 0] on div "You are previewing how the will restyle your page. You can not edit Elements in…" at bounding box center [714, 0] width 1428 height 0
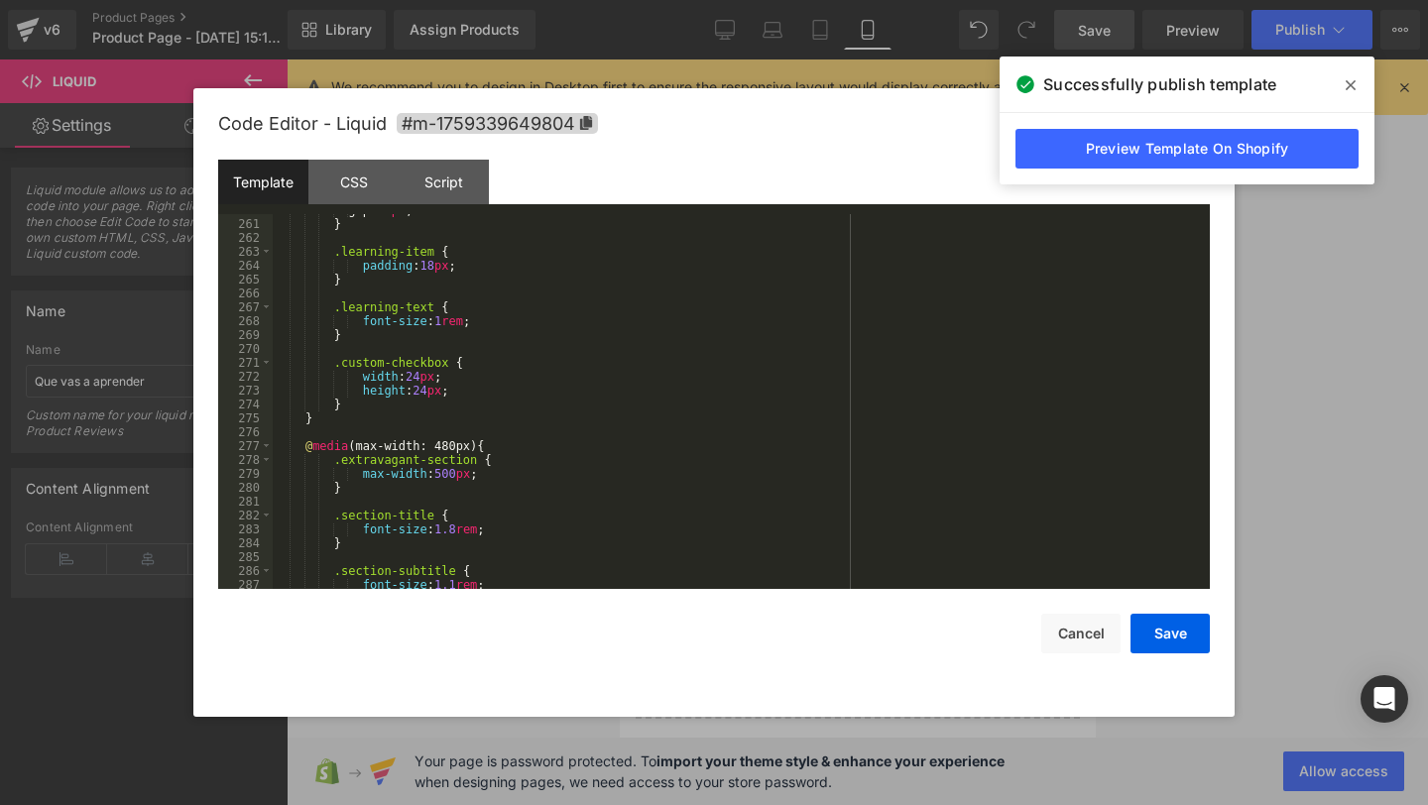
scroll to position [3607, 0]
click at [1099, 644] on button "Cancel" at bounding box center [1080, 634] width 79 height 40
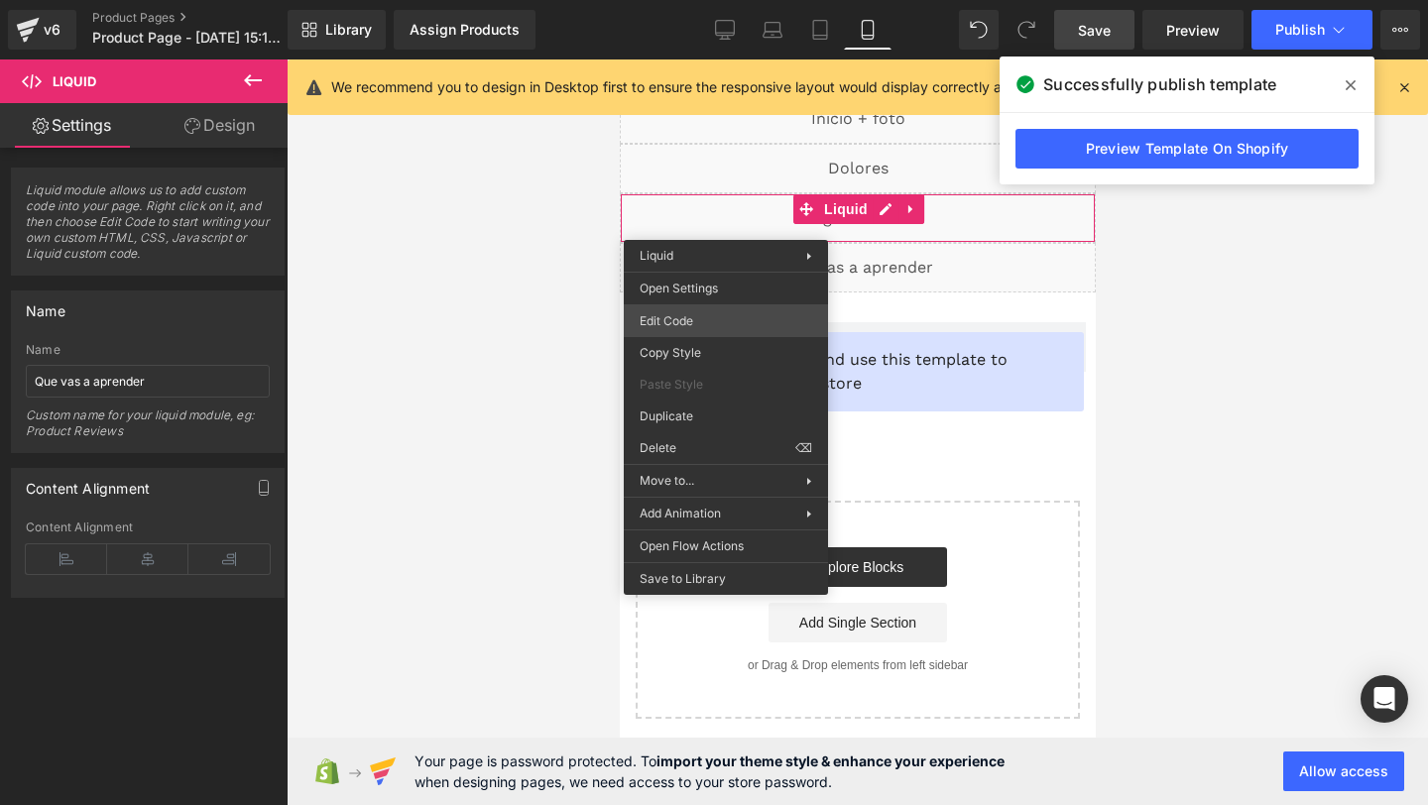
click at [719, 0] on div "You are previewing how the will restyle your page. You can not edit Elements in…" at bounding box center [714, 0] width 1428 height 0
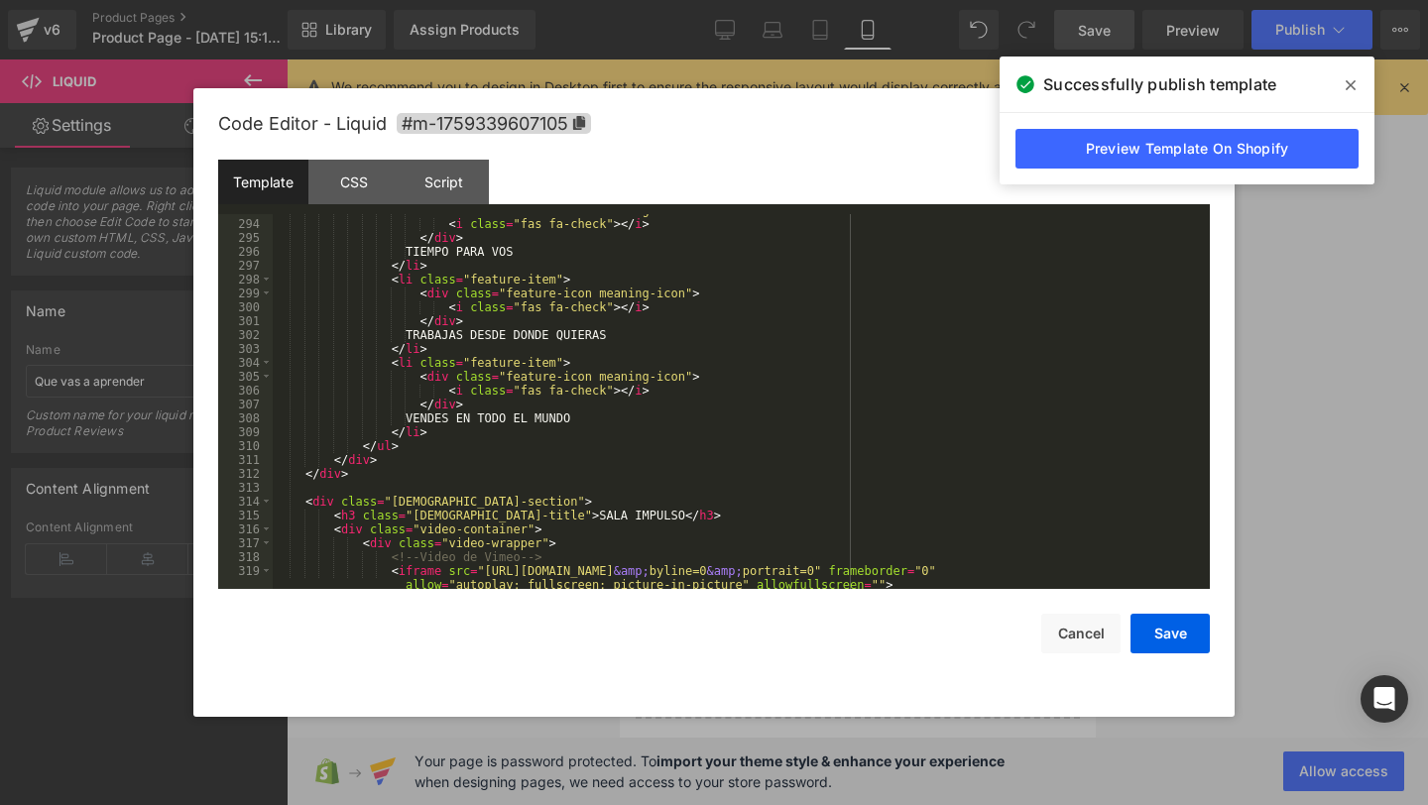
scroll to position [4050, 0]
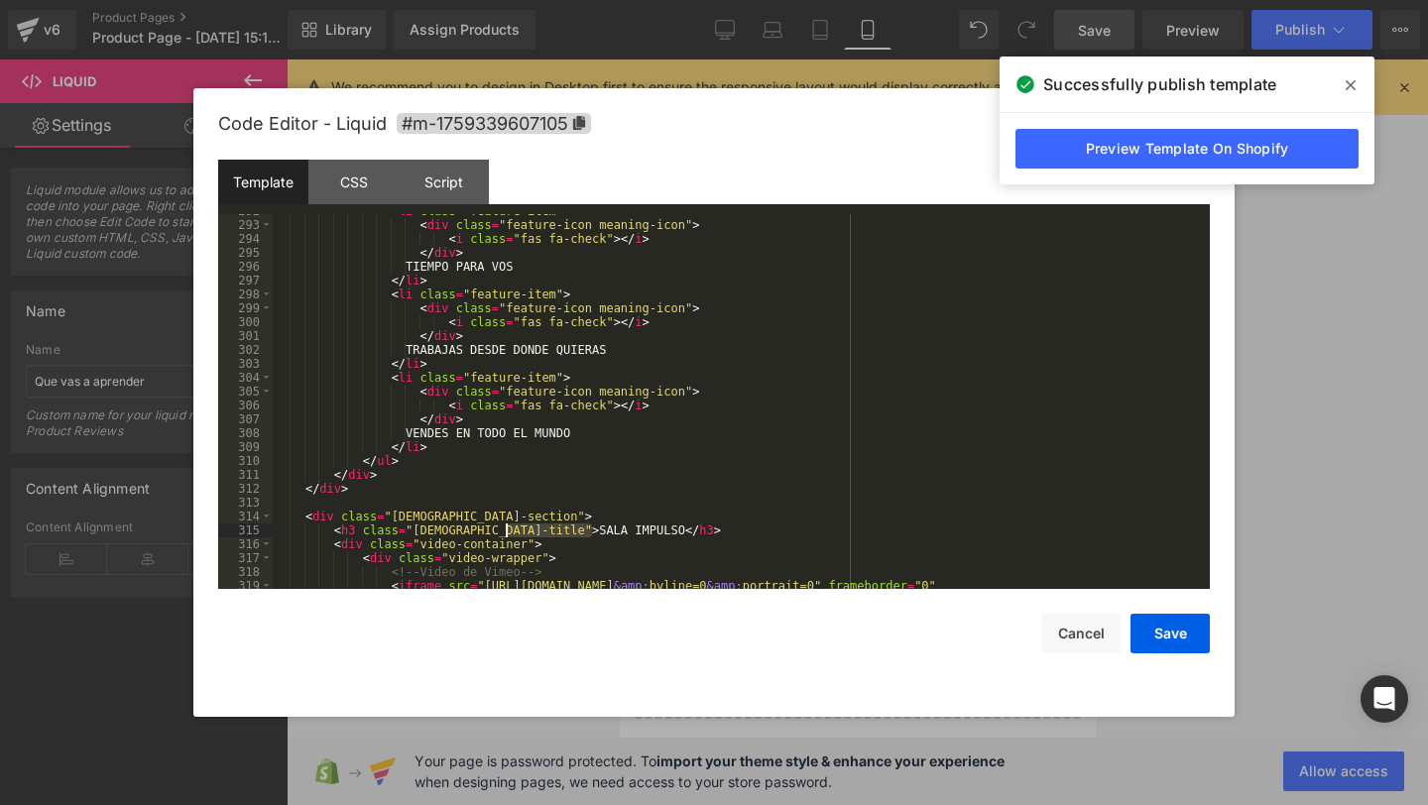
drag, startPoint x: 590, startPoint y: 531, endPoint x: 506, endPoint y: 530, distance: 84.3
click at [506, 530] on div "< li class = "feature-item" > < div class = "feature-icon meaning-icon" > < i c…" at bounding box center [737, 412] width 929 height 417
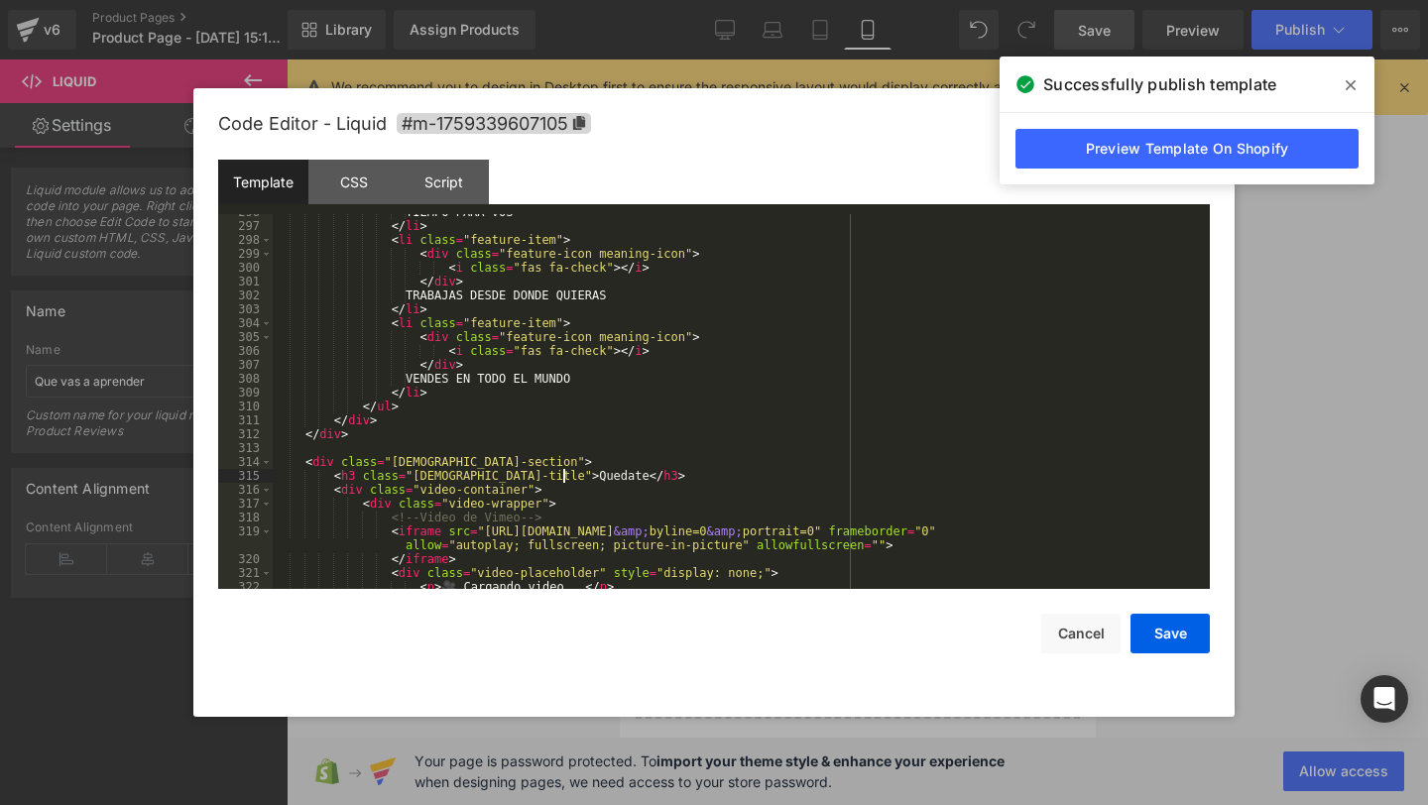
scroll to position [4115, 0]
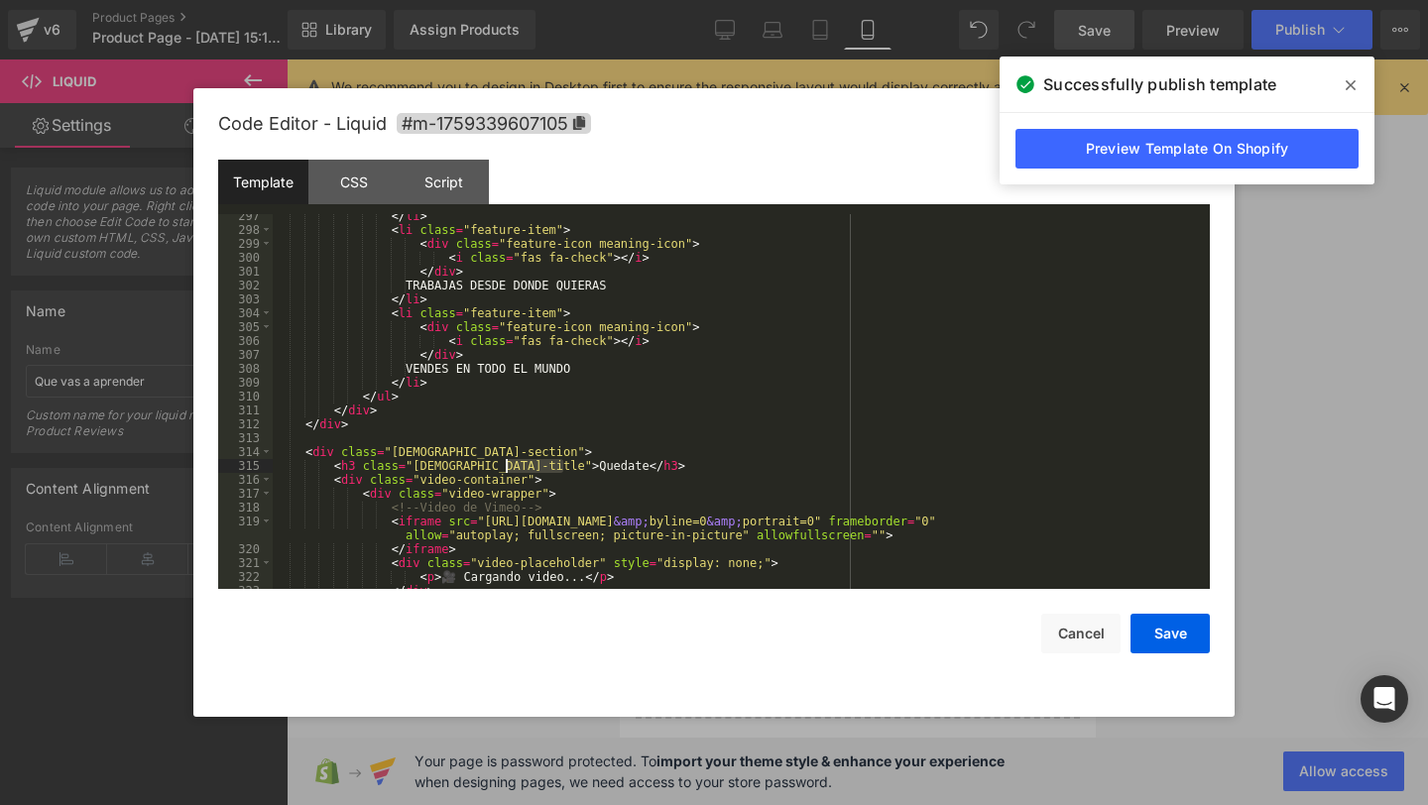
drag, startPoint x: 562, startPoint y: 469, endPoint x: 506, endPoint y: 470, distance: 56.5
click at [506, 470] on div "</ li > < li class = "feature-item" > < div class = "feature-icon meaning-icon"…" at bounding box center [737, 410] width 929 height 403
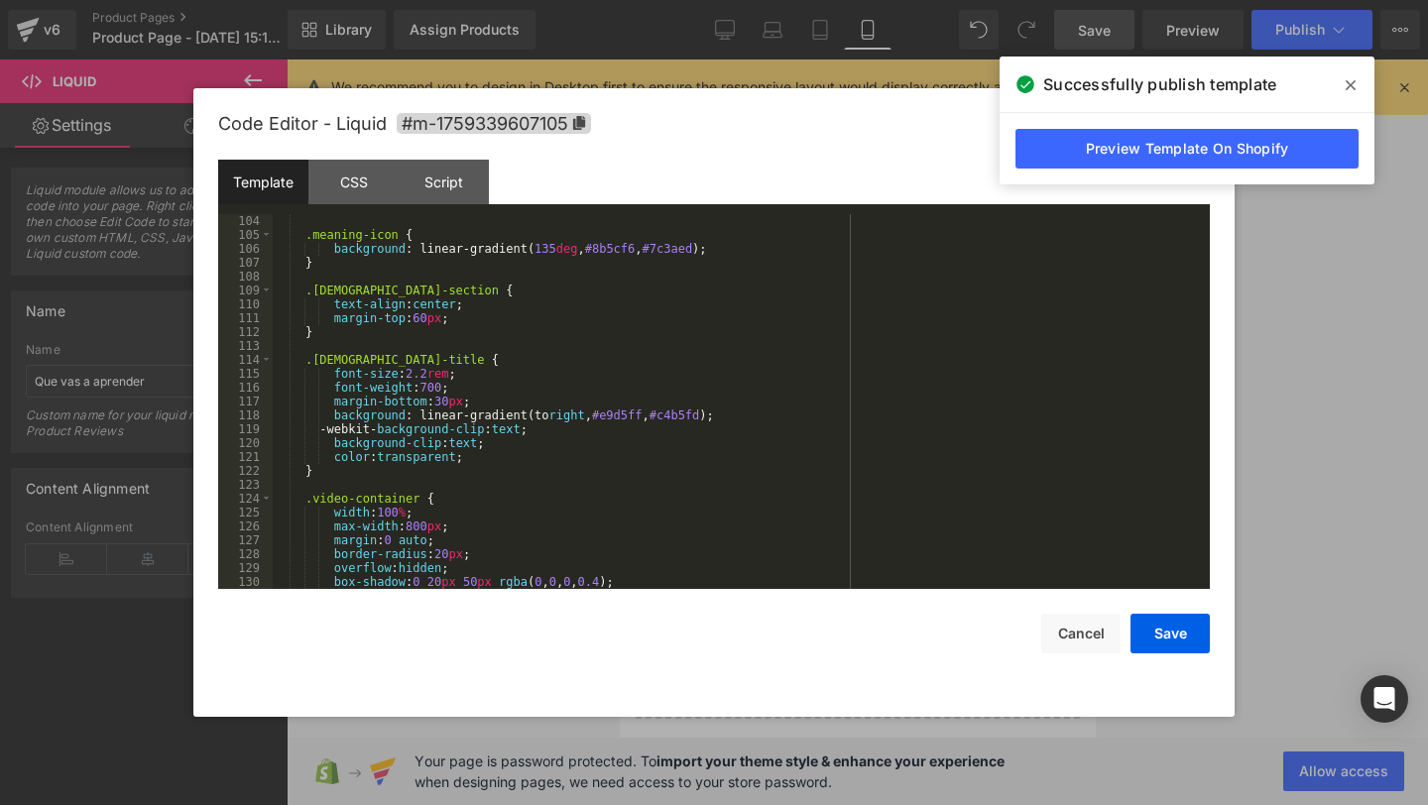
scroll to position [1420, 0]
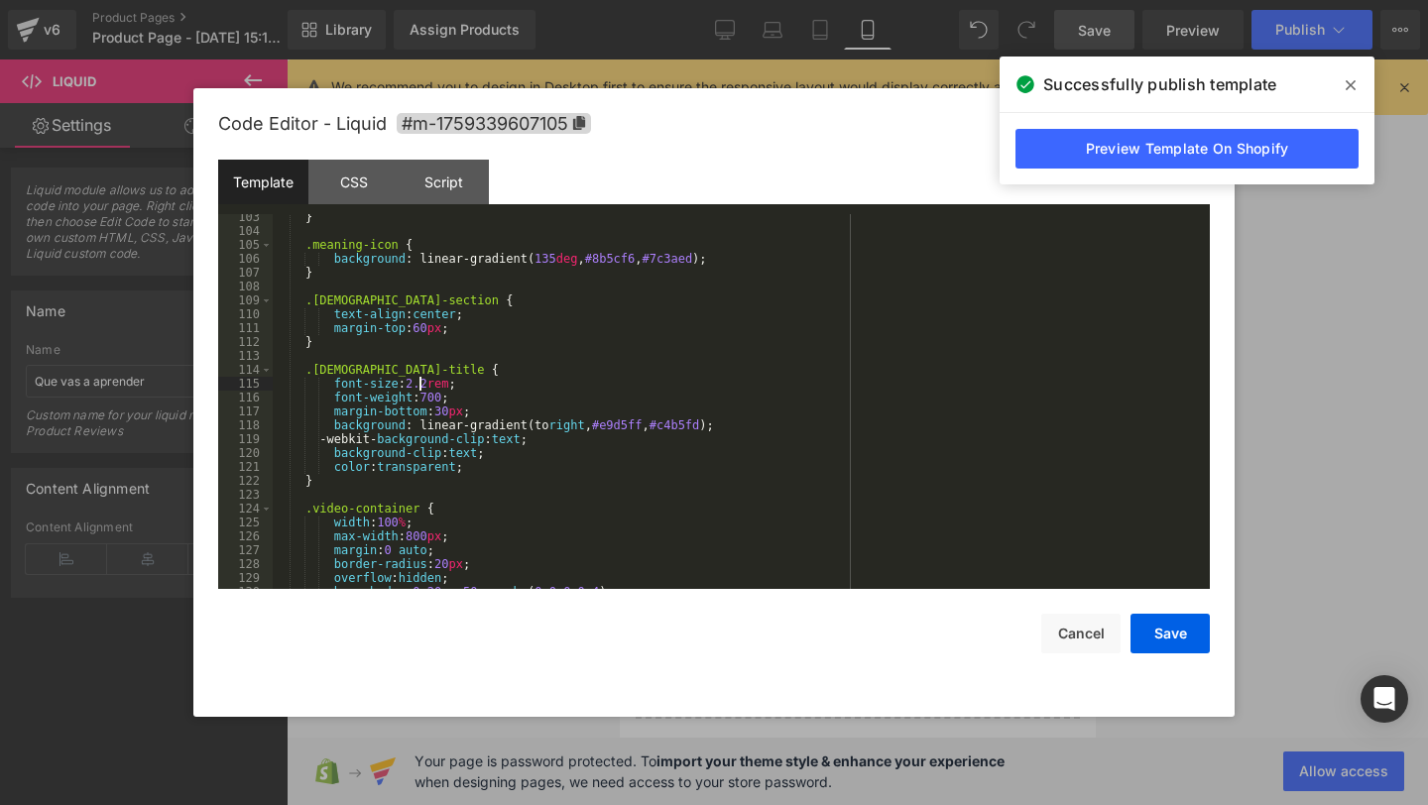
click at [421, 387] on div "} .meaning-icon { background : linear-gradient( 135 deg , #8b5cf6 , #7c3aed ); …" at bounding box center [737, 411] width 929 height 403
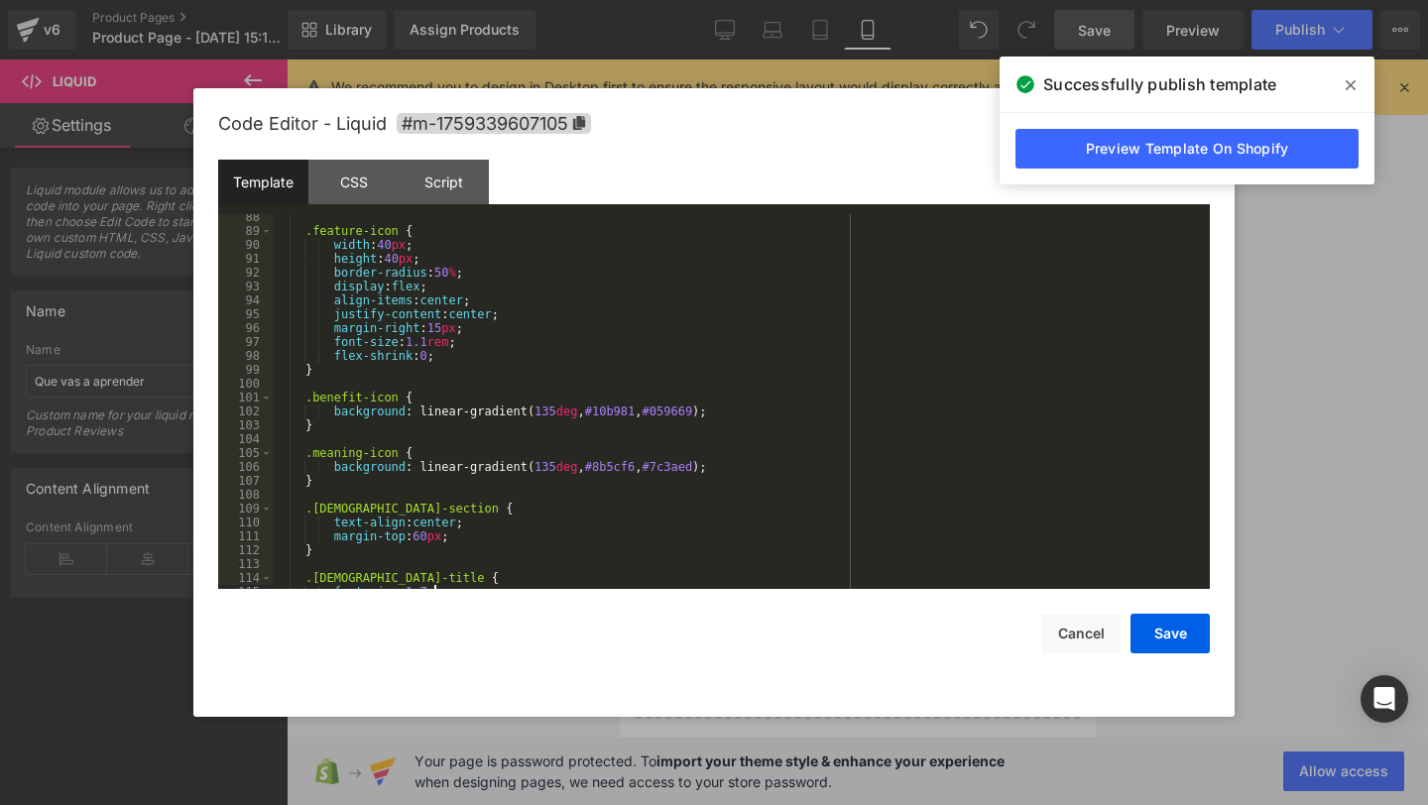
scroll to position [1212, 0]
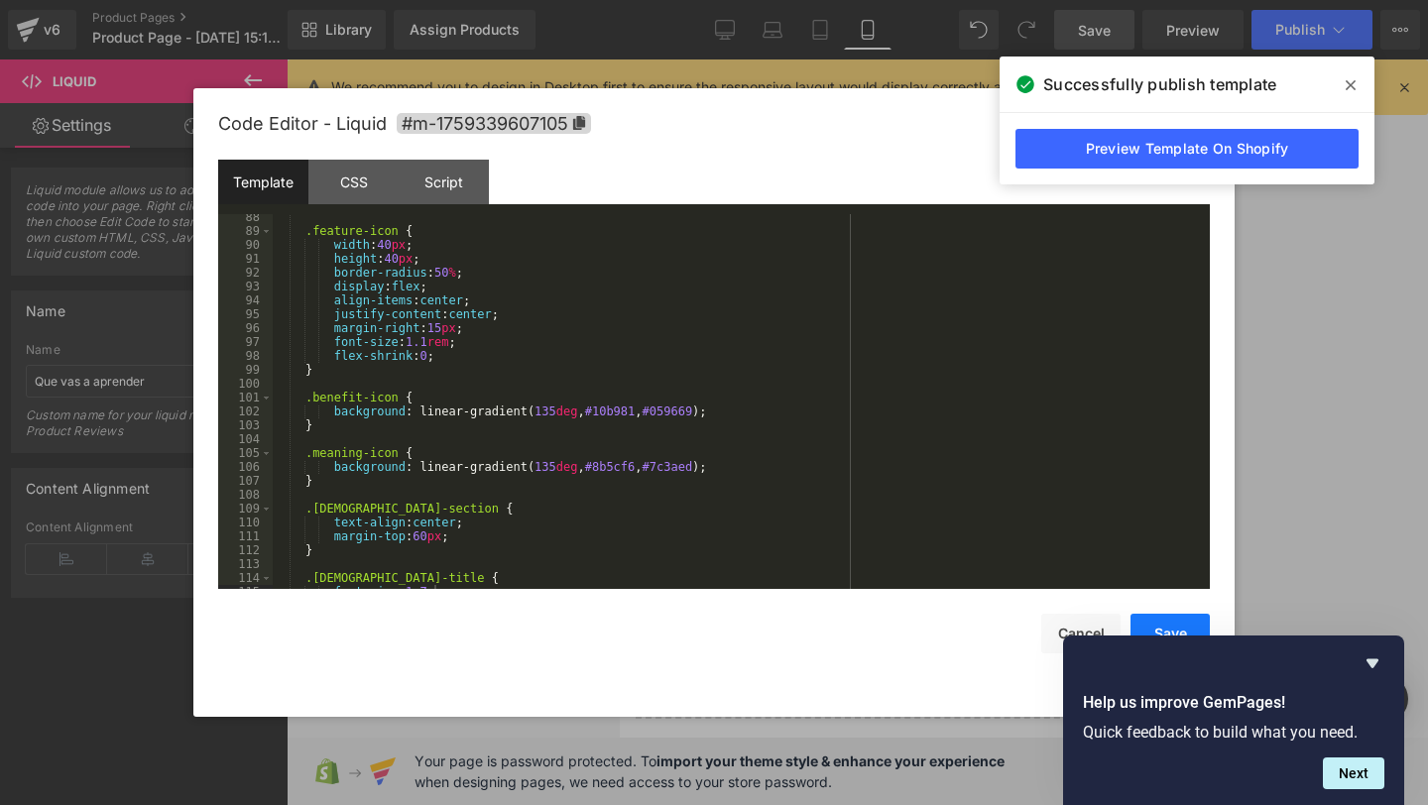
click at [1174, 630] on button "Save" at bounding box center [1170, 634] width 79 height 40
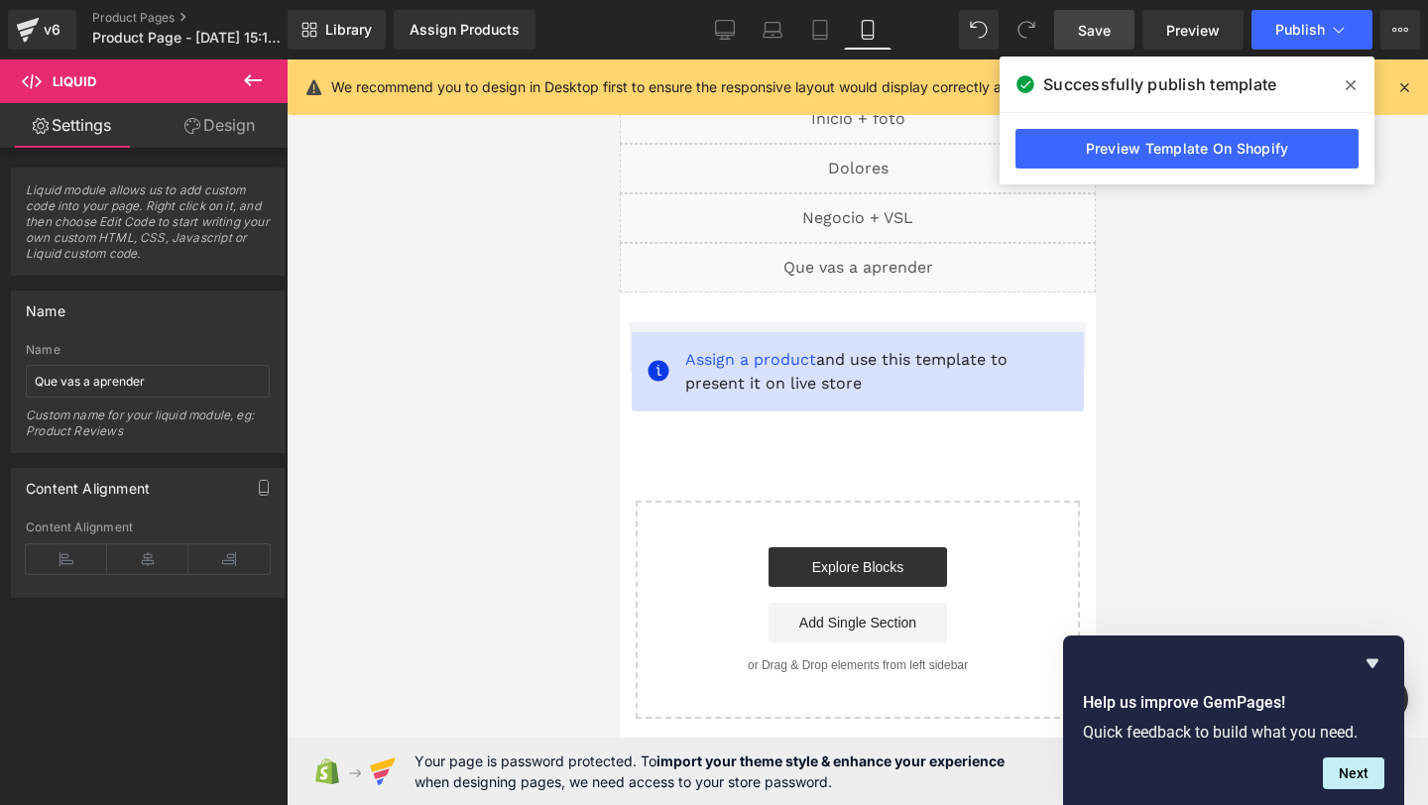
click at [1087, 21] on span "Save" at bounding box center [1094, 30] width 33 height 21
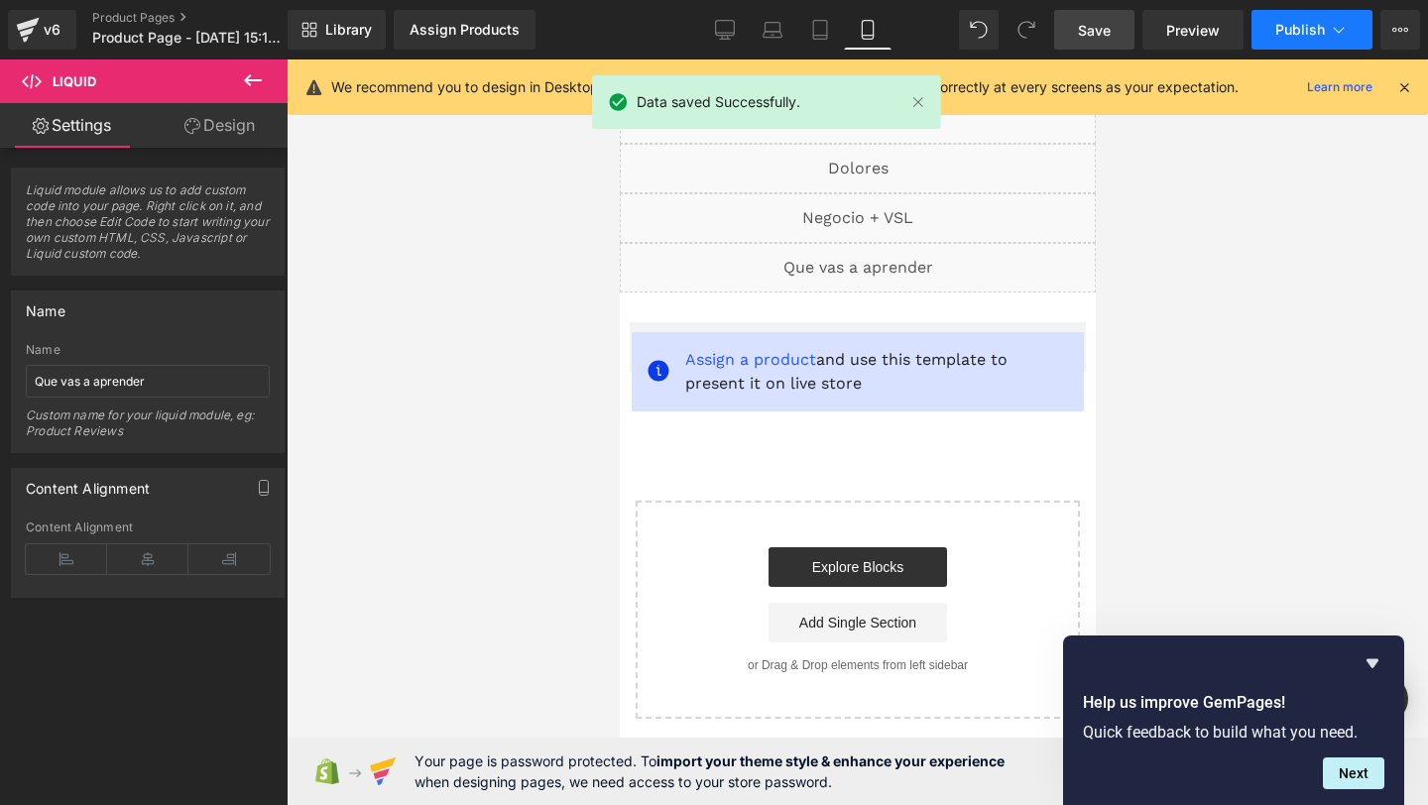
click at [1285, 32] on span "Publish" at bounding box center [1300, 30] width 50 height 16
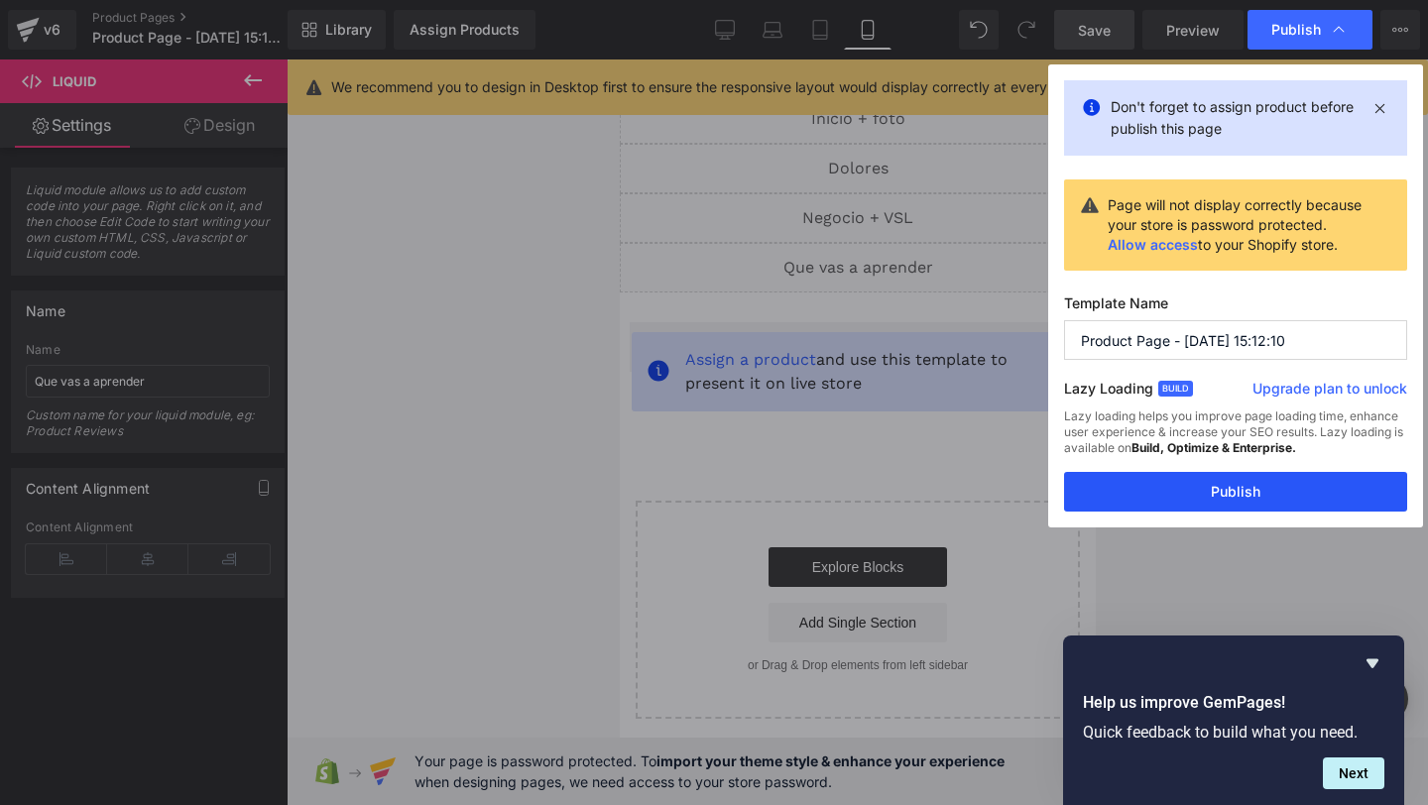
click at [1174, 503] on button "Publish" at bounding box center [1235, 492] width 343 height 40
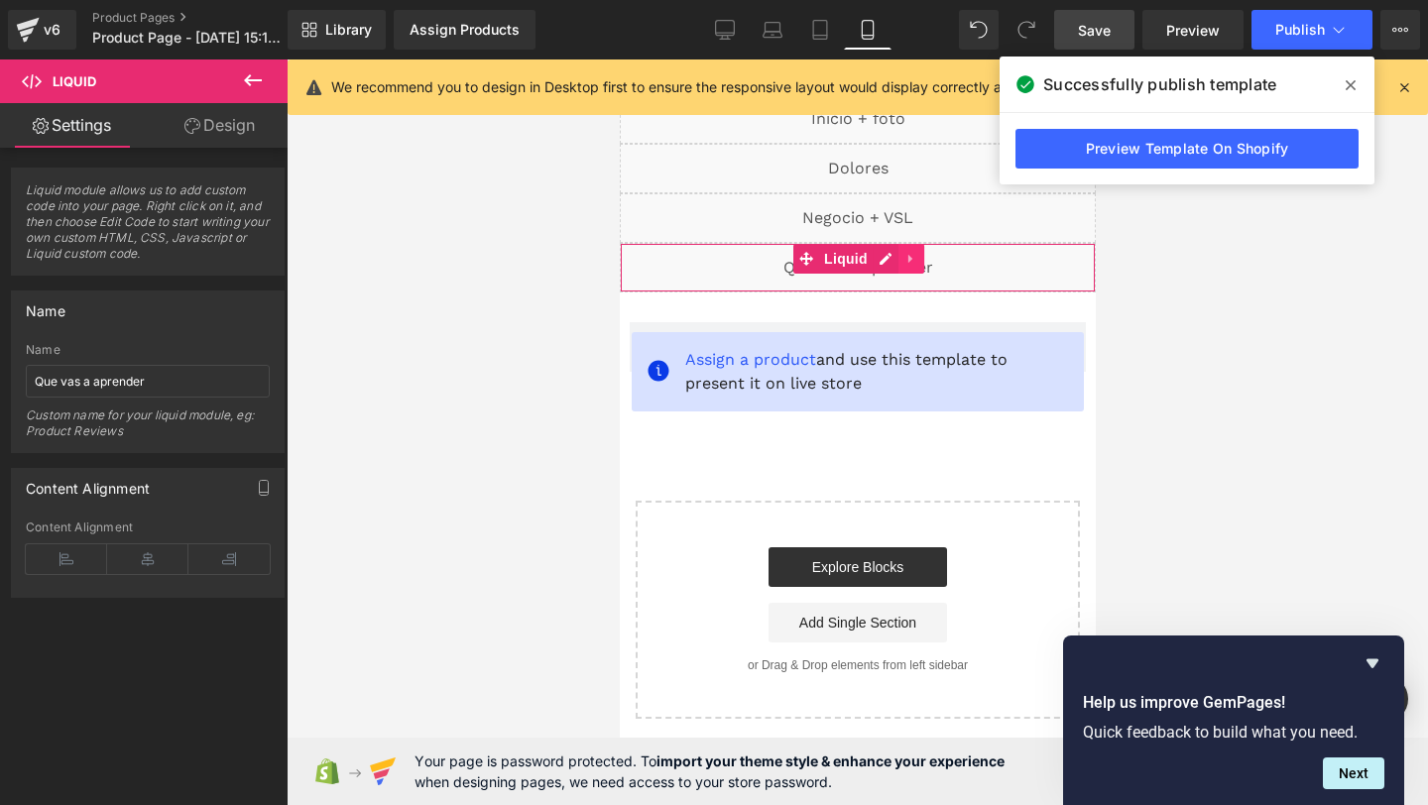
click at [903, 254] on icon at bounding box center [910, 259] width 14 height 15
click at [894, 258] on icon at bounding box center [898, 259] width 14 height 14
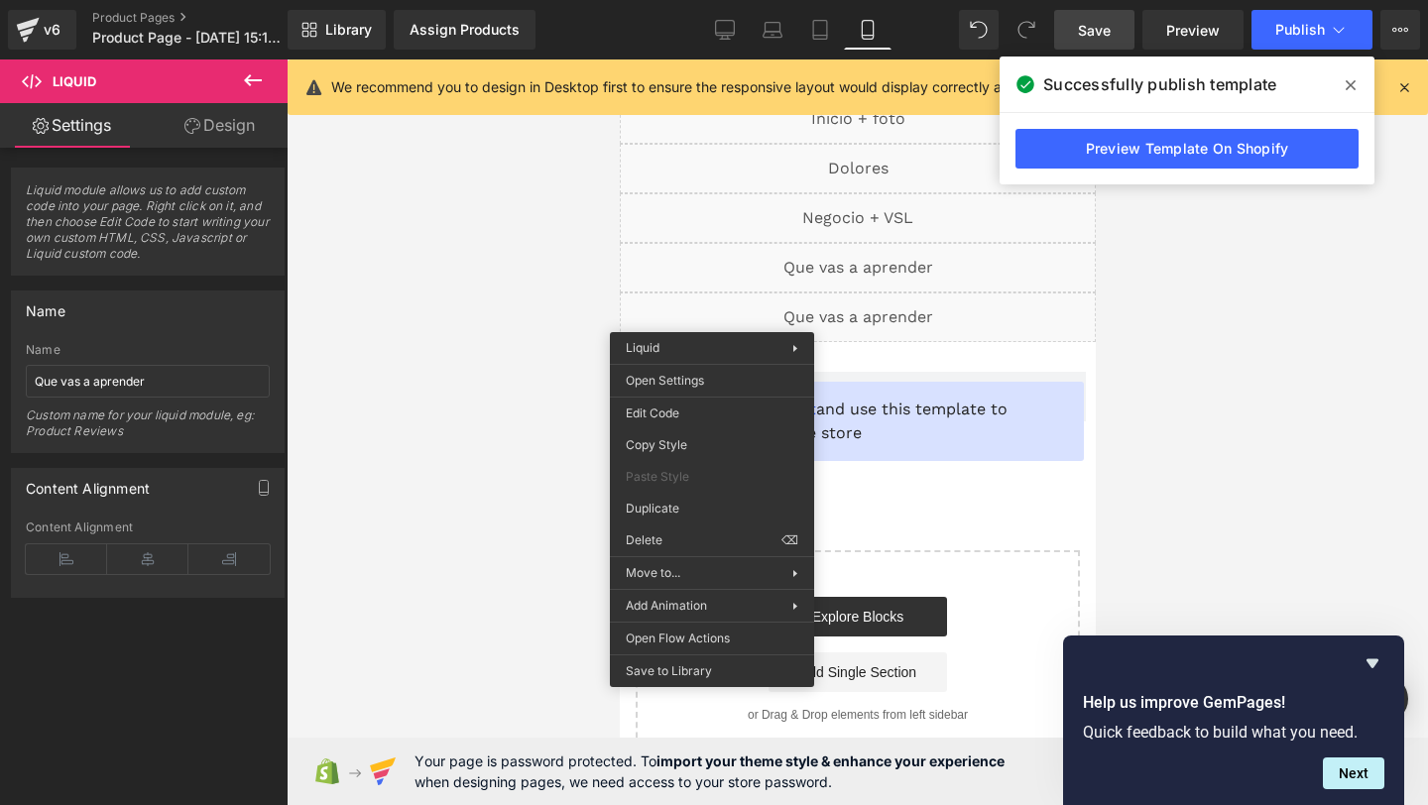
click at [711, 317] on div "Liquid" at bounding box center [857, 318] width 476 height 50
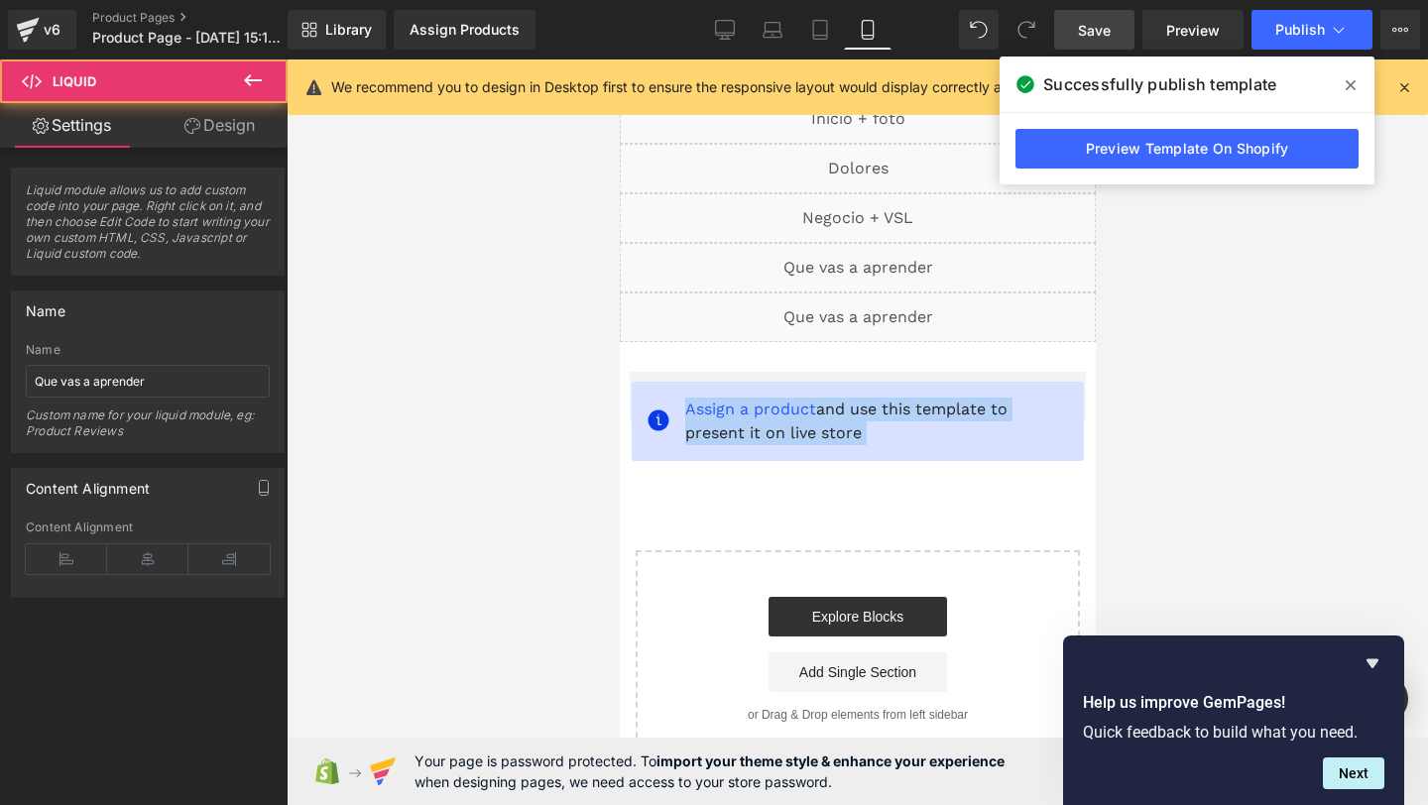
click at [711, 317] on div "Liquid" at bounding box center [857, 318] width 476 height 50
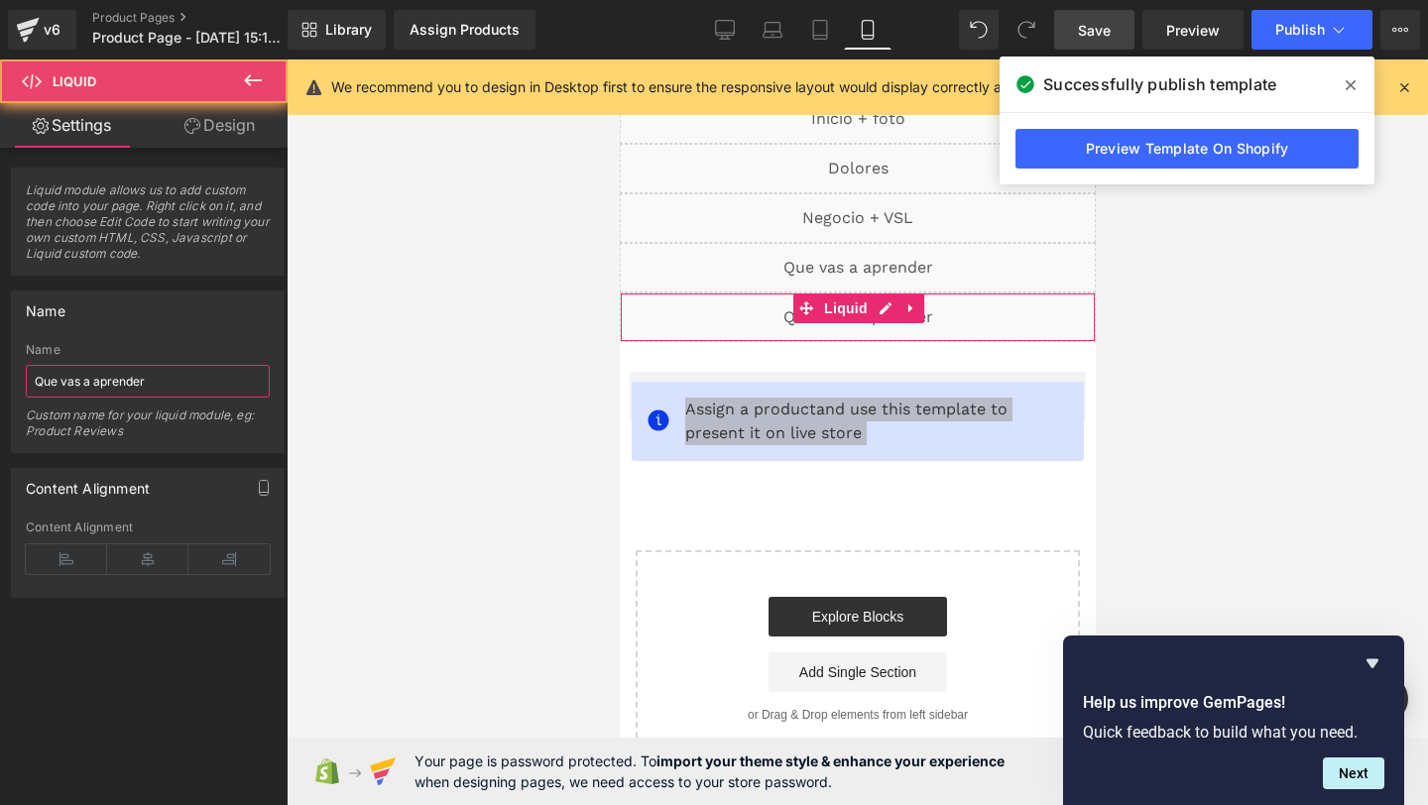
click at [110, 387] on input "Que vas a aprender" at bounding box center [148, 381] width 244 height 33
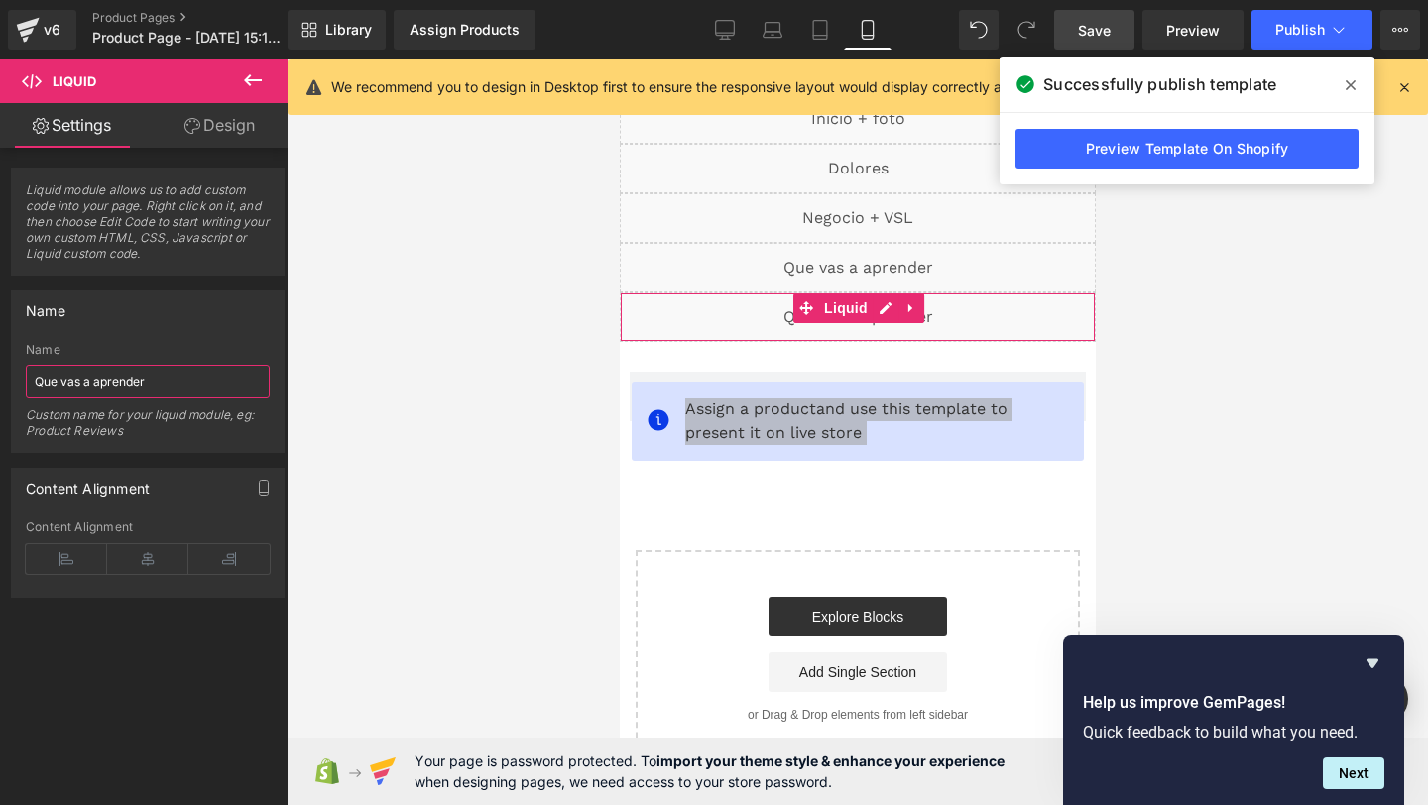
click at [110, 387] on input "Que vas a aprender" at bounding box center [148, 381] width 244 height 33
type input "Comunidad"
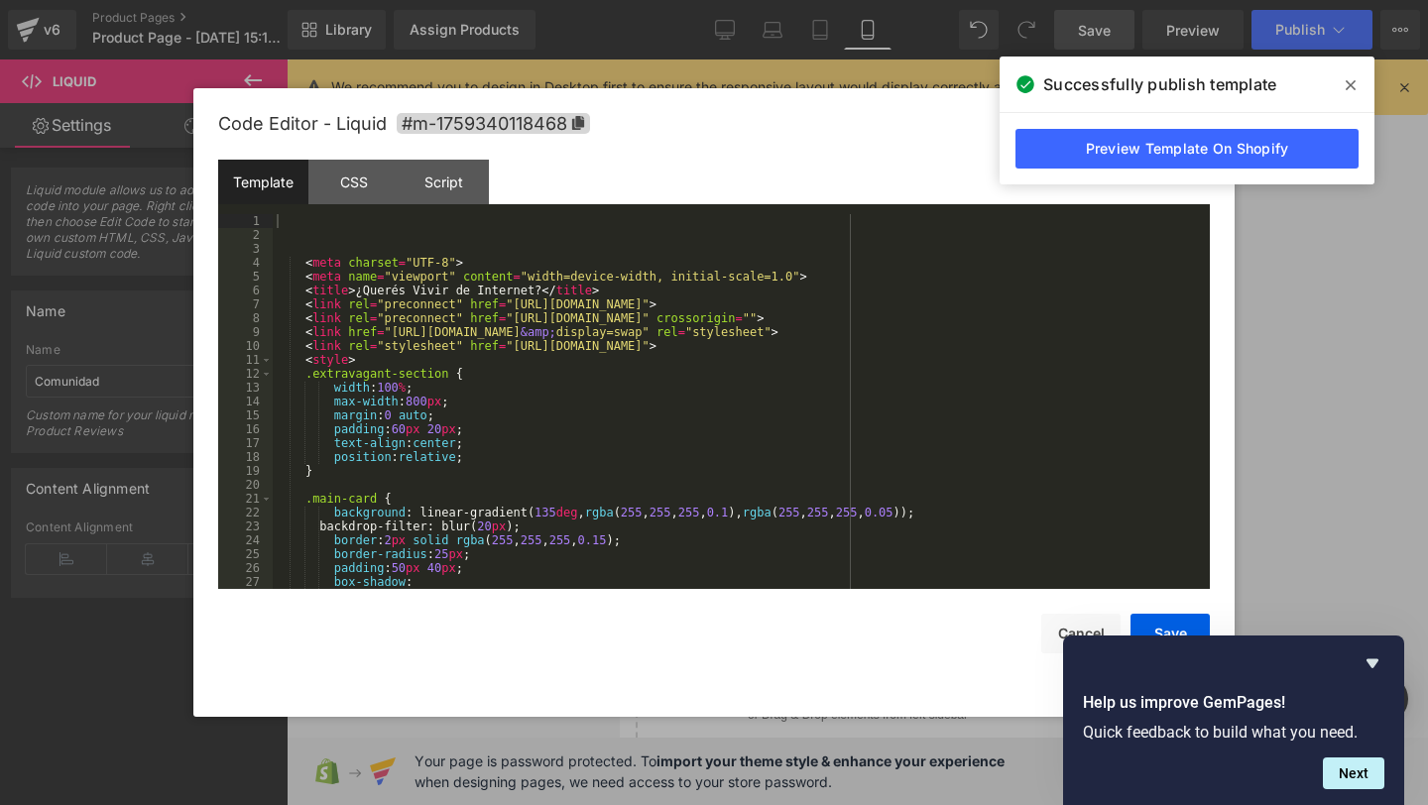
click at [663, 0] on div "You are previewing how the will restyle your page. You can not edit Elements in…" at bounding box center [714, 0] width 1428 height 0
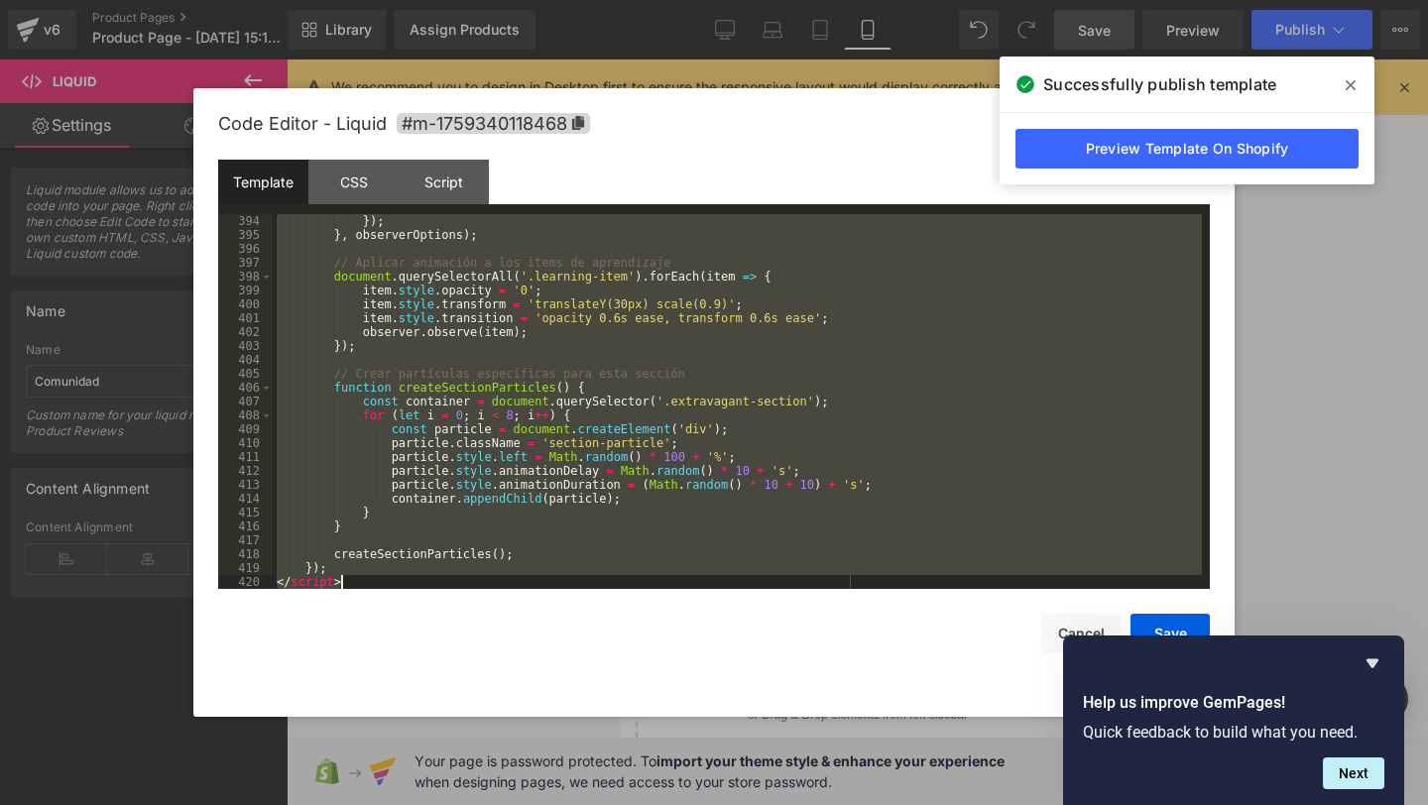
drag, startPoint x: 336, startPoint y: 240, endPoint x: 525, endPoint y: 804, distance: 594.9
click at [525, 804] on body "You are previewing how the will restyle your page. You can not edit Elements in…" at bounding box center [714, 402] width 1428 height 805
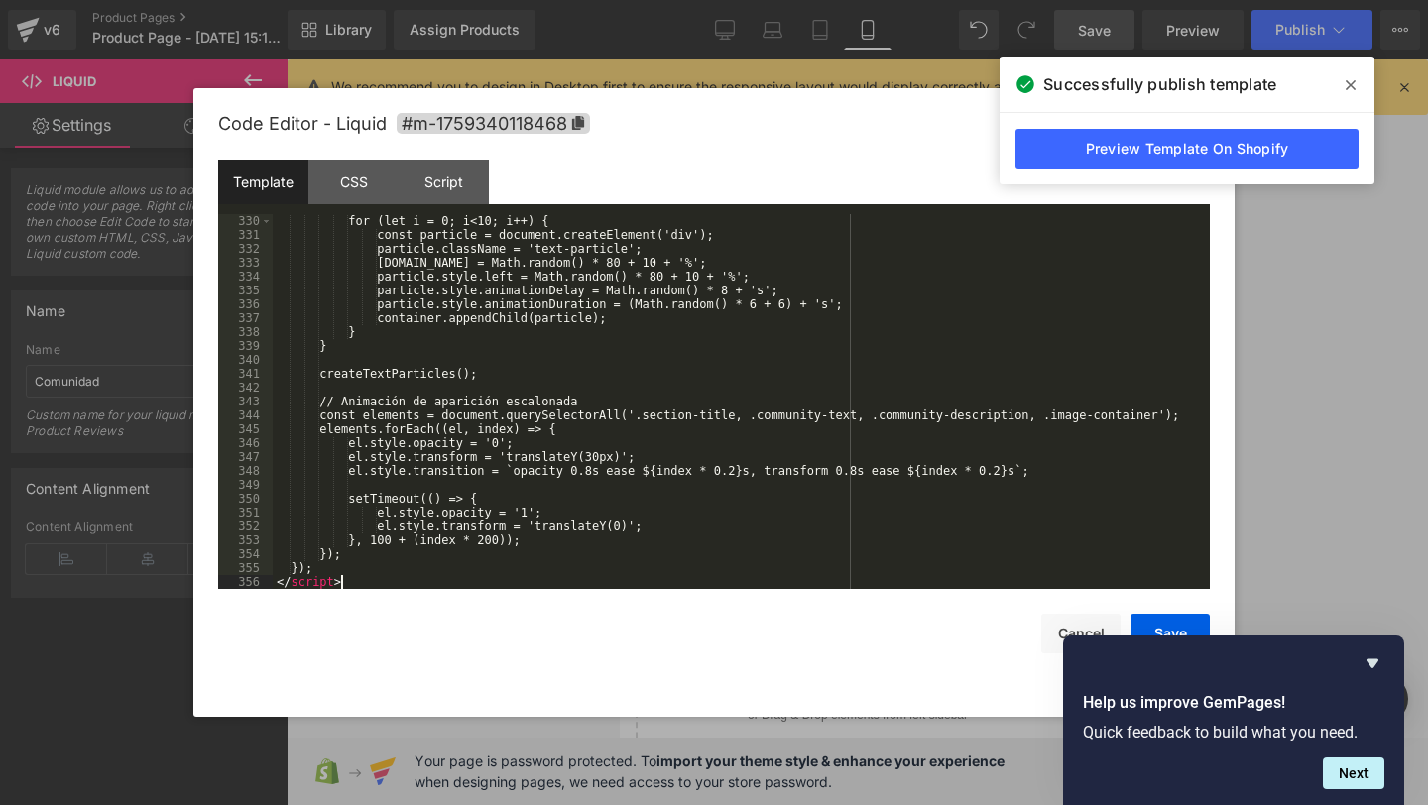
scroll to position [4568, 0]
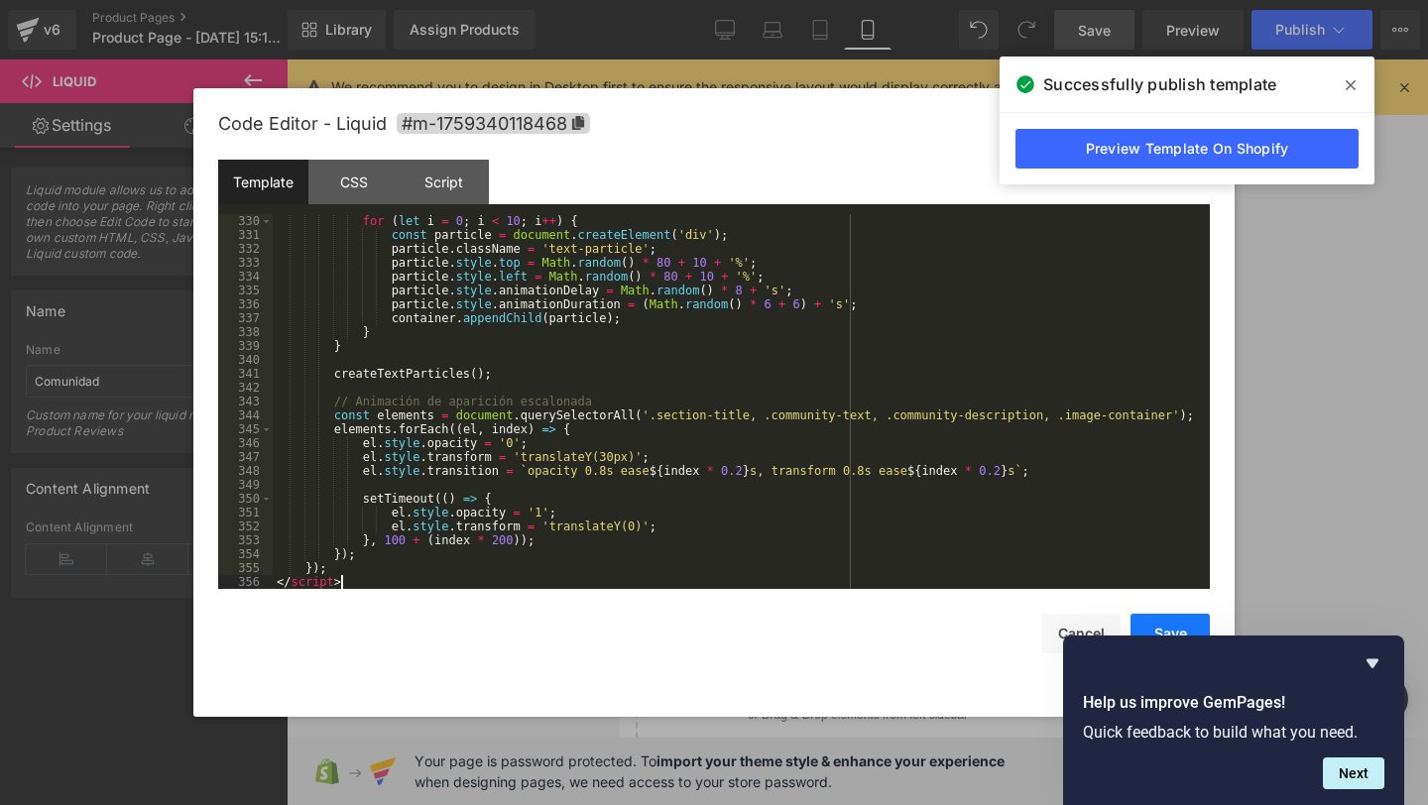
click at [1171, 629] on button "Save" at bounding box center [1170, 634] width 79 height 40
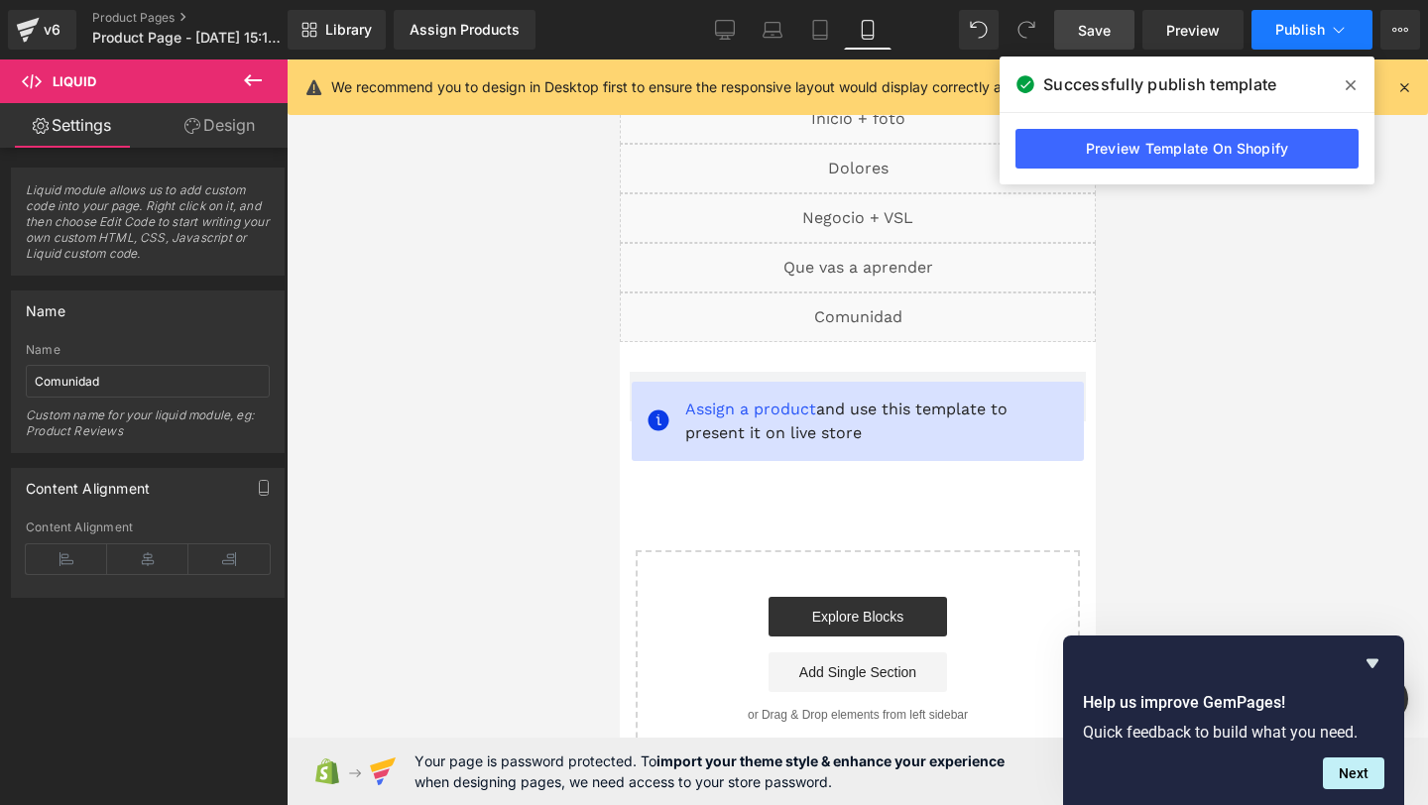
click at [1290, 41] on button "Publish" at bounding box center [1312, 30] width 121 height 40
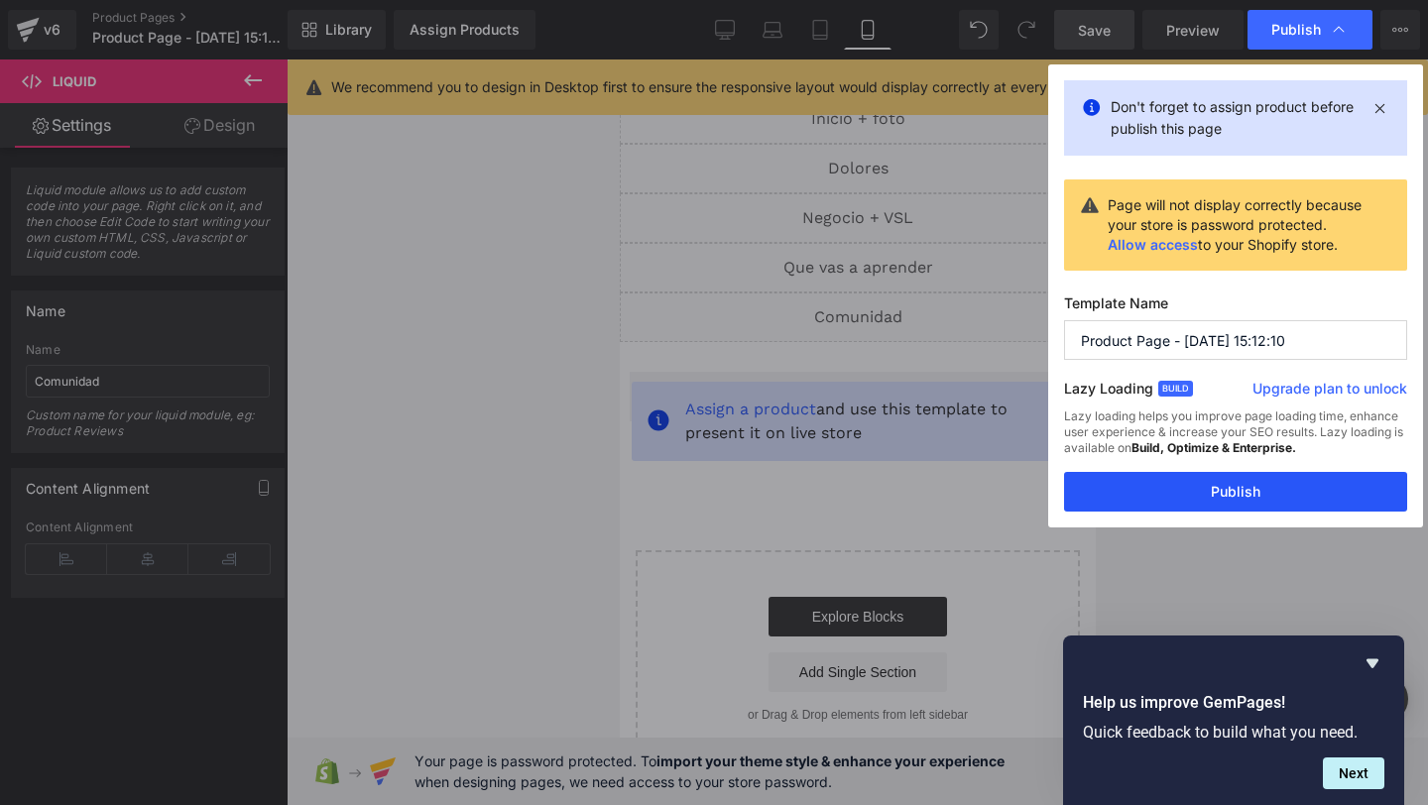
click at [1144, 504] on button "Publish" at bounding box center [1235, 492] width 343 height 40
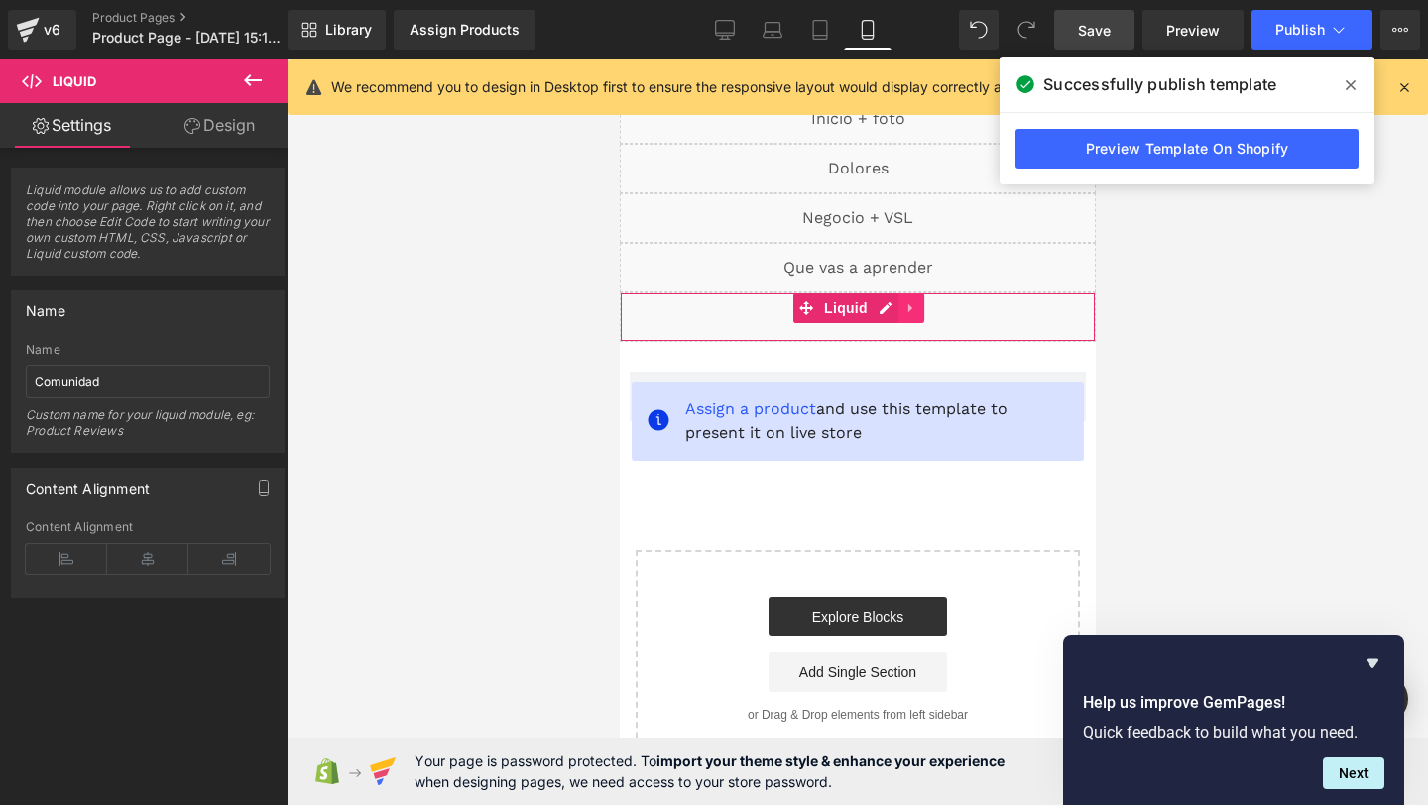
click at [907, 304] on icon at bounding box center [909, 308] width 4 height 9
click at [897, 306] on icon at bounding box center [898, 308] width 14 height 14
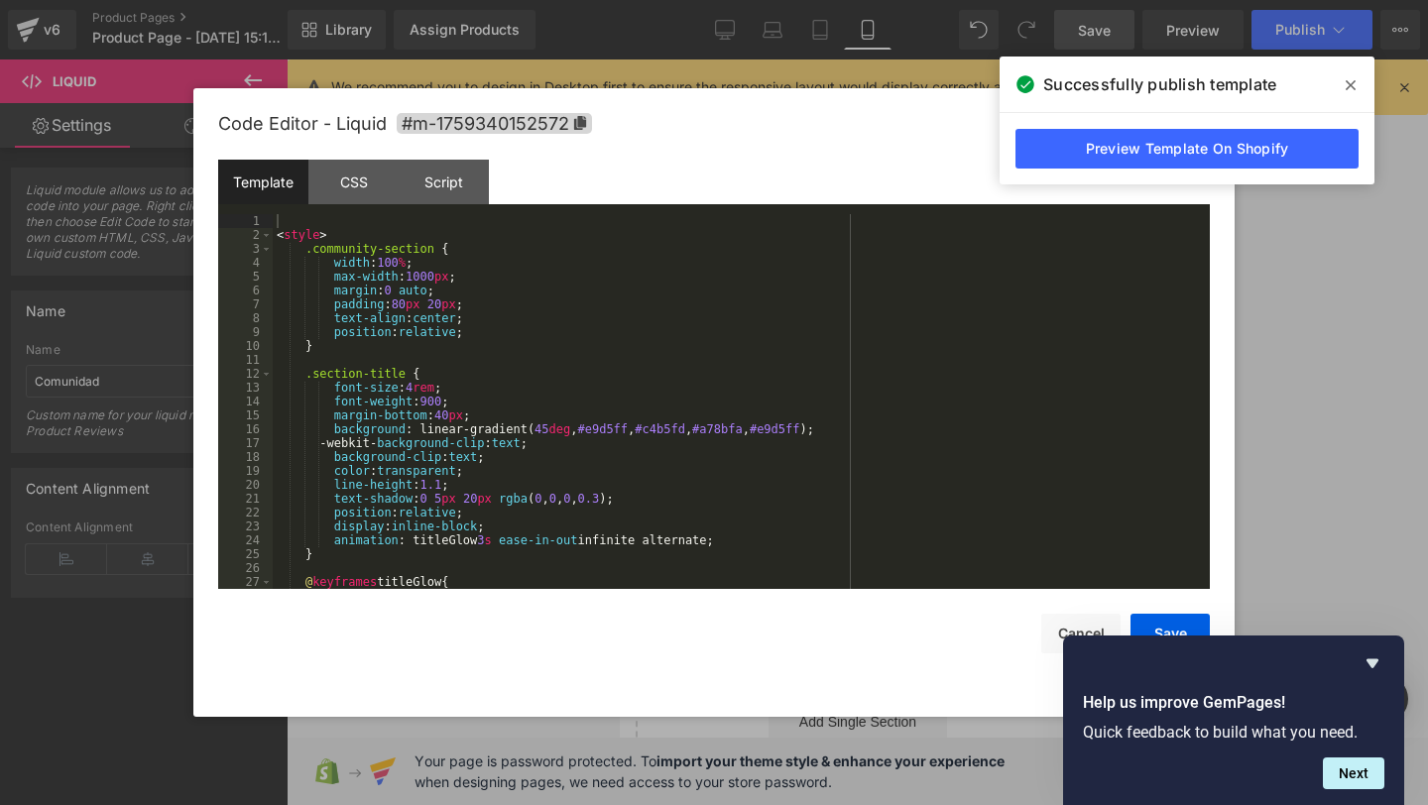
click at [693, 0] on div "You are previewing how the will restyle your page. You can not edit Elements in…" at bounding box center [714, 0] width 1428 height 0
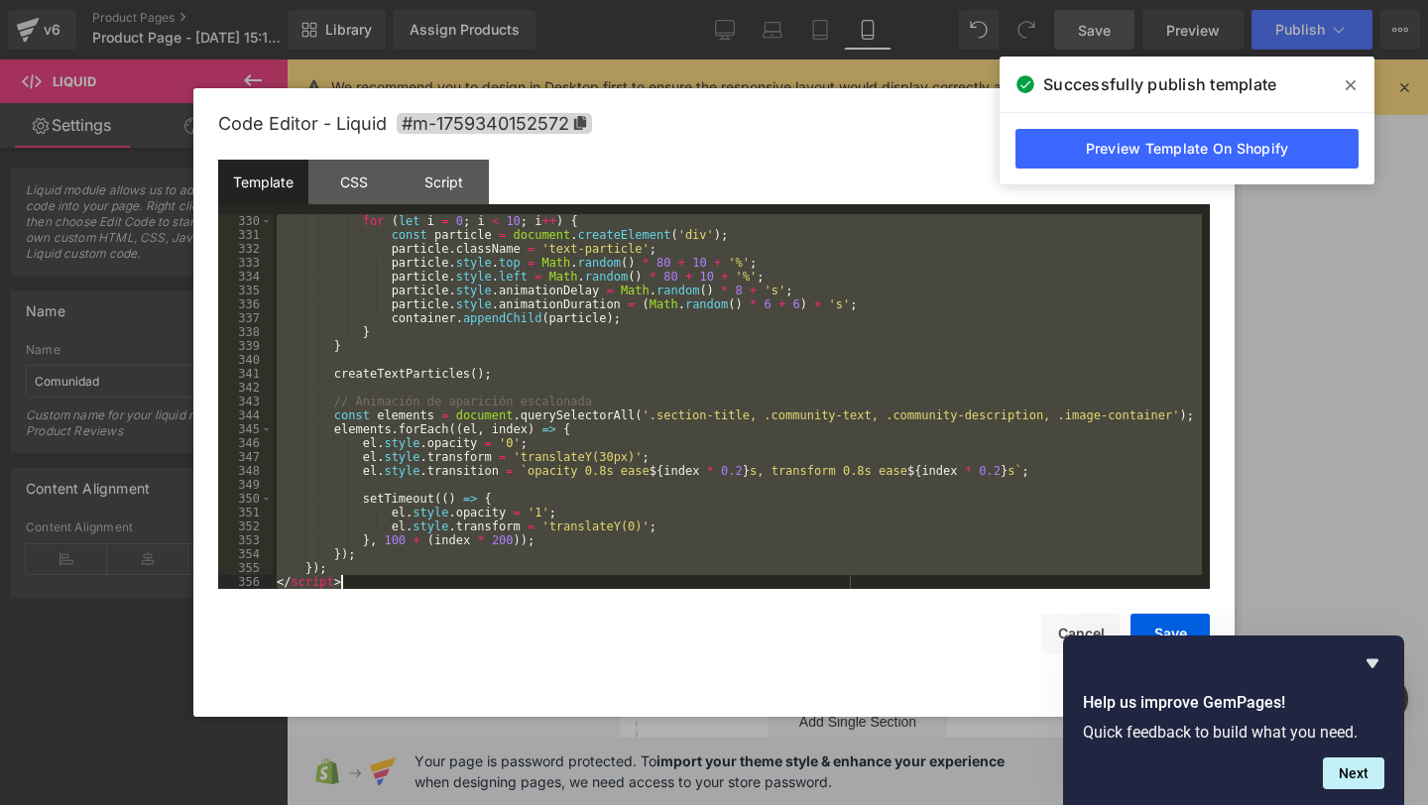
drag, startPoint x: 314, startPoint y: 219, endPoint x: 429, endPoint y: 804, distance: 596.3
click at [429, 804] on body "You are previewing how the will restyle your page. You can not edit Elements in…" at bounding box center [714, 402] width 1428 height 805
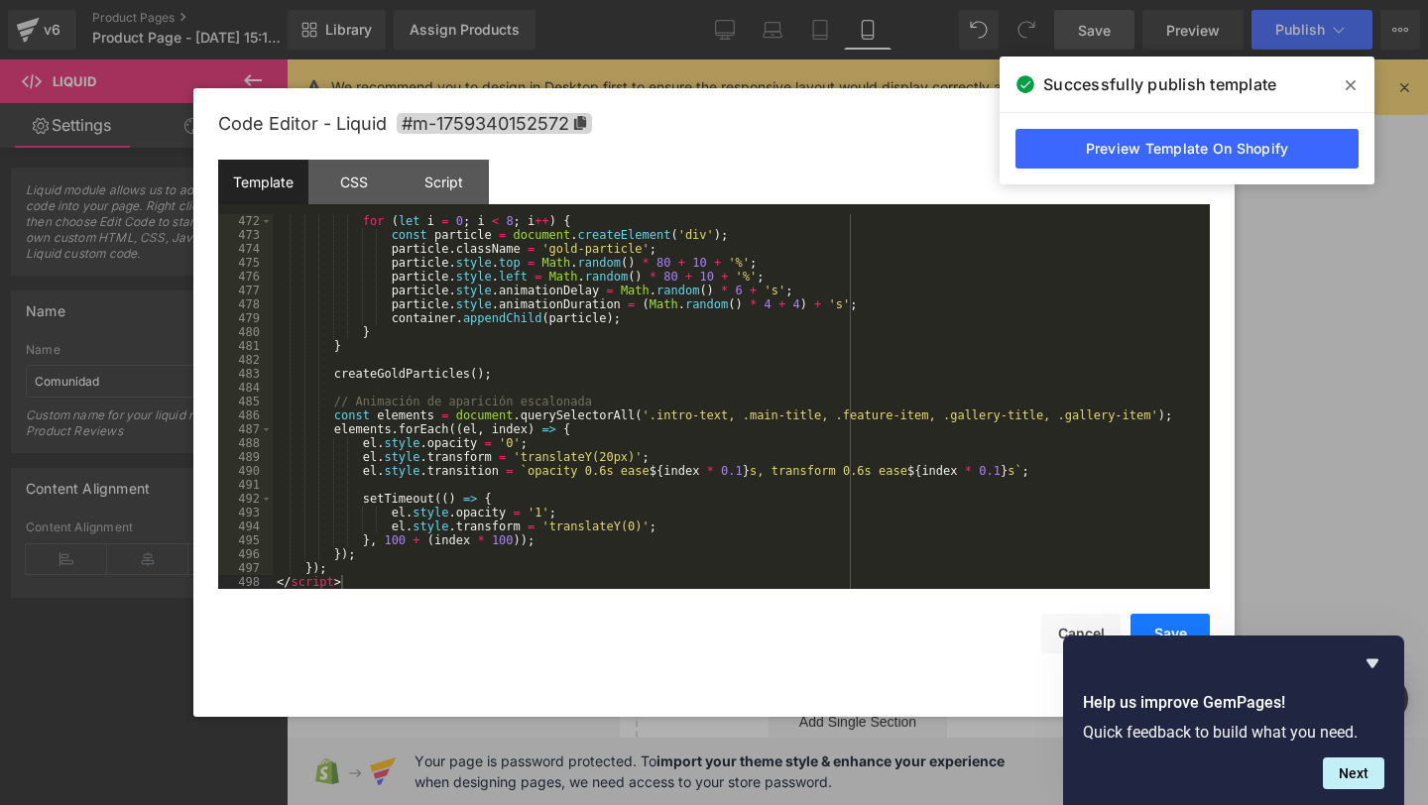
click at [1155, 629] on button "Save" at bounding box center [1170, 634] width 79 height 40
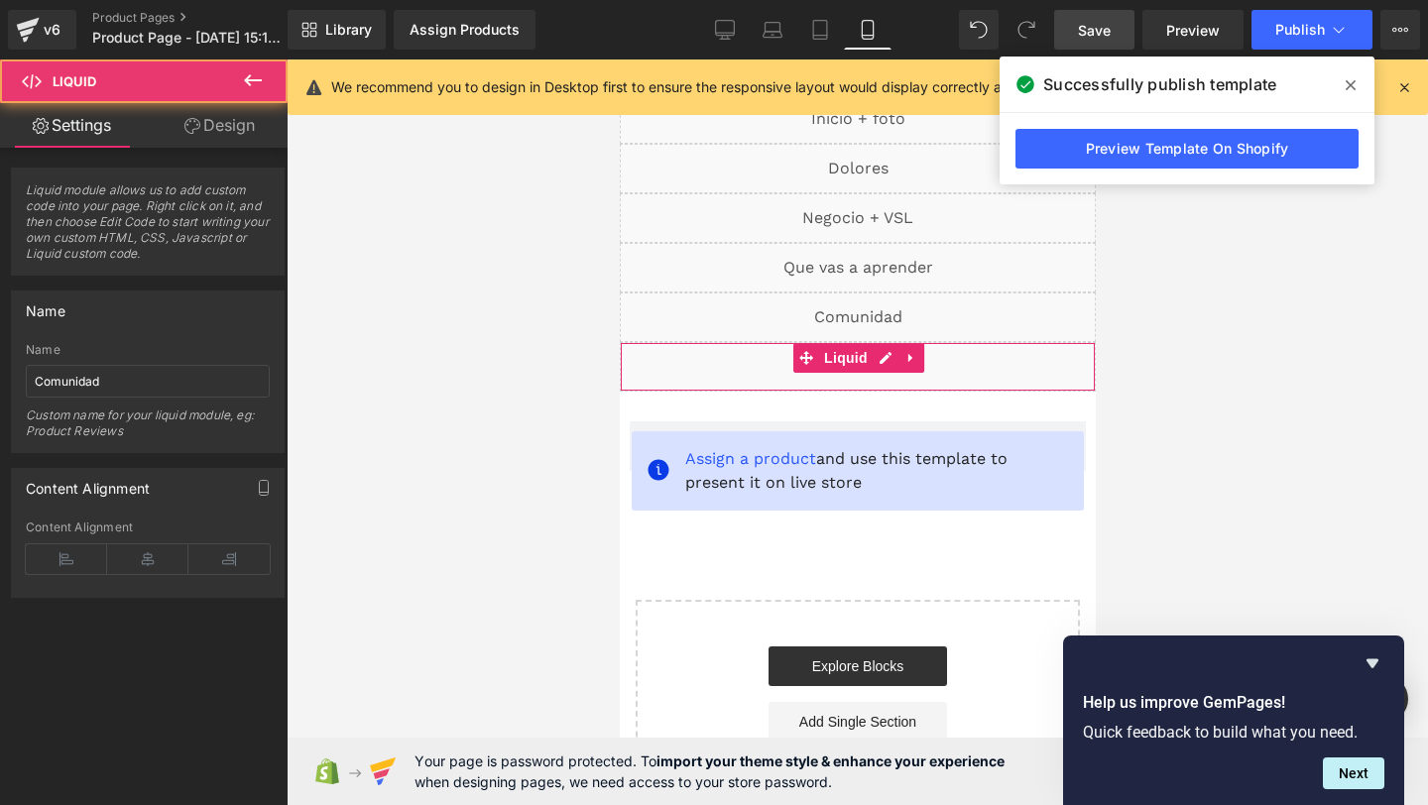
click at [740, 376] on div "Liquid" at bounding box center [857, 367] width 476 height 50
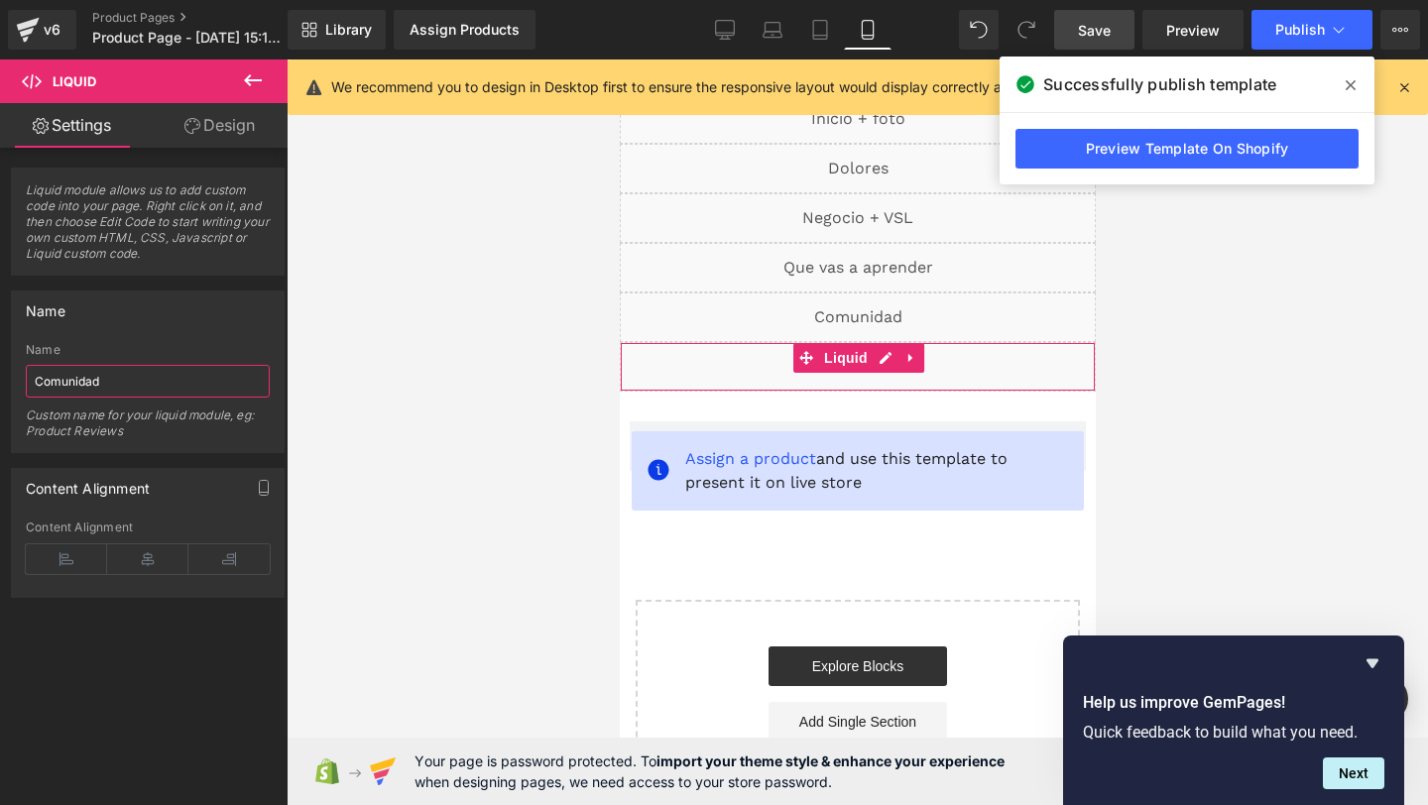
click at [138, 385] on input "Comunidad" at bounding box center [148, 381] width 244 height 33
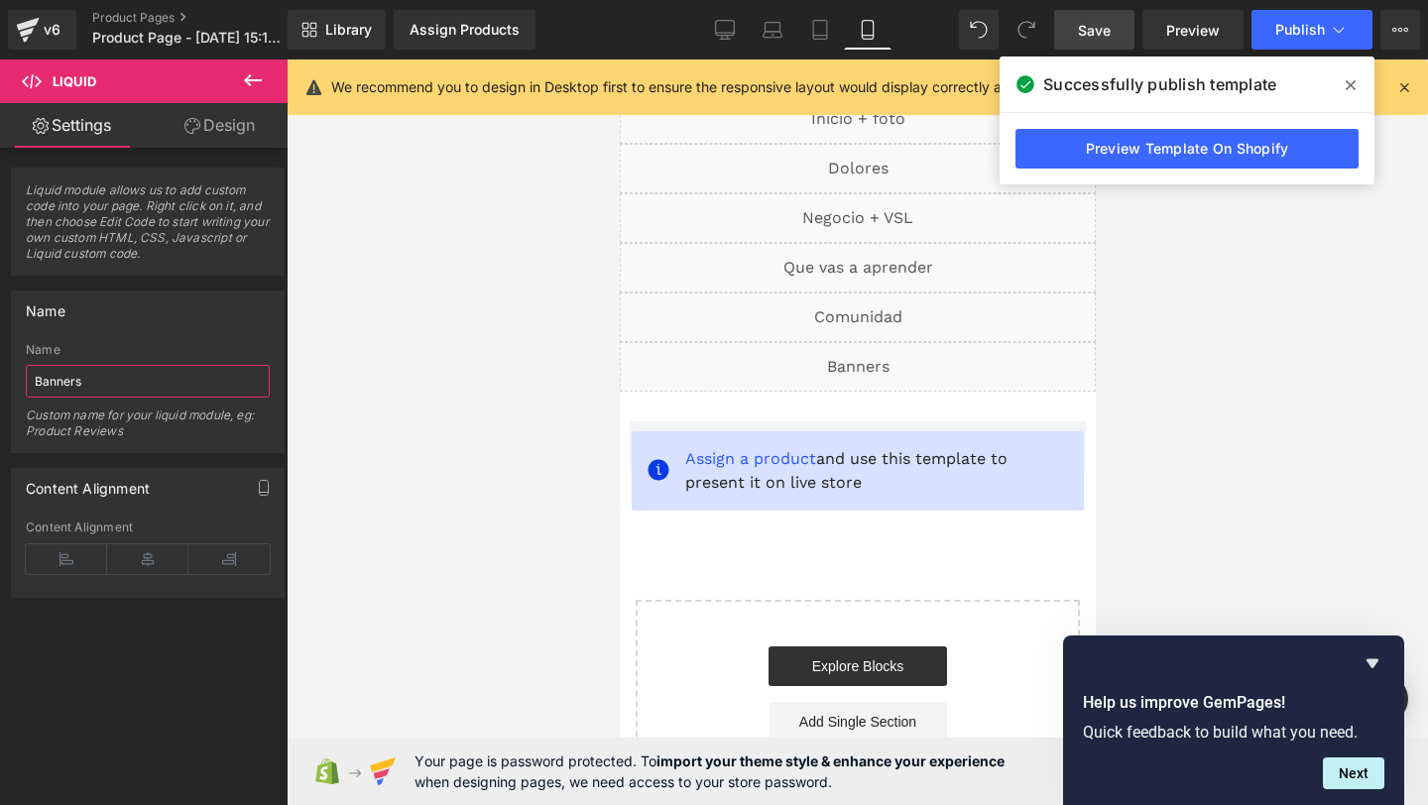
type input "Banners"
click at [1277, 26] on span "Publish" at bounding box center [1300, 30] width 50 height 16
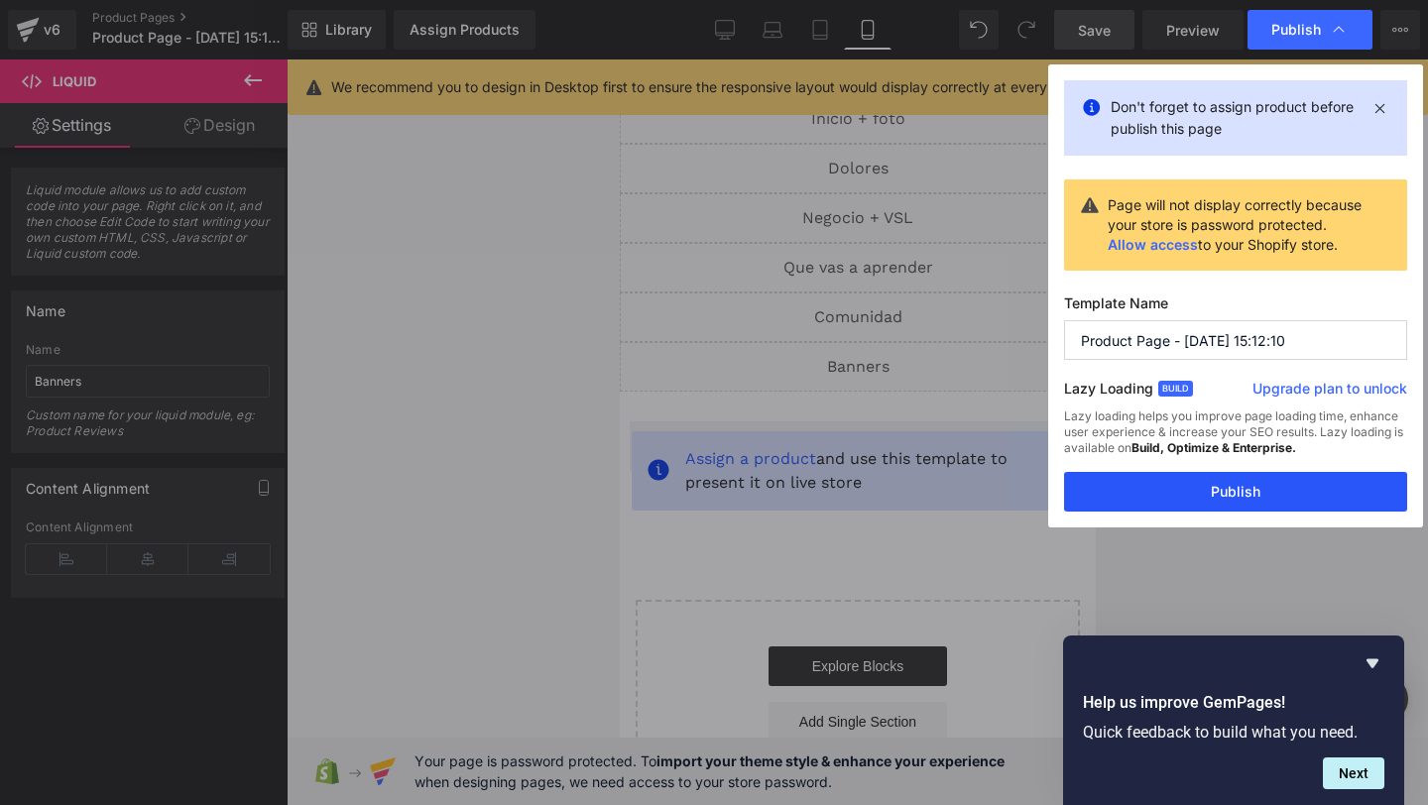
click at [1163, 506] on button "Publish" at bounding box center [1235, 492] width 343 height 40
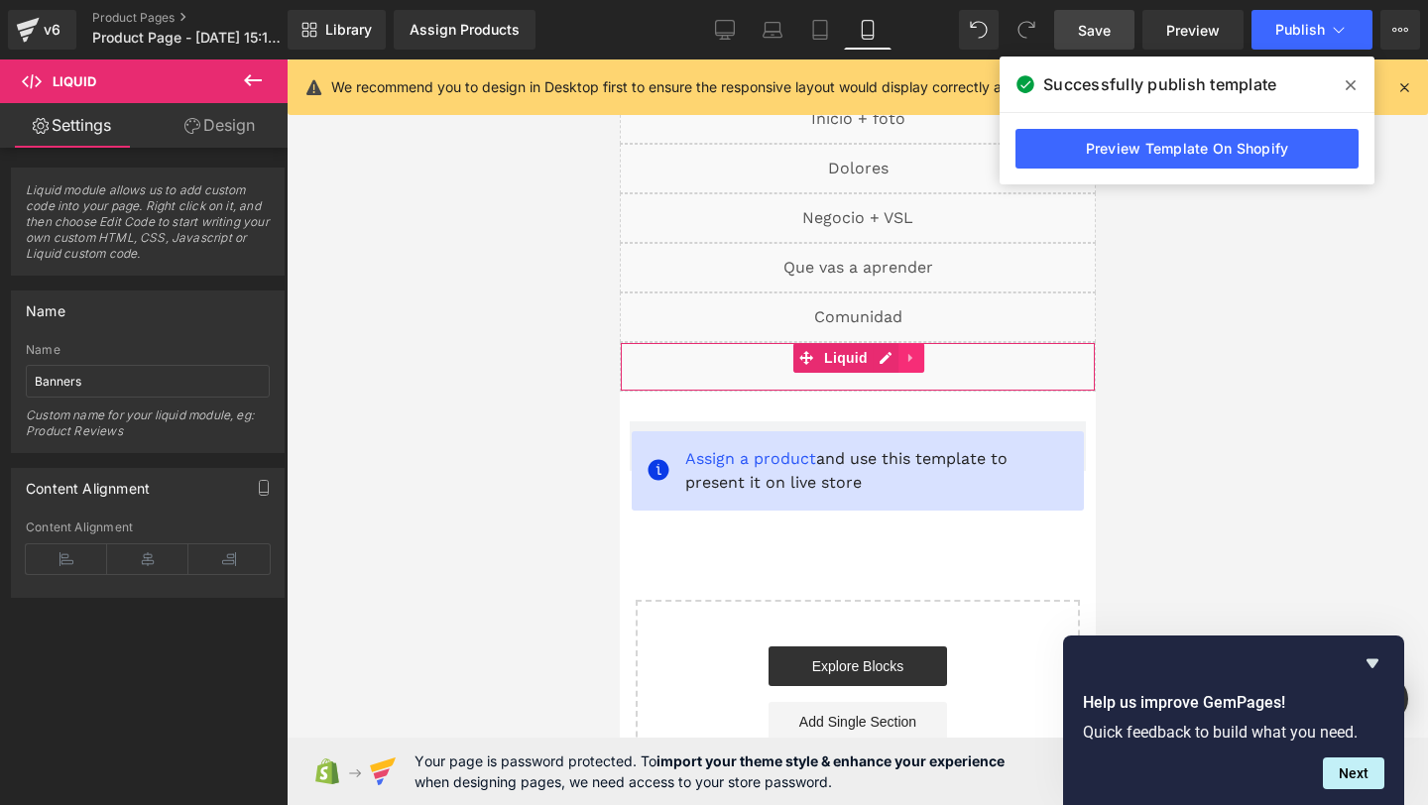
click at [910, 361] on icon at bounding box center [910, 358] width 14 height 15
click at [895, 356] on icon at bounding box center [898, 358] width 14 height 14
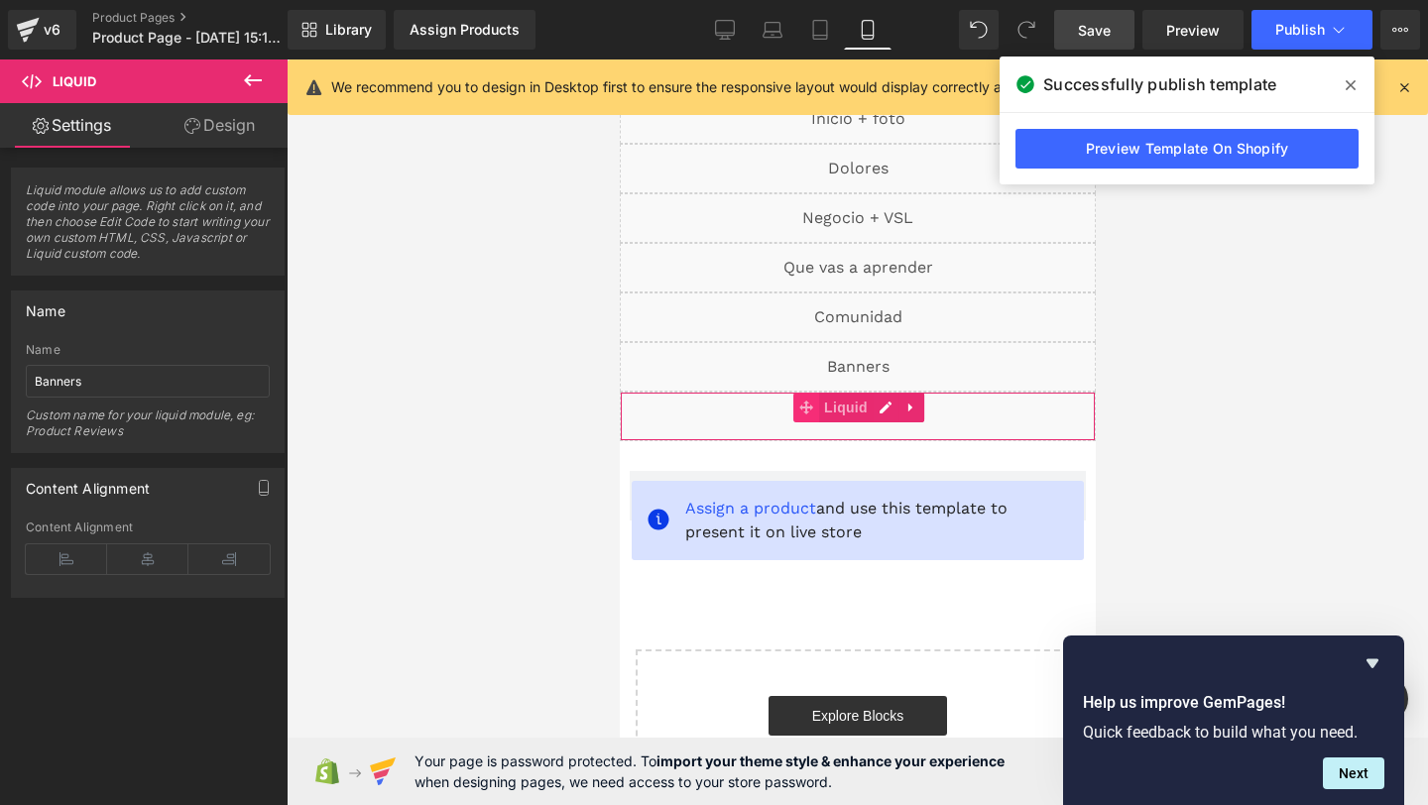
click at [816, 418] on span at bounding box center [805, 408] width 26 height 30
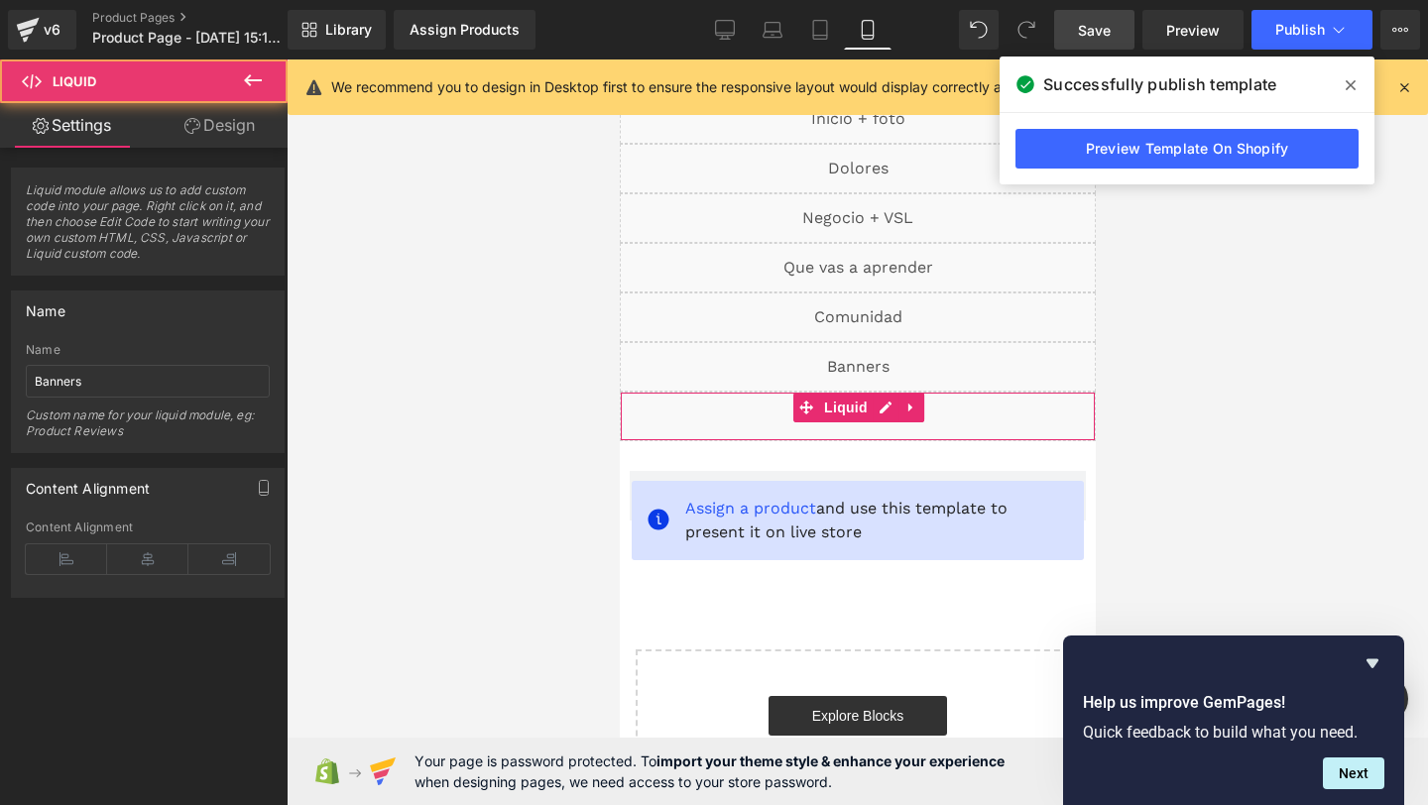
click at [650, 411] on div "Liquid" at bounding box center [857, 417] width 476 height 50
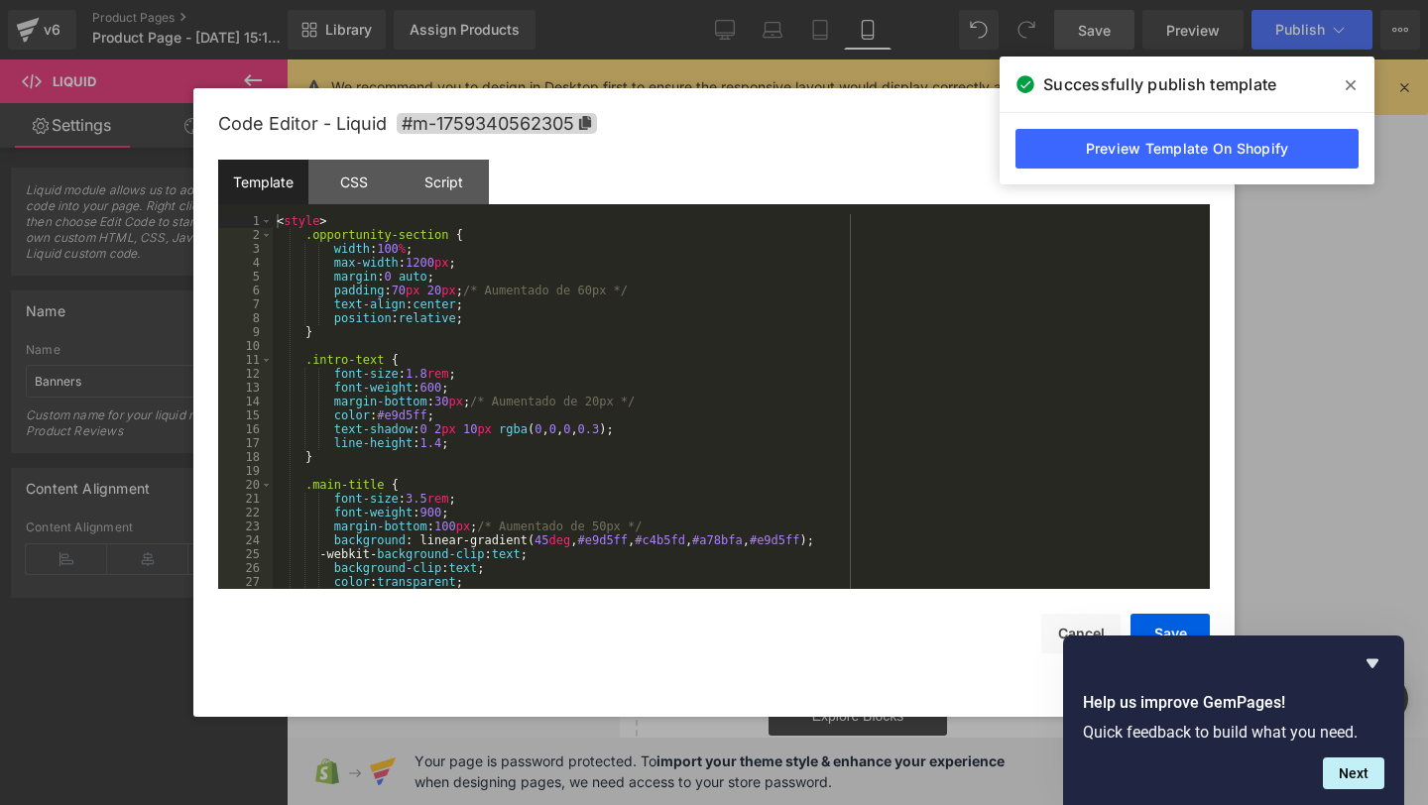
click at [642, 0] on div "Liquid You are previewing how the will restyle your page. You can not edit Elem…" at bounding box center [714, 0] width 1428 height 0
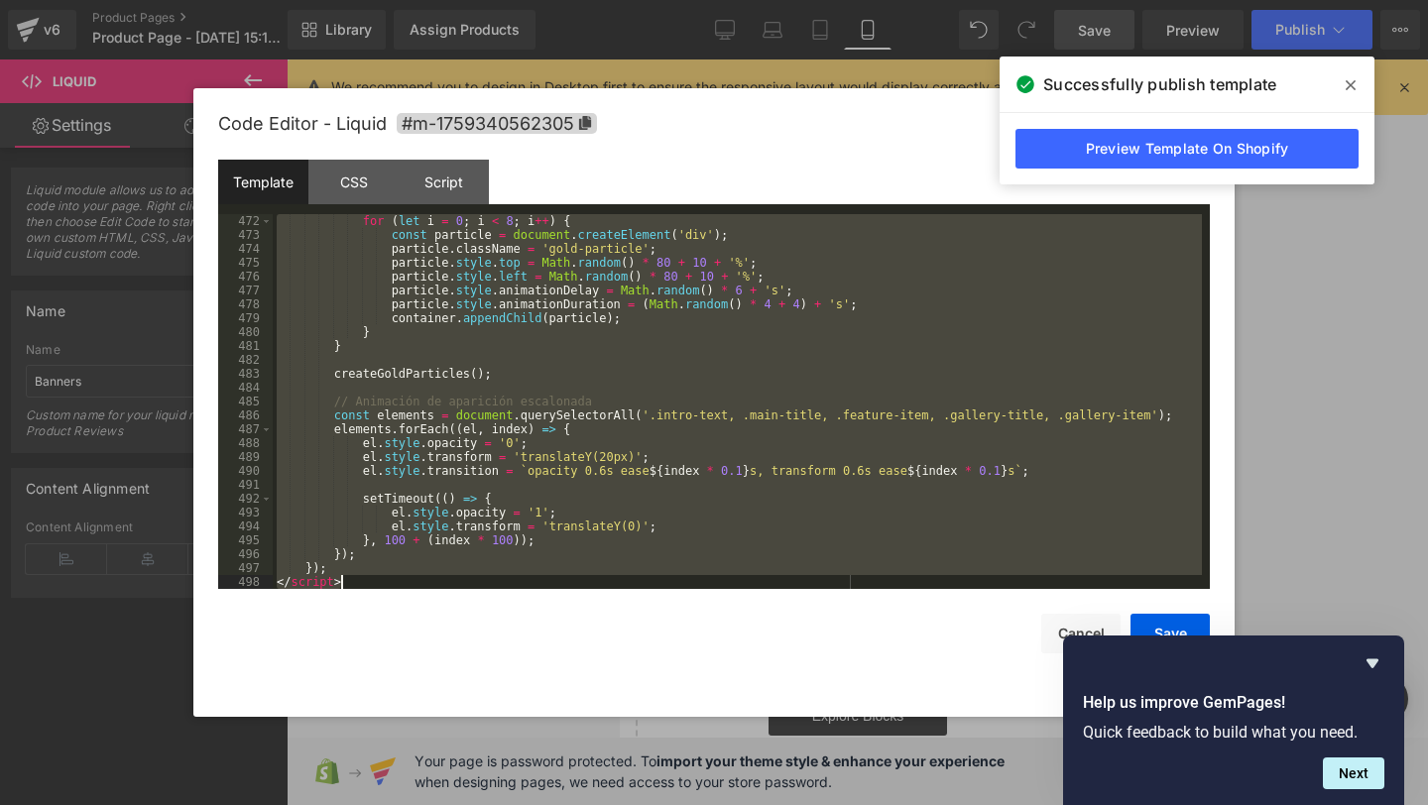
drag, startPoint x: 276, startPoint y: 220, endPoint x: 542, endPoint y: 804, distance: 641.8
click at [542, 804] on body "Liquid You are previewing how the will restyle your page. You can not edit Elem…" at bounding box center [714, 402] width 1428 height 805
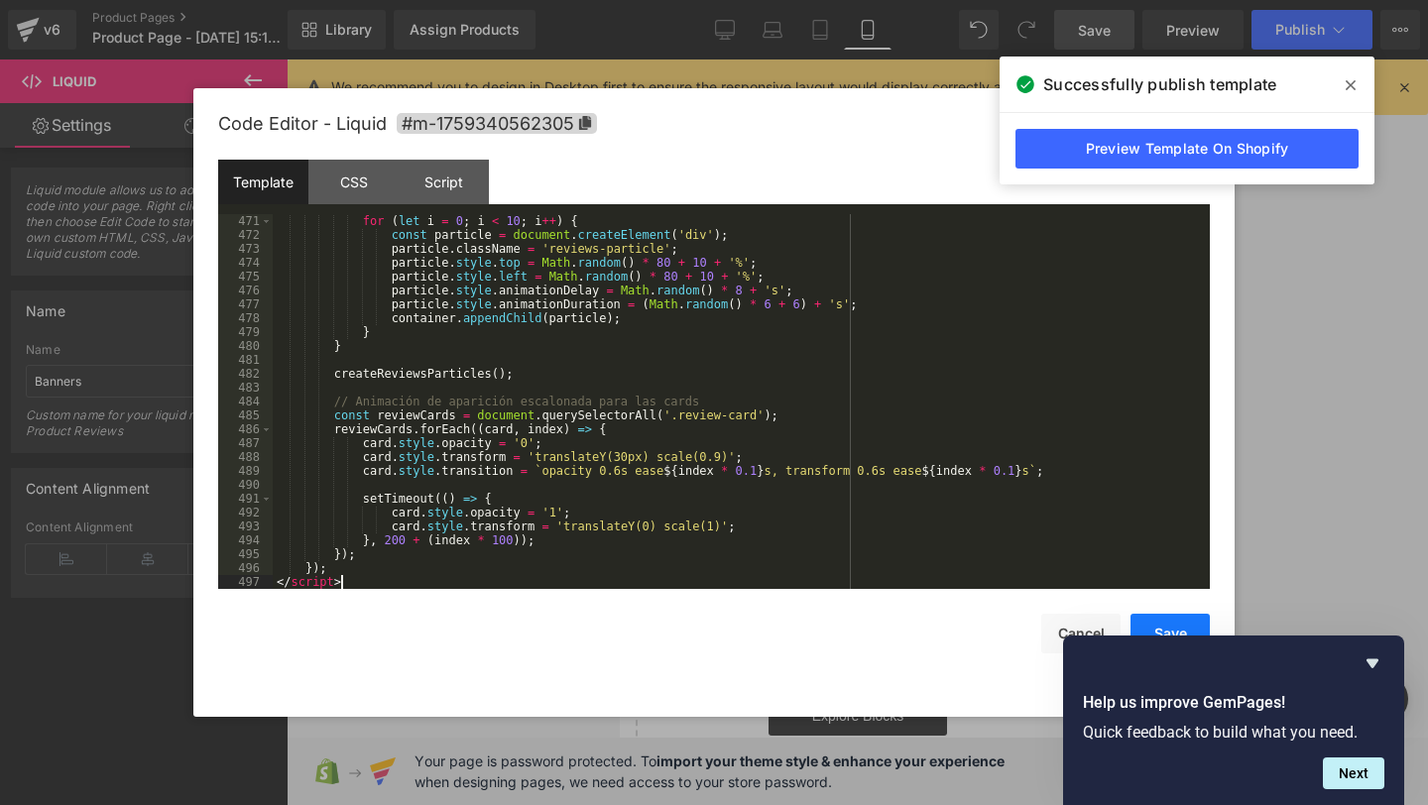
click at [1152, 626] on button "Save" at bounding box center [1170, 634] width 79 height 40
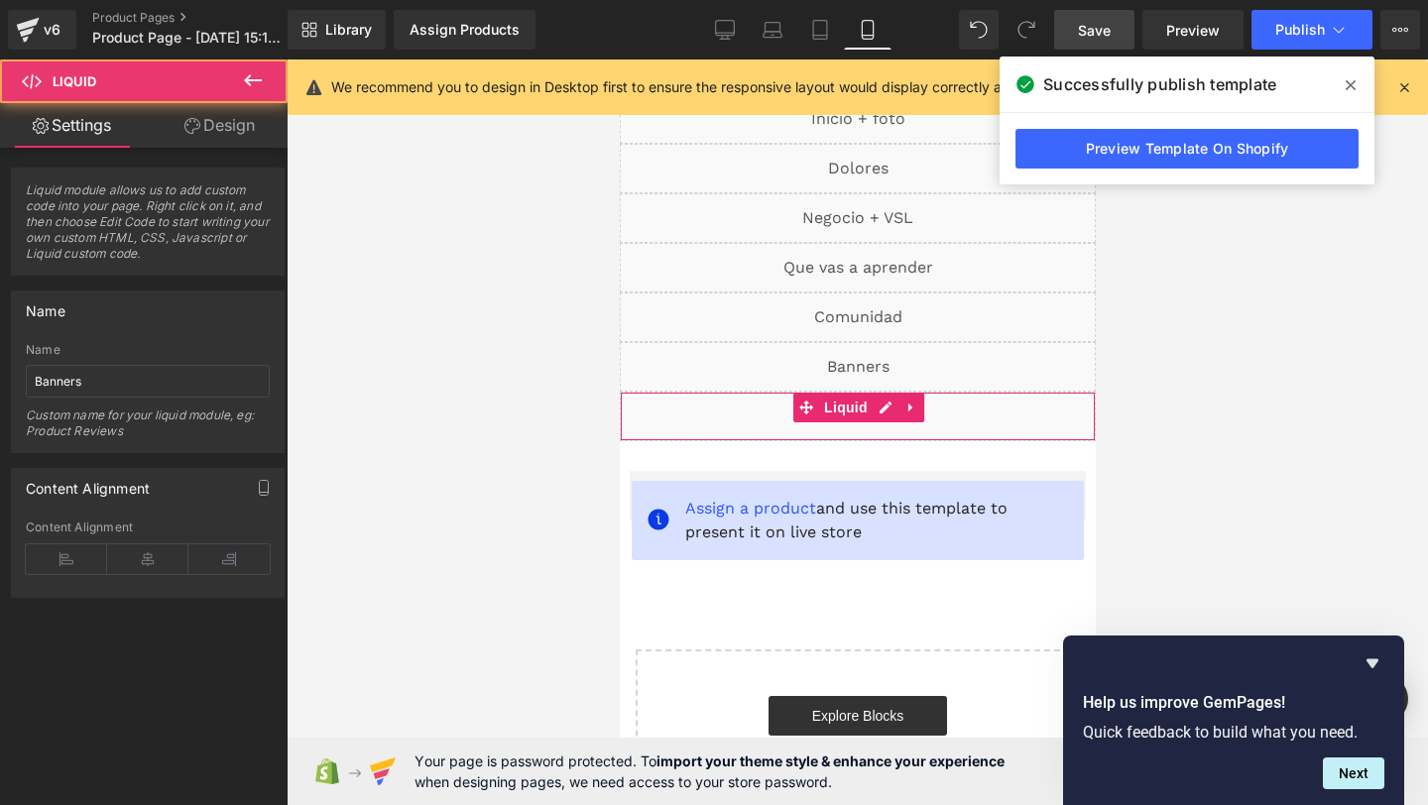
click at [748, 400] on div "Liquid" at bounding box center [857, 417] width 476 height 50
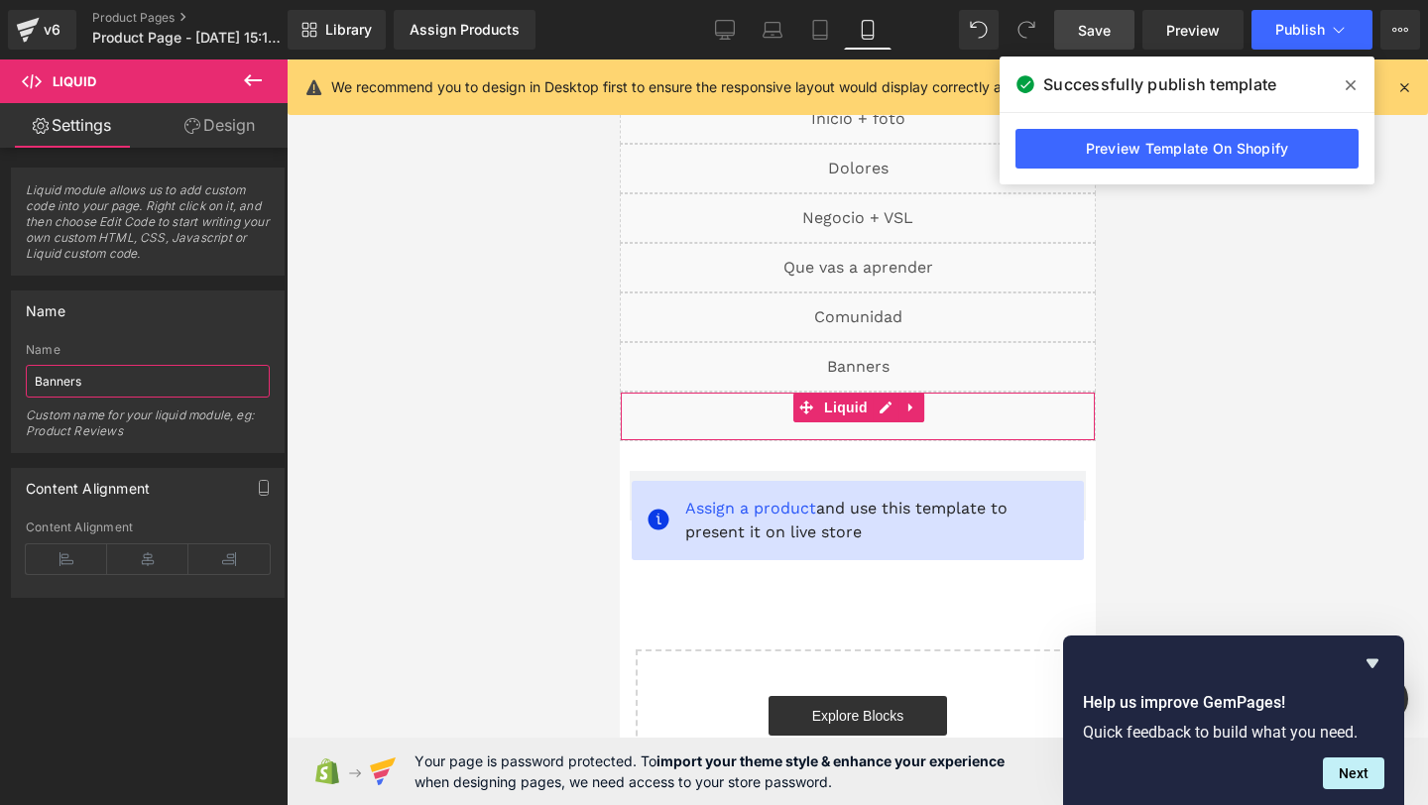
drag, startPoint x: 128, startPoint y: 377, endPoint x: 13, endPoint y: 376, distance: 115.0
click at [13, 376] on div "Banners Name Banners Custom name for your liquid module, eg: Product Reviews" at bounding box center [148, 397] width 272 height 109
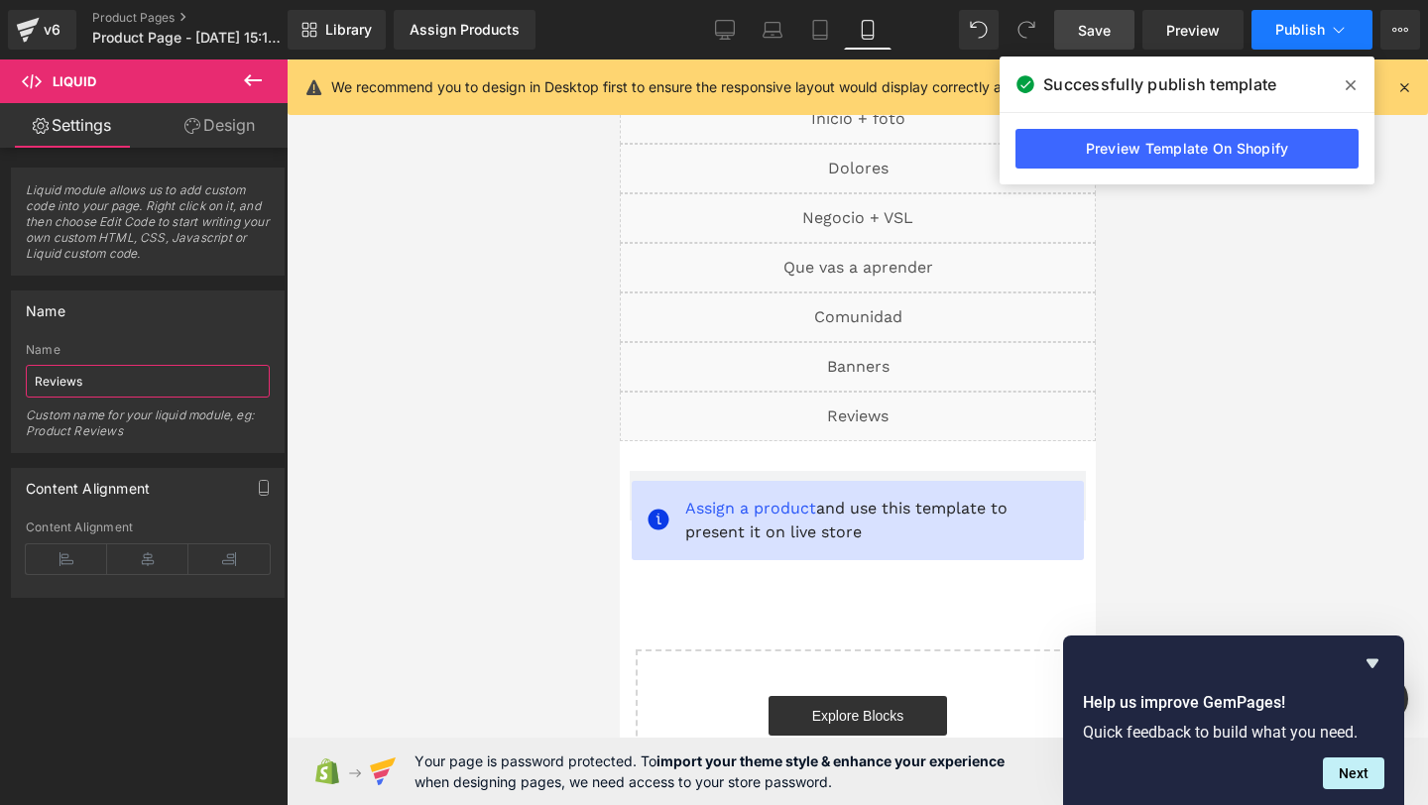
type input "Reviews"
click at [1272, 41] on button "Publish" at bounding box center [1312, 30] width 121 height 40
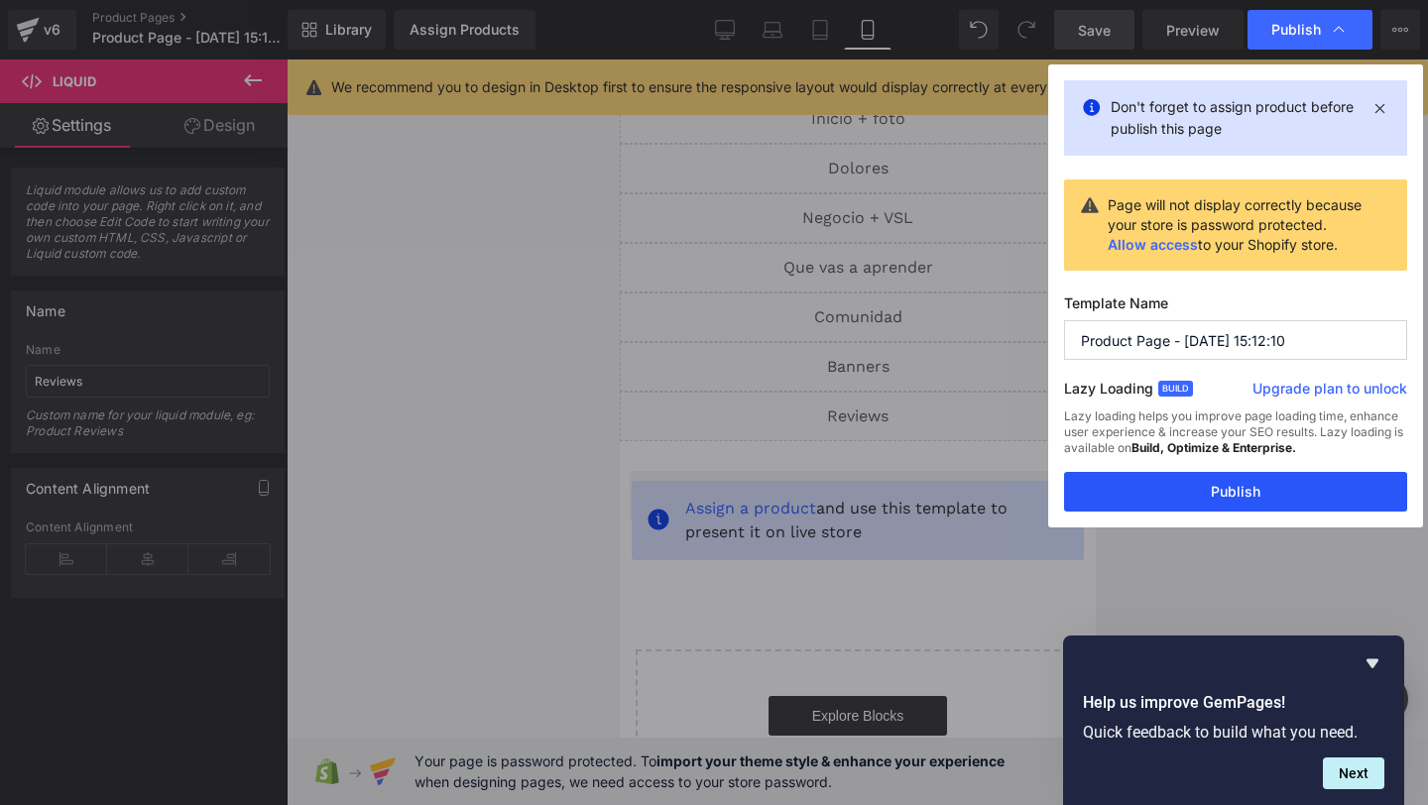
click at [1140, 502] on button "Publish" at bounding box center [1235, 492] width 343 height 40
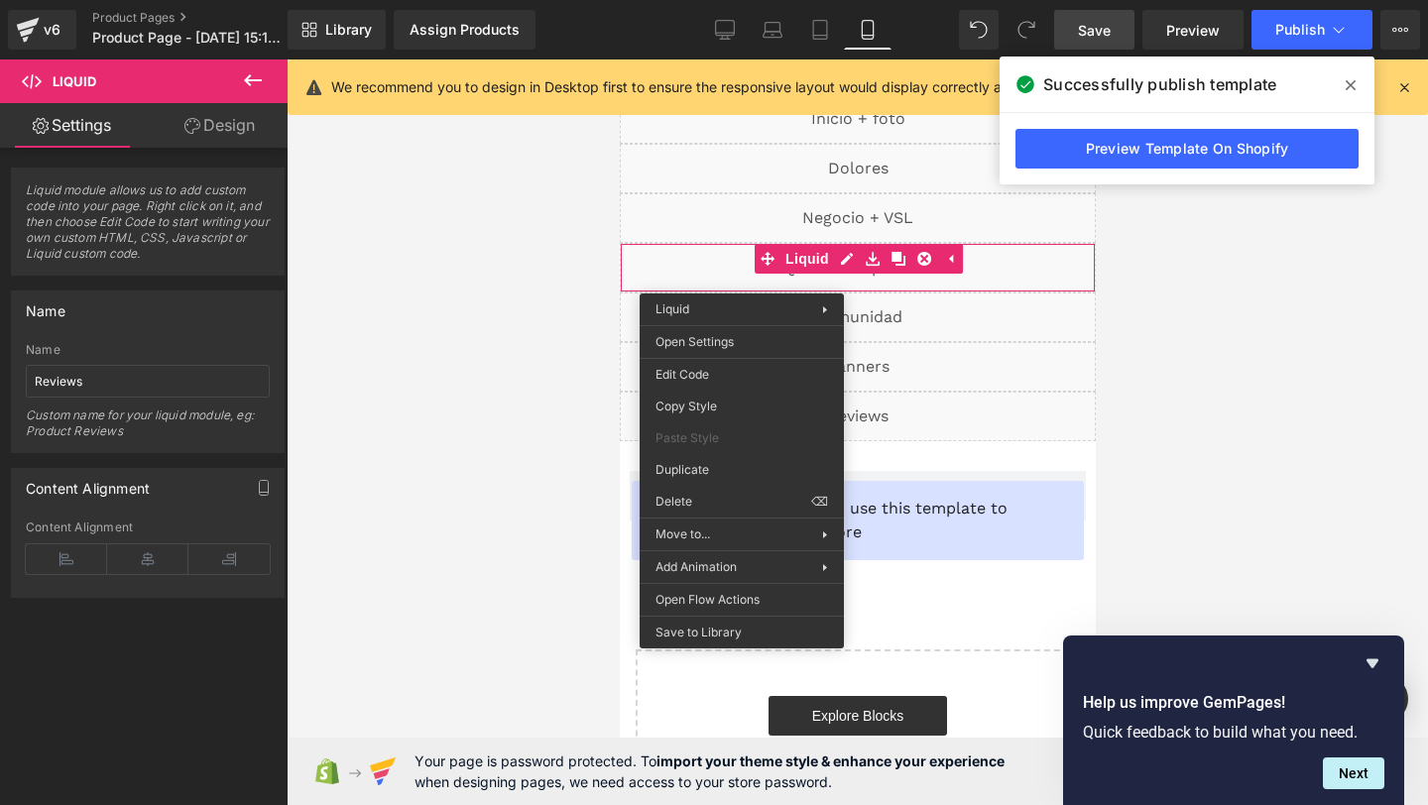
click at [686, 286] on div "Liquid" at bounding box center [857, 268] width 476 height 50
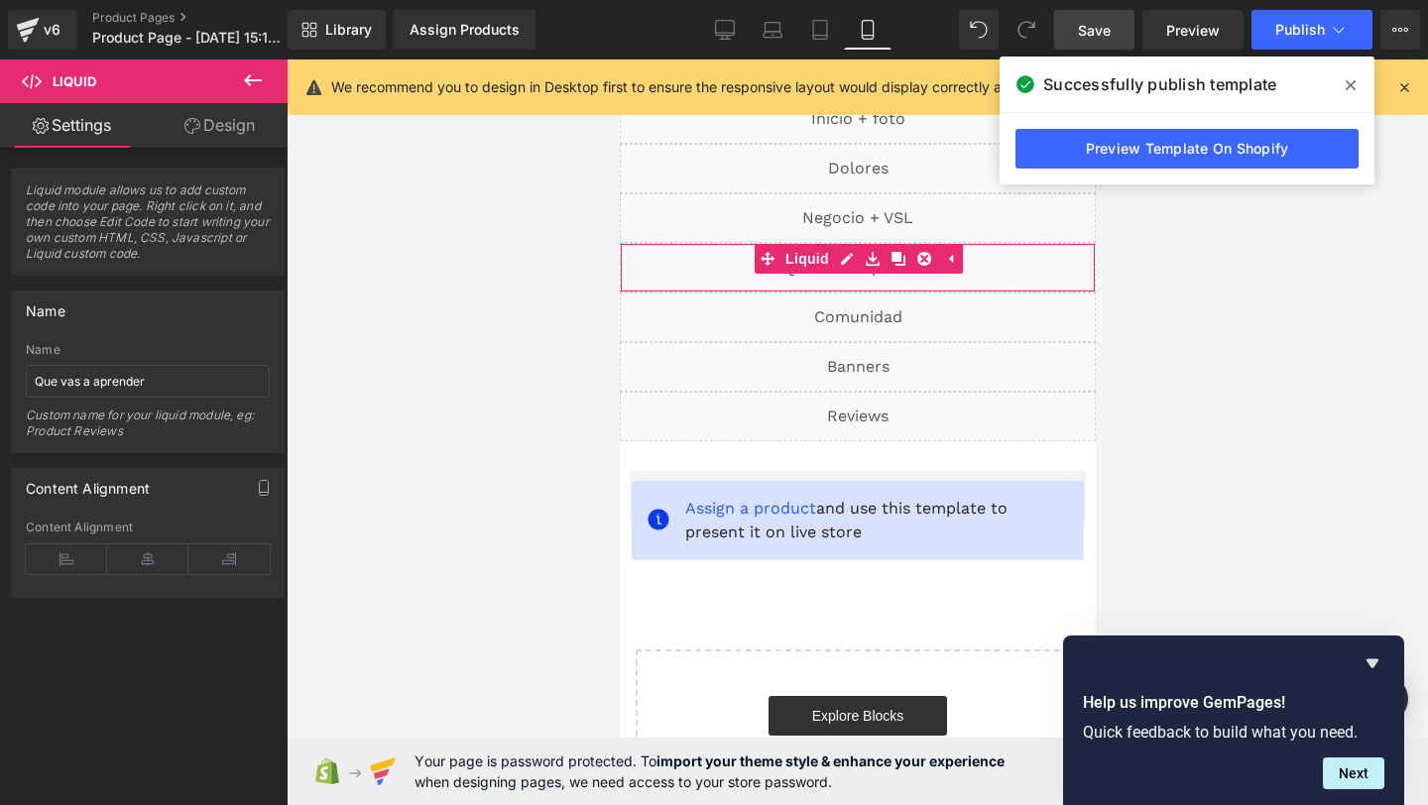
click at [690, 266] on div "Liquid" at bounding box center [857, 268] width 476 height 50
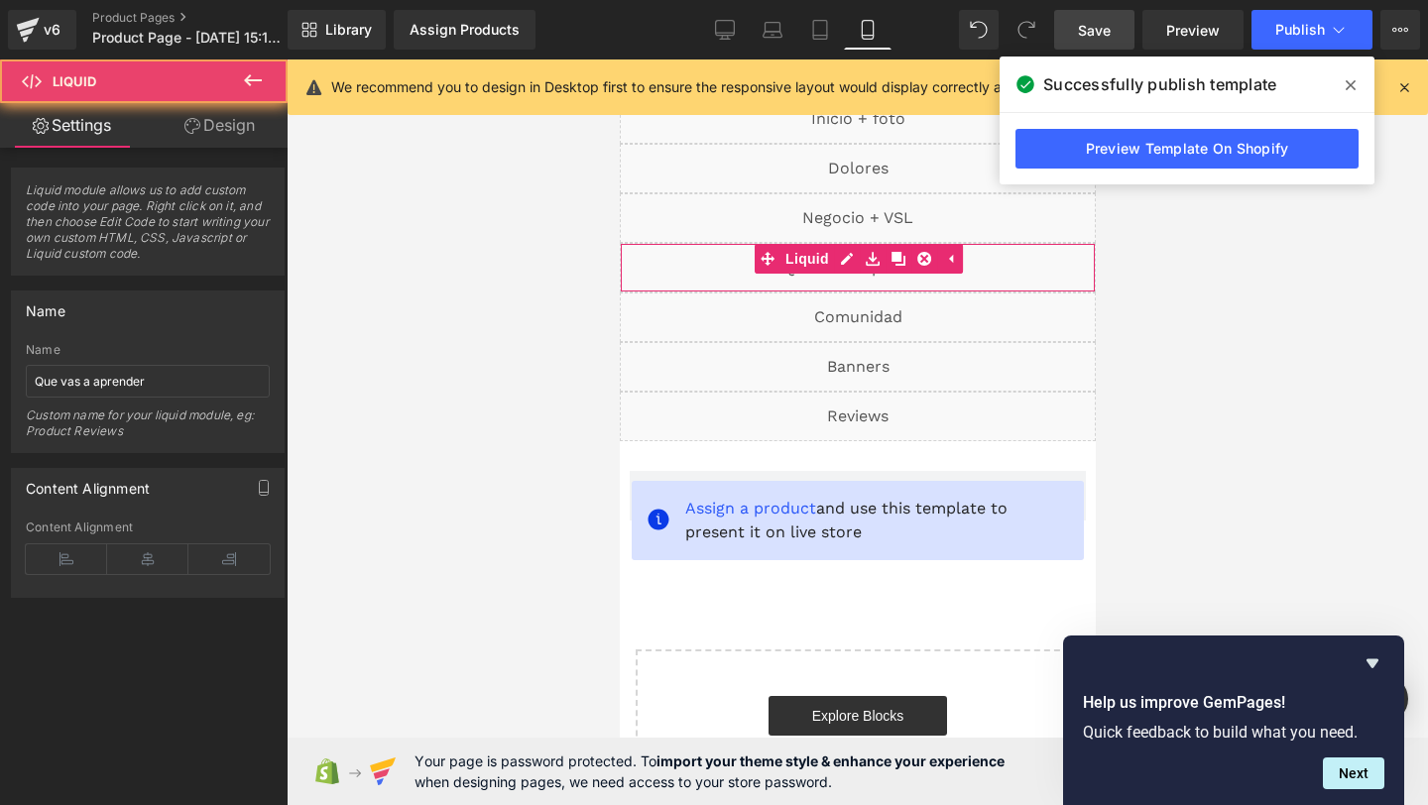
click at [690, 266] on div "Liquid" at bounding box center [857, 268] width 476 height 50
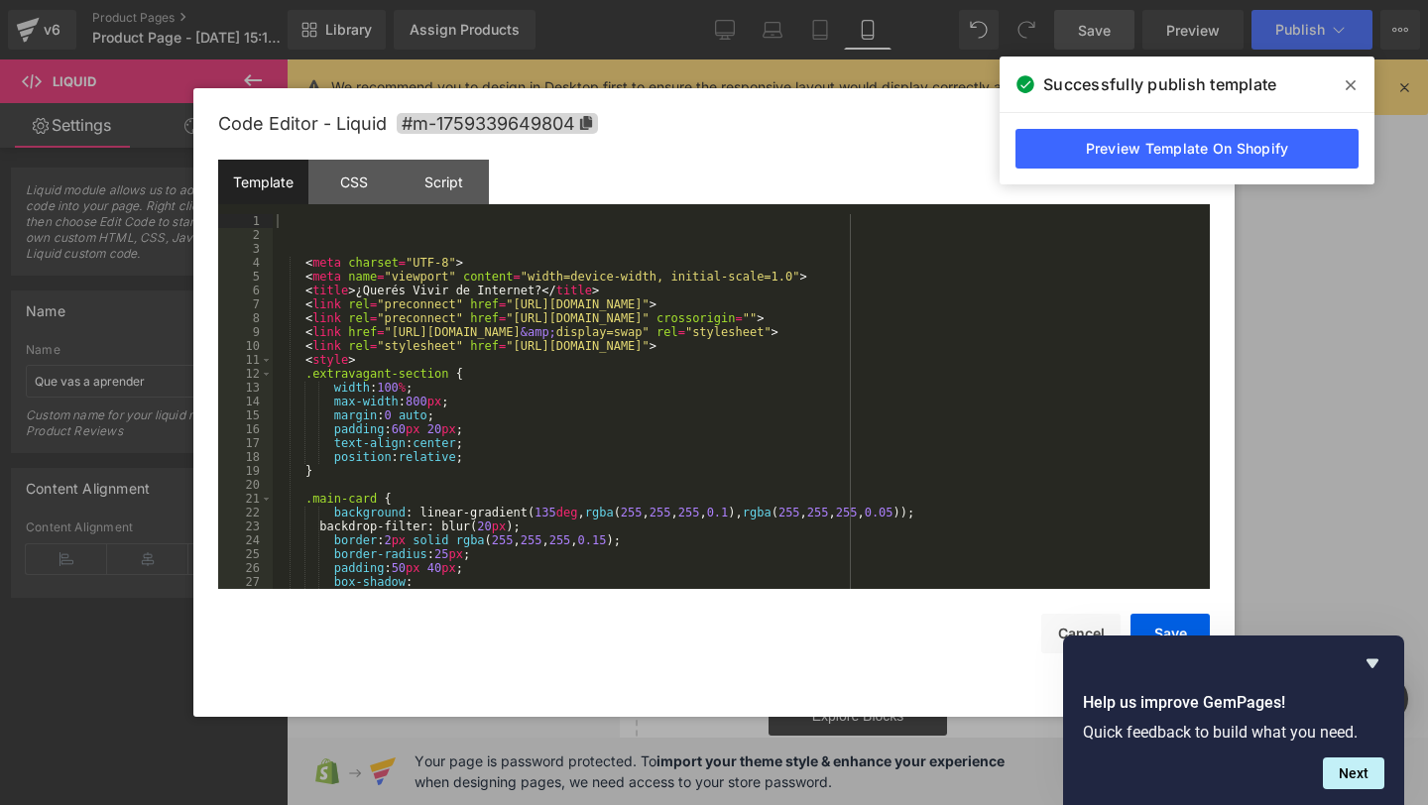
click at [631, 0] on div "Liquid You are previewing how the will restyle your page. You can not edit Elem…" at bounding box center [714, 0] width 1428 height 0
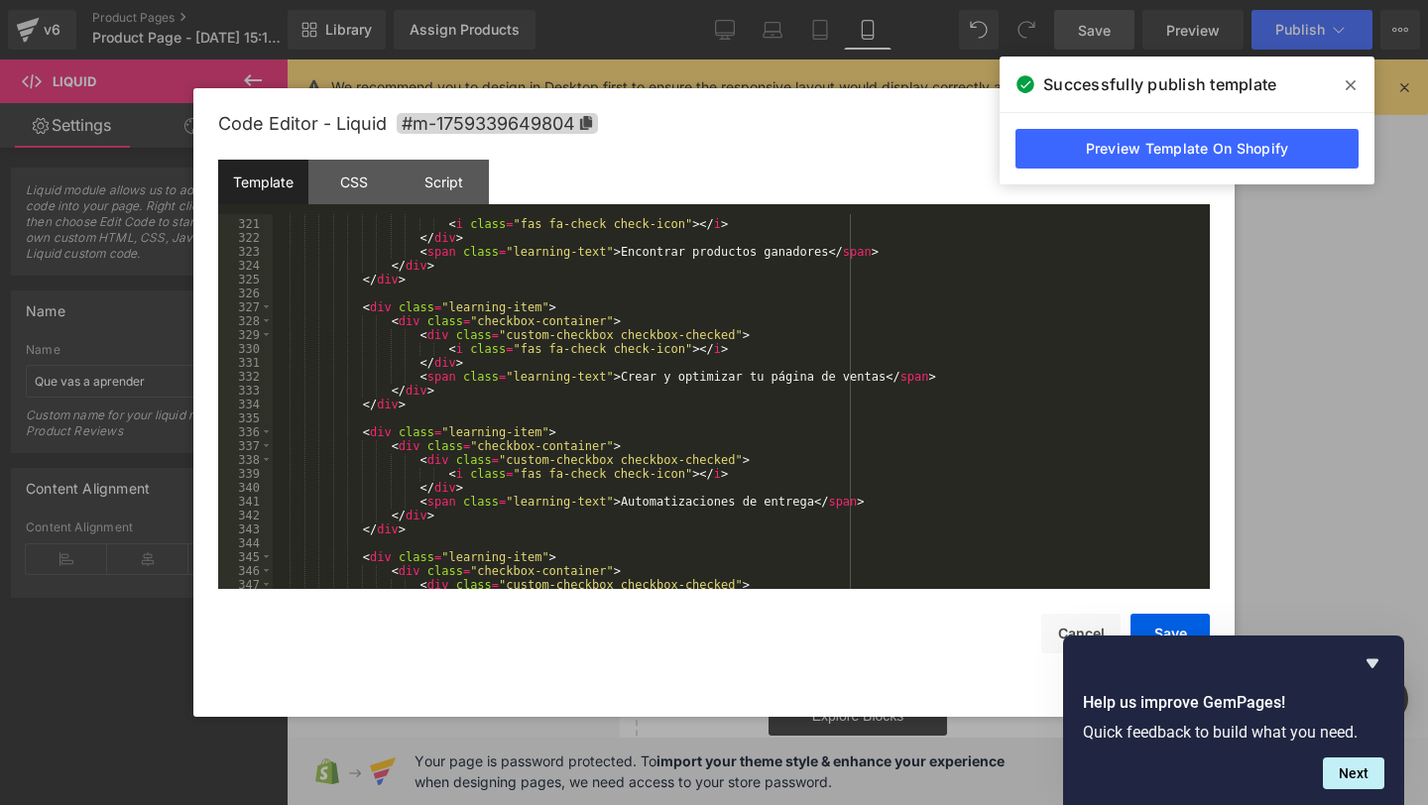
scroll to position [4446, 0]
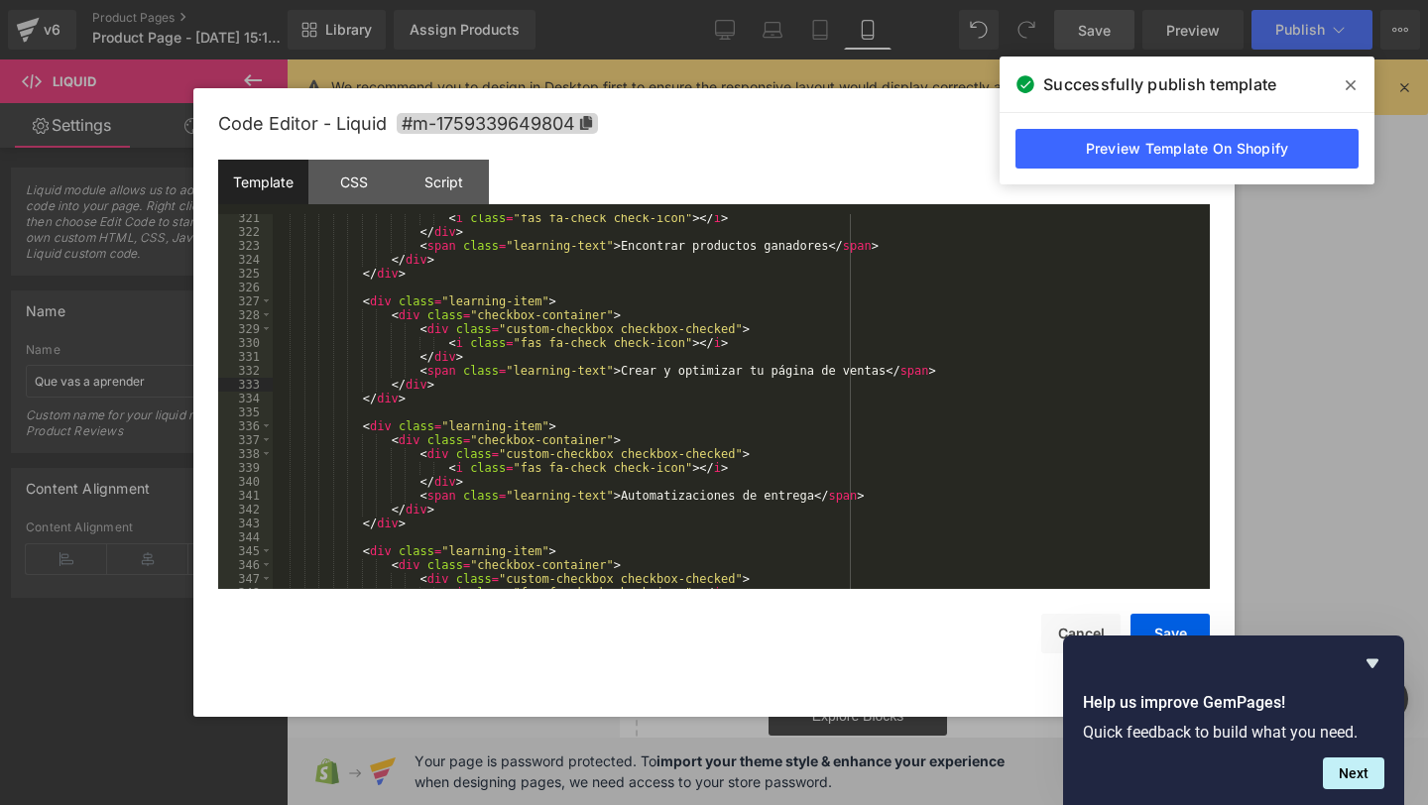
drag, startPoint x: 625, startPoint y: 378, endPoint x: 867, endPoint y: 376, distance: 242.0
click at [867, 376] on div "< i class = "fas fa-check check-icon" > </ i > </ div > < span class = "learnin…" at bounding box center [737, 412] width 929 height 403
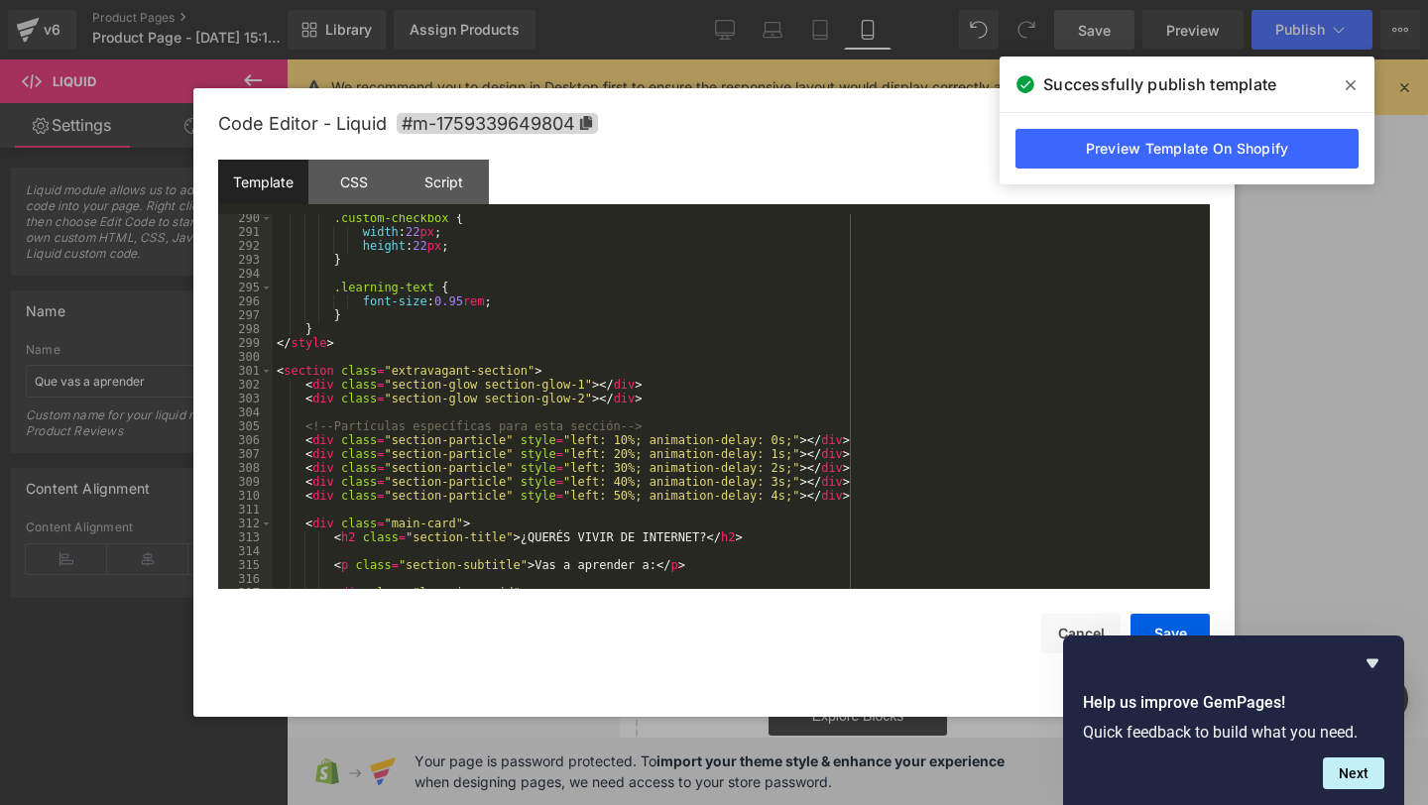
scroll to position [4013, 0]
click at [1358, 87] on span at bounding box center [1351, 85] width 32 height 32
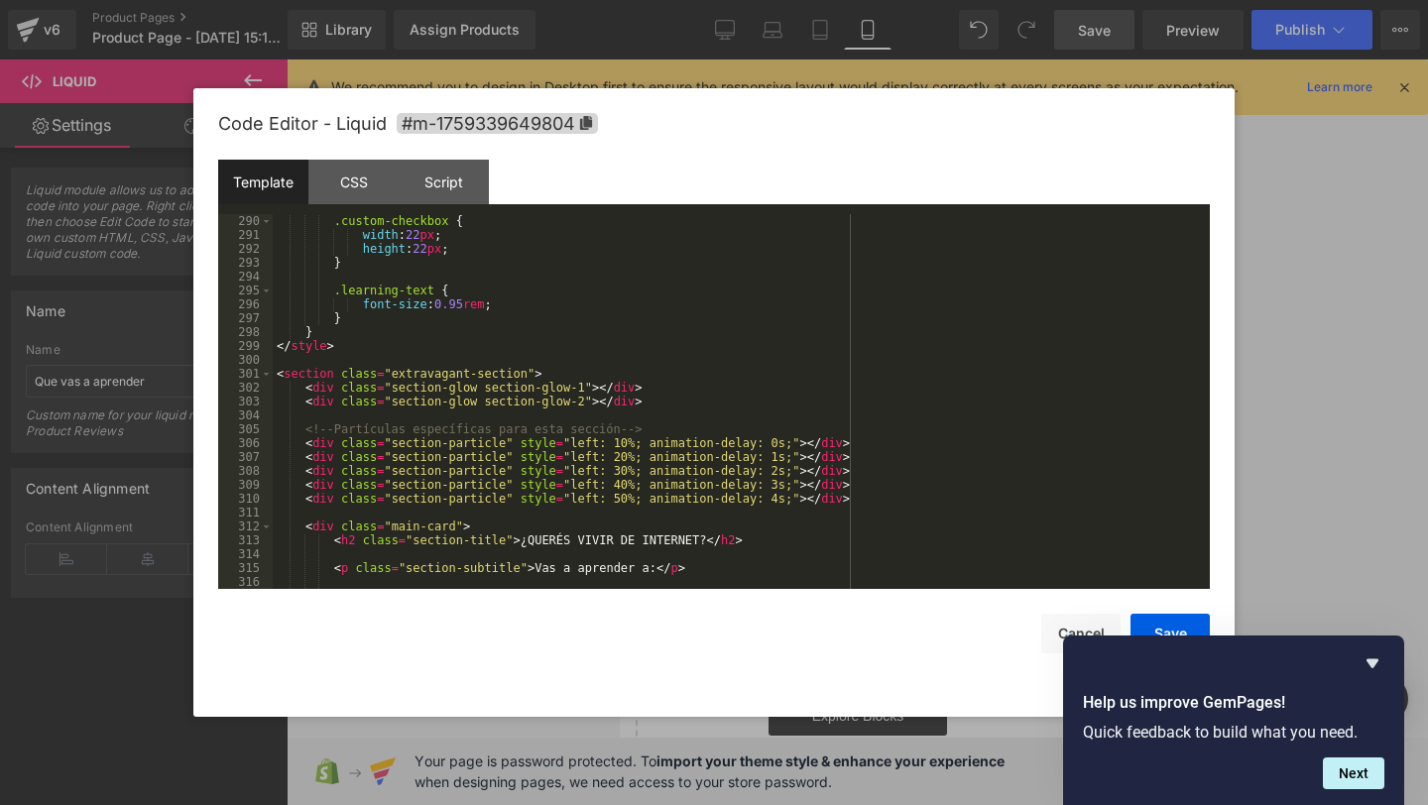
click at [1065, 638] on div "Help us improve GemPages! Quick feedback to build what you need. Next" at bounding box center [1233, 721] width 341 height 170
click at [1063, 631] on button "Cancel" at bounding box center [1080, 634] width 79 height 40
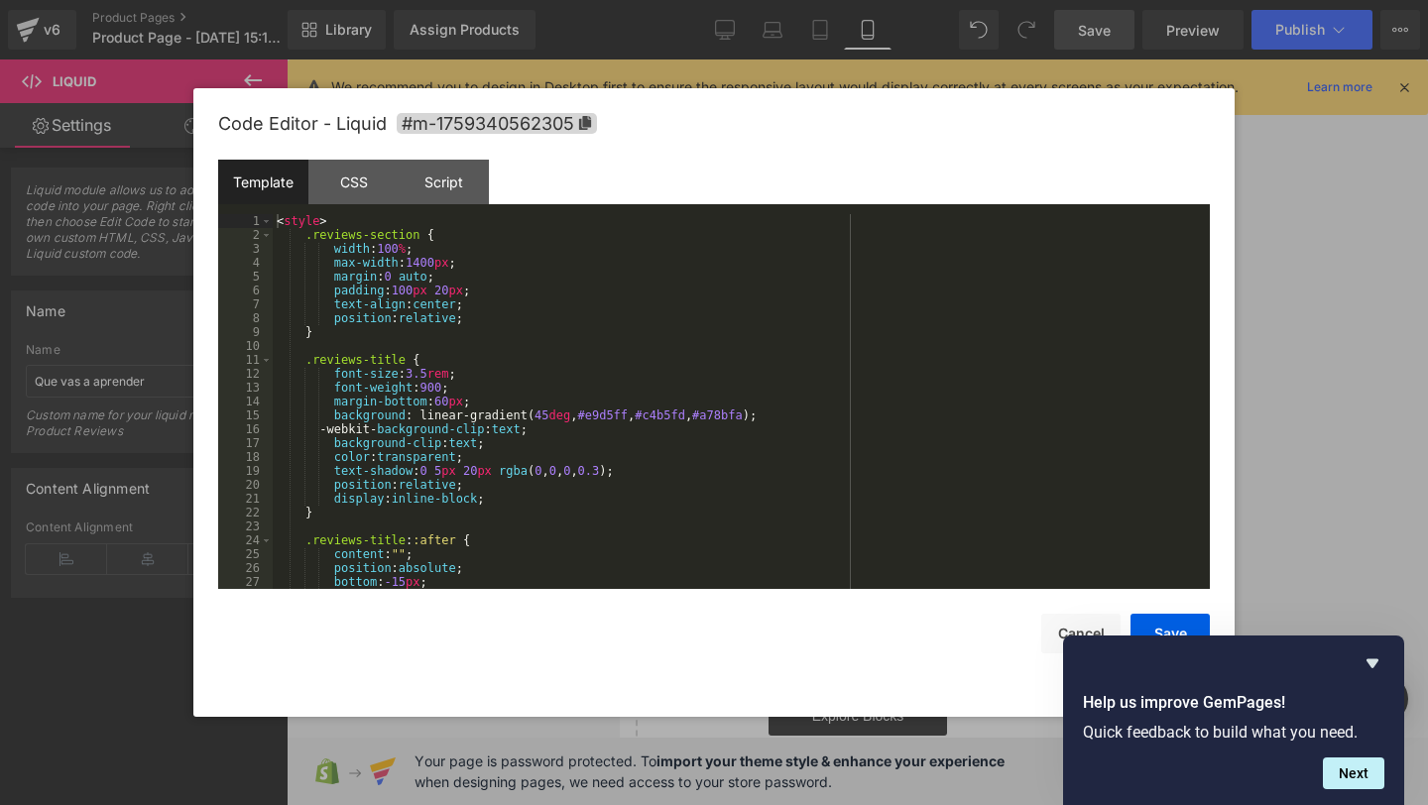
click at [631, 0] on div "Liquid You are previewing how the will restyle your page. You can not edit Elem…" at bounding box center [714, 0] width 1428 height 0
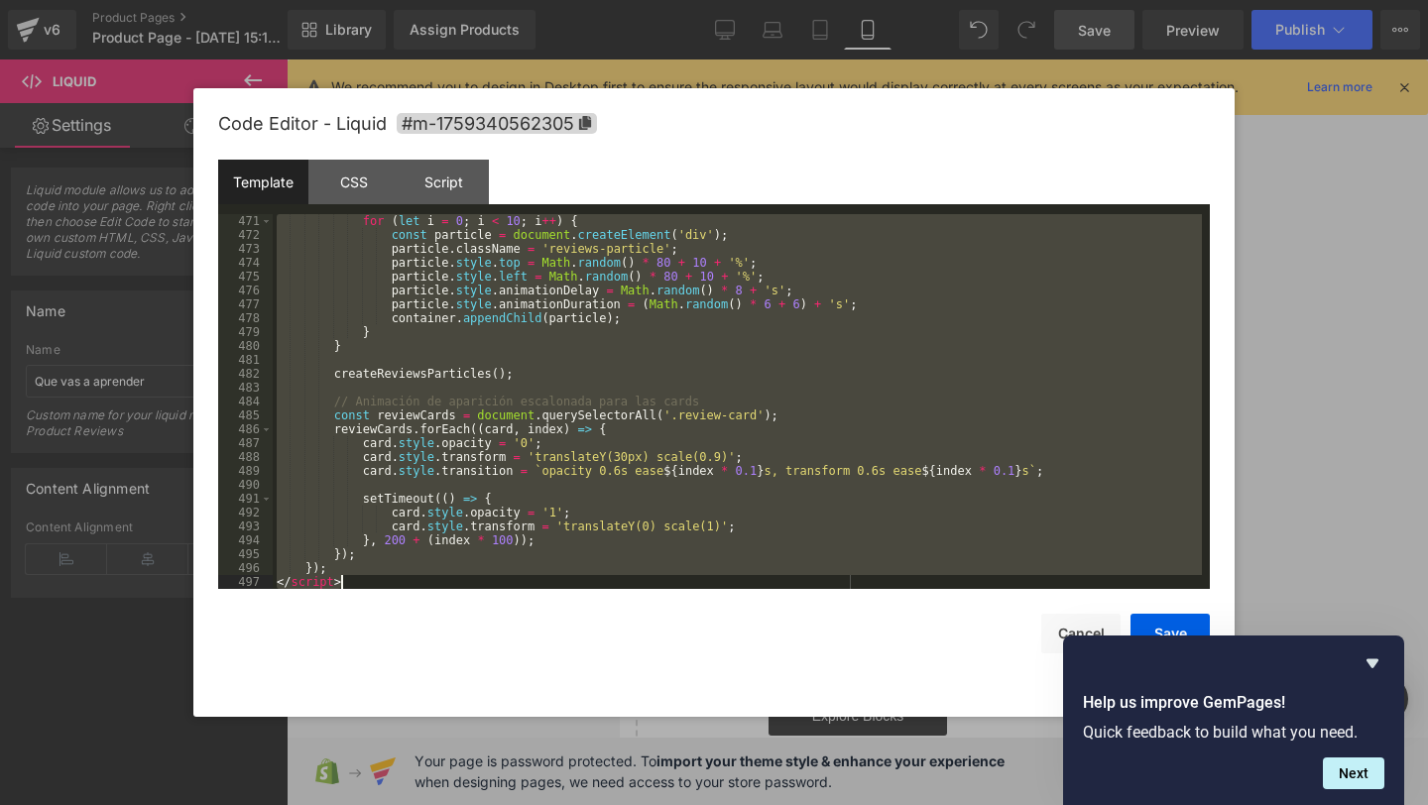
scroll to position [6526, 0]
drag, startPoint x: 275, startPoint y: 217, endPoint x: 441, endPoint y: 725, distance: 534.4
click at [441, 725] on body "Liquid You are previewing how the will restyle your page. You can not edit Elem…" at bounding box center [714, 402] width 1428 height 805
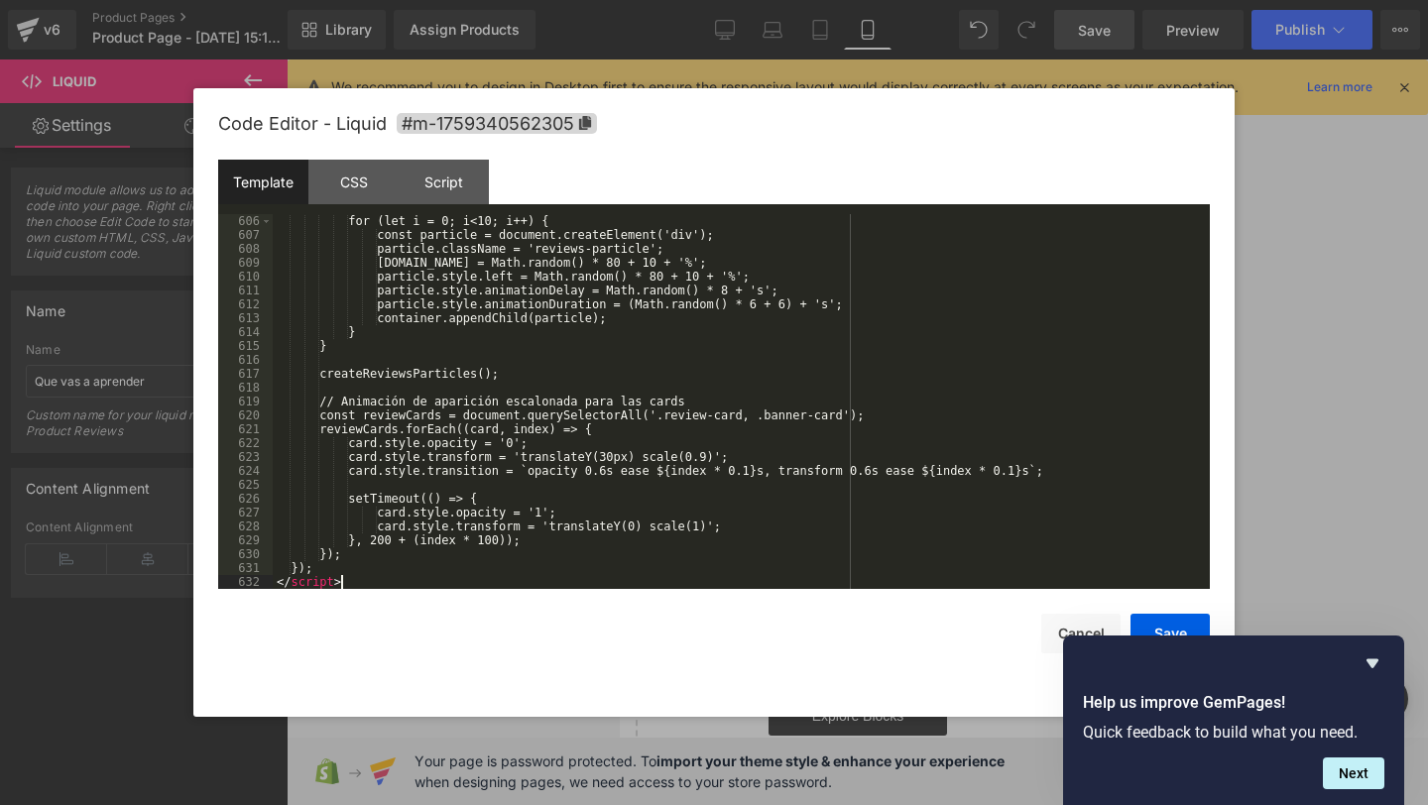
scroll to position [8400, 0]
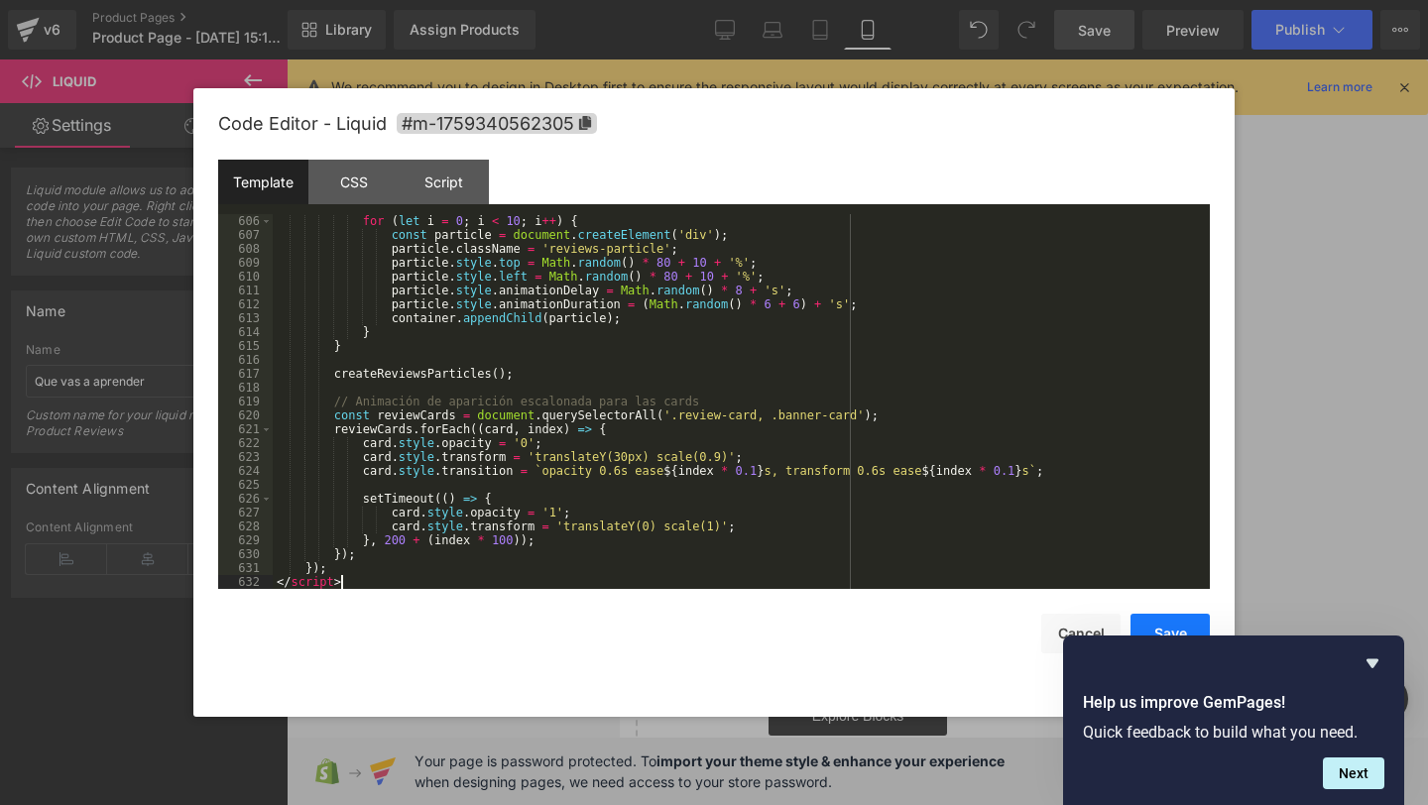
click at [1183, 625] on button "Save" at bounding box center [1170, 634] width 79 height 40
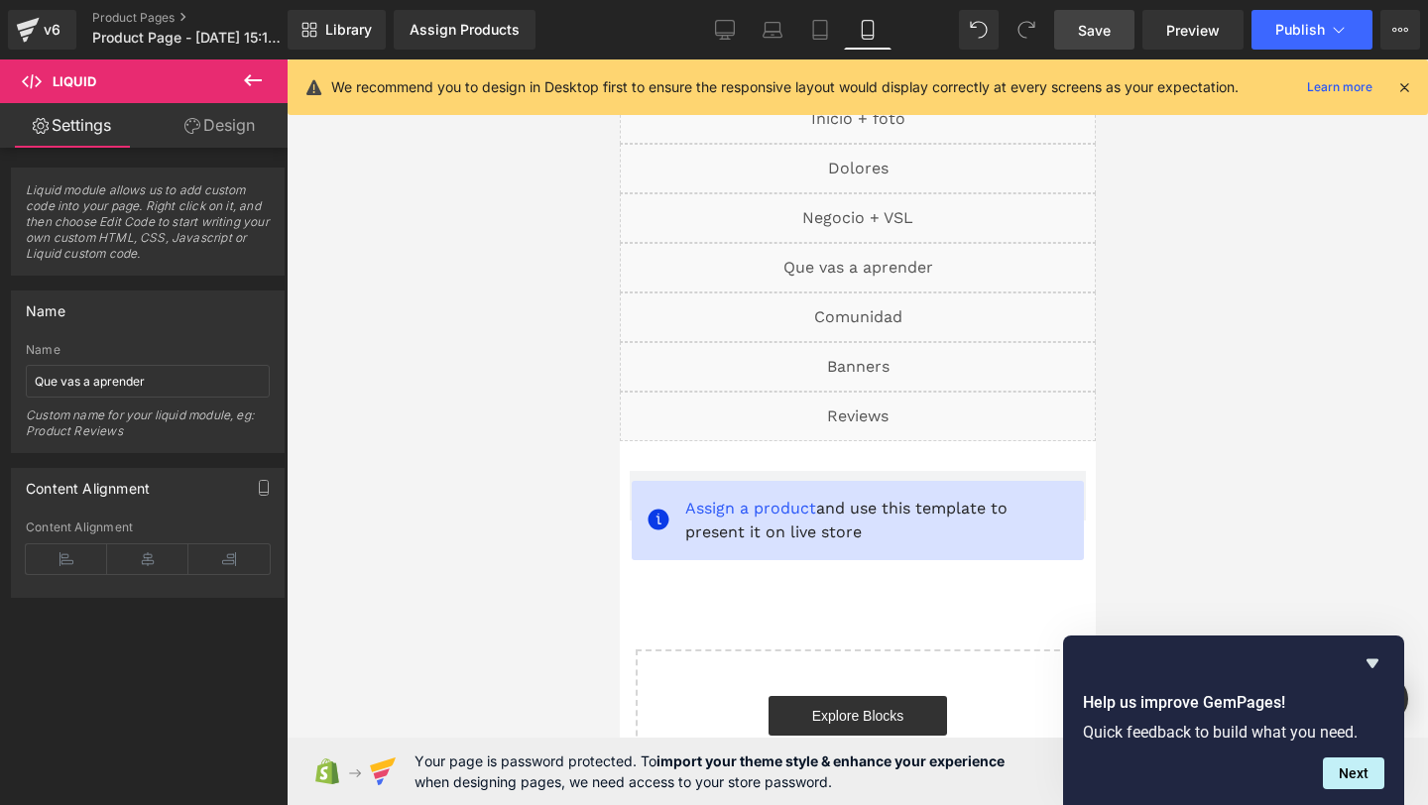
click at [1115, 22] on link "Save" at bounding box center [1094, 30] width 80 height 40
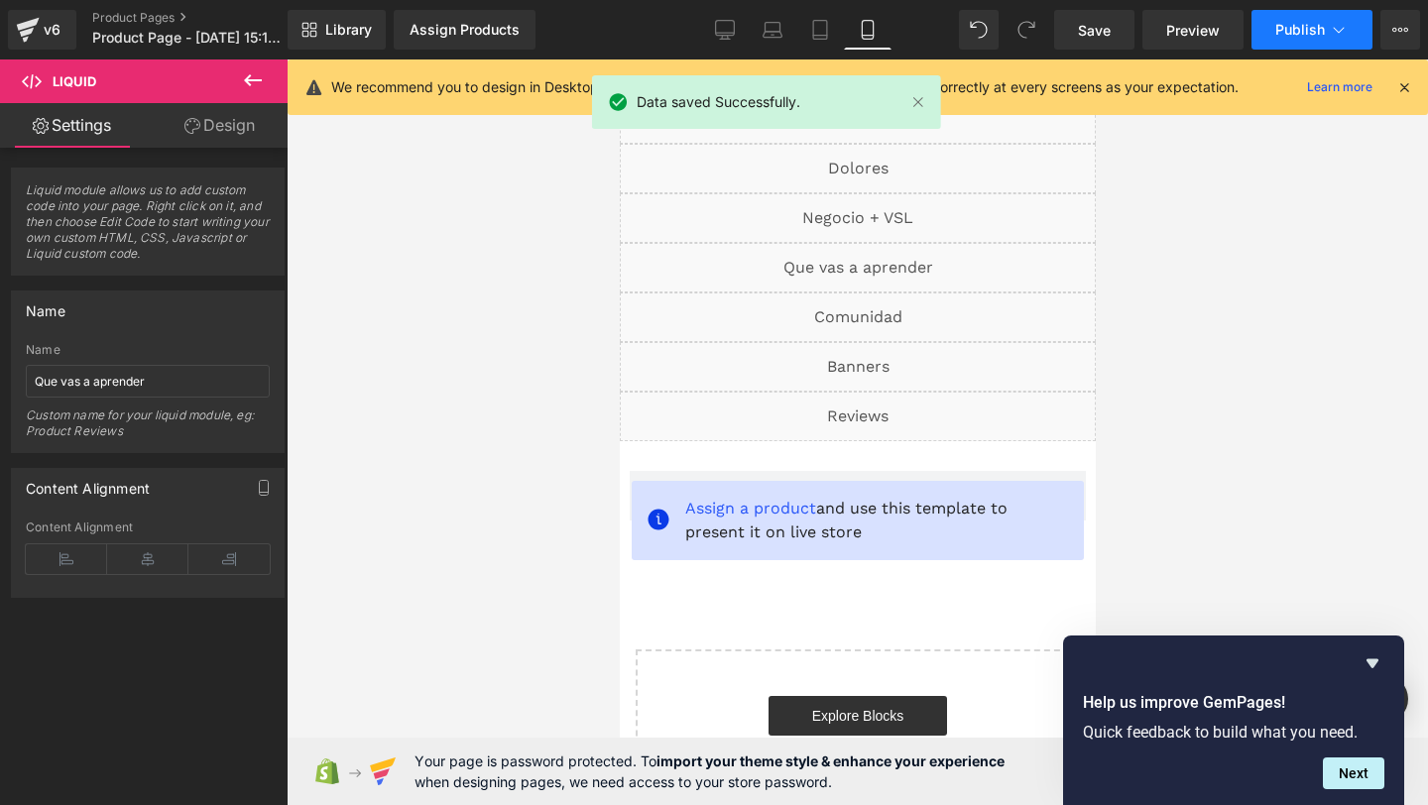
click at [1298, 23] on span "Publish" at bounding box center [1300, 30] width 50 height 16
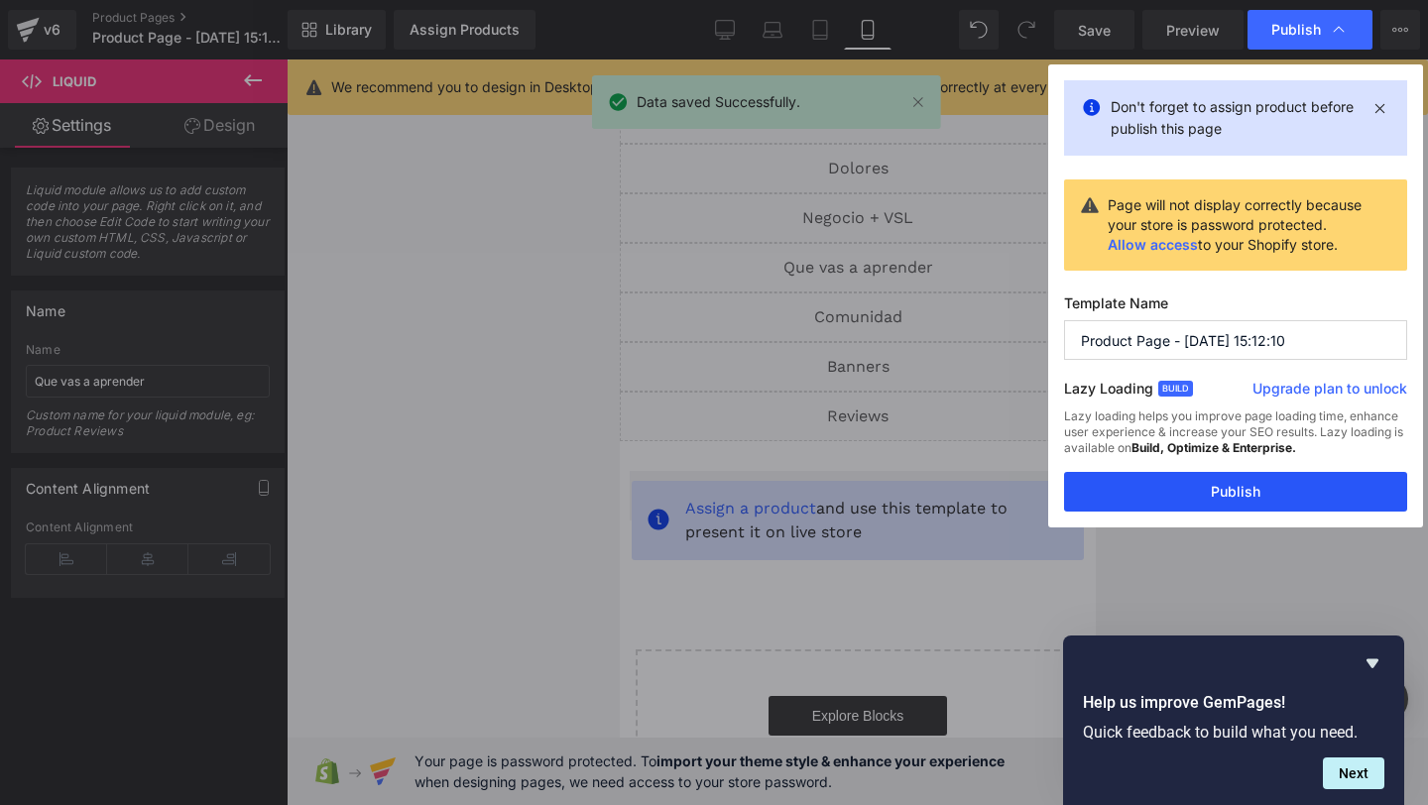
click at [1168, 484] on button "Publish" at bounding box center [1235, 492] width 343 height 40
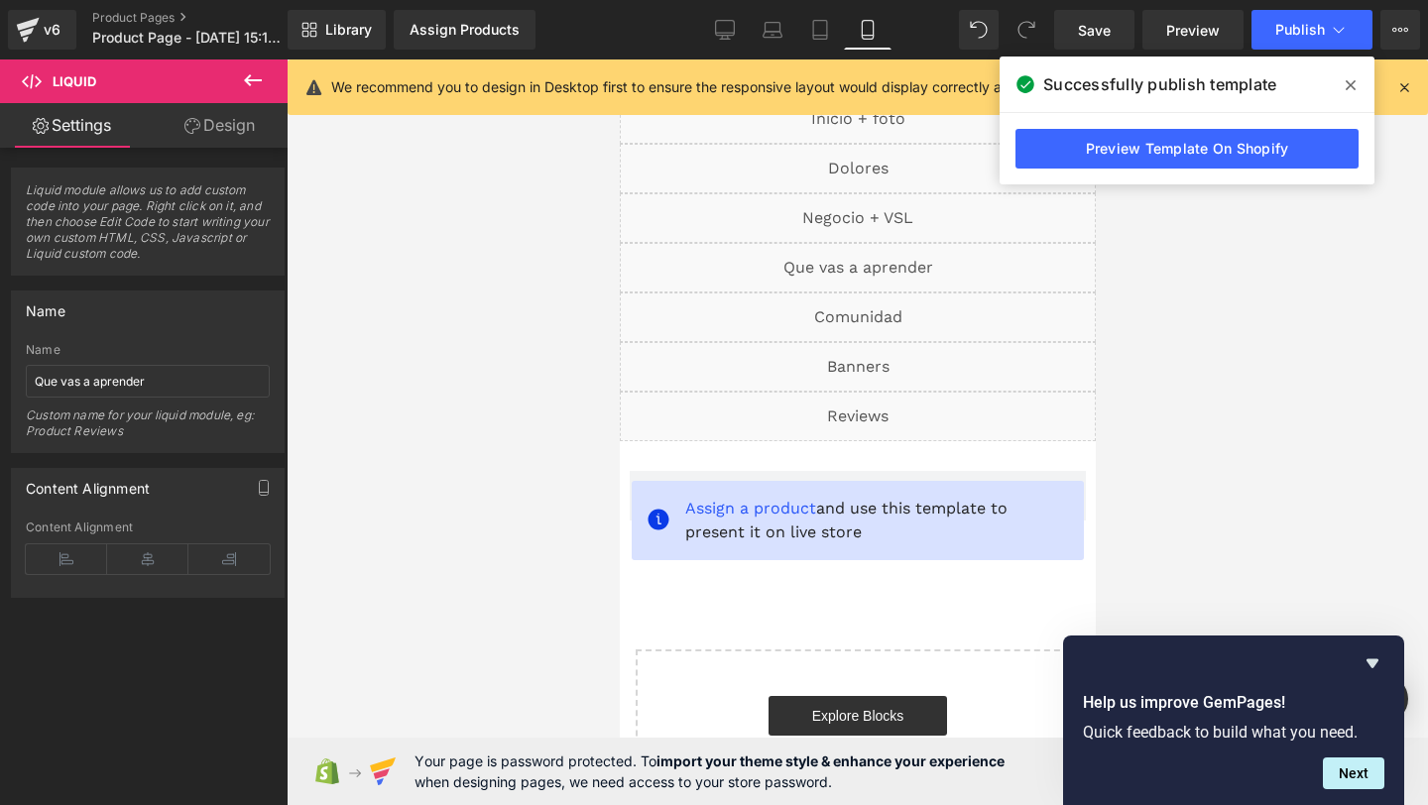
click at [1347, 76] on span at bounding box center [1351, 85] width 32 height 32
